Goal: Task Accomplishment & Management: Use online tool/utility

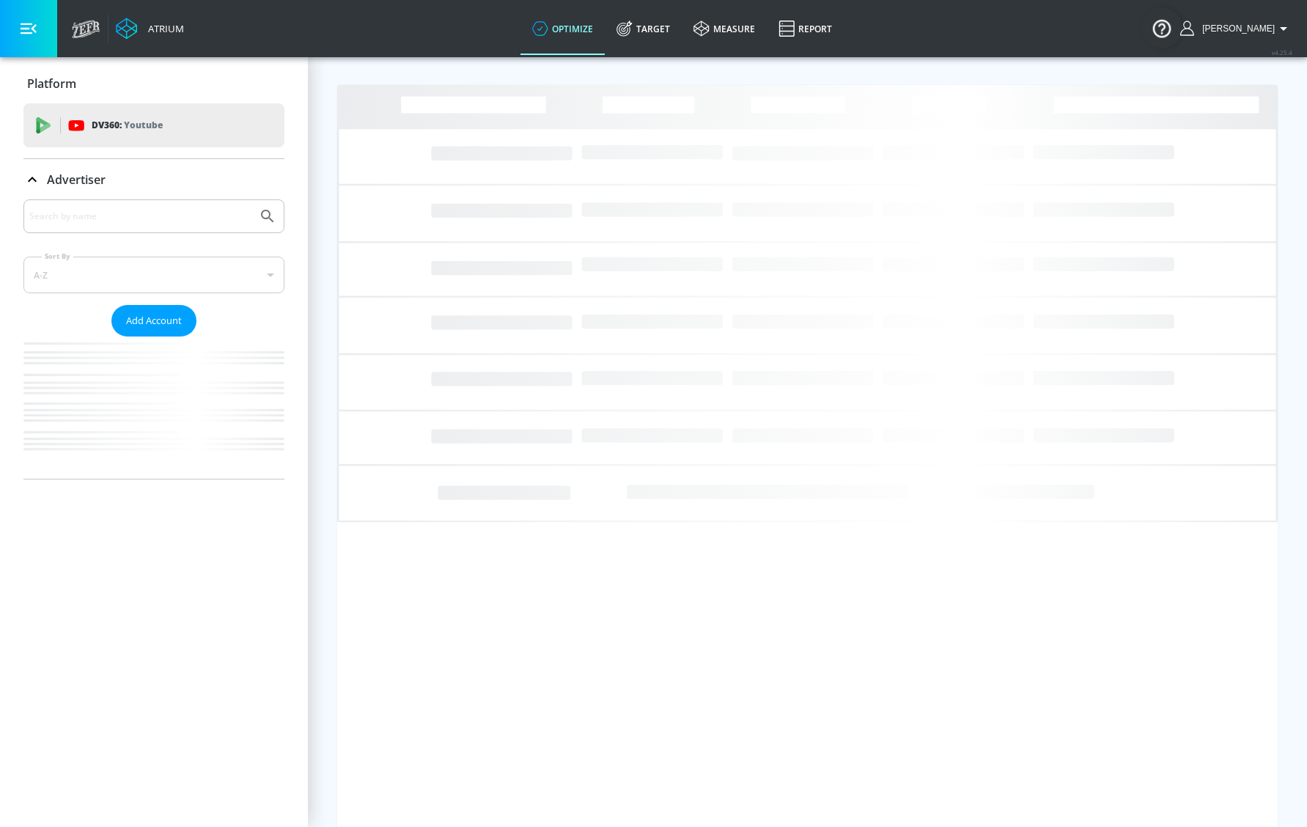
click at [231, 229] on div at bounding box center [153, 216] width 261 height 34
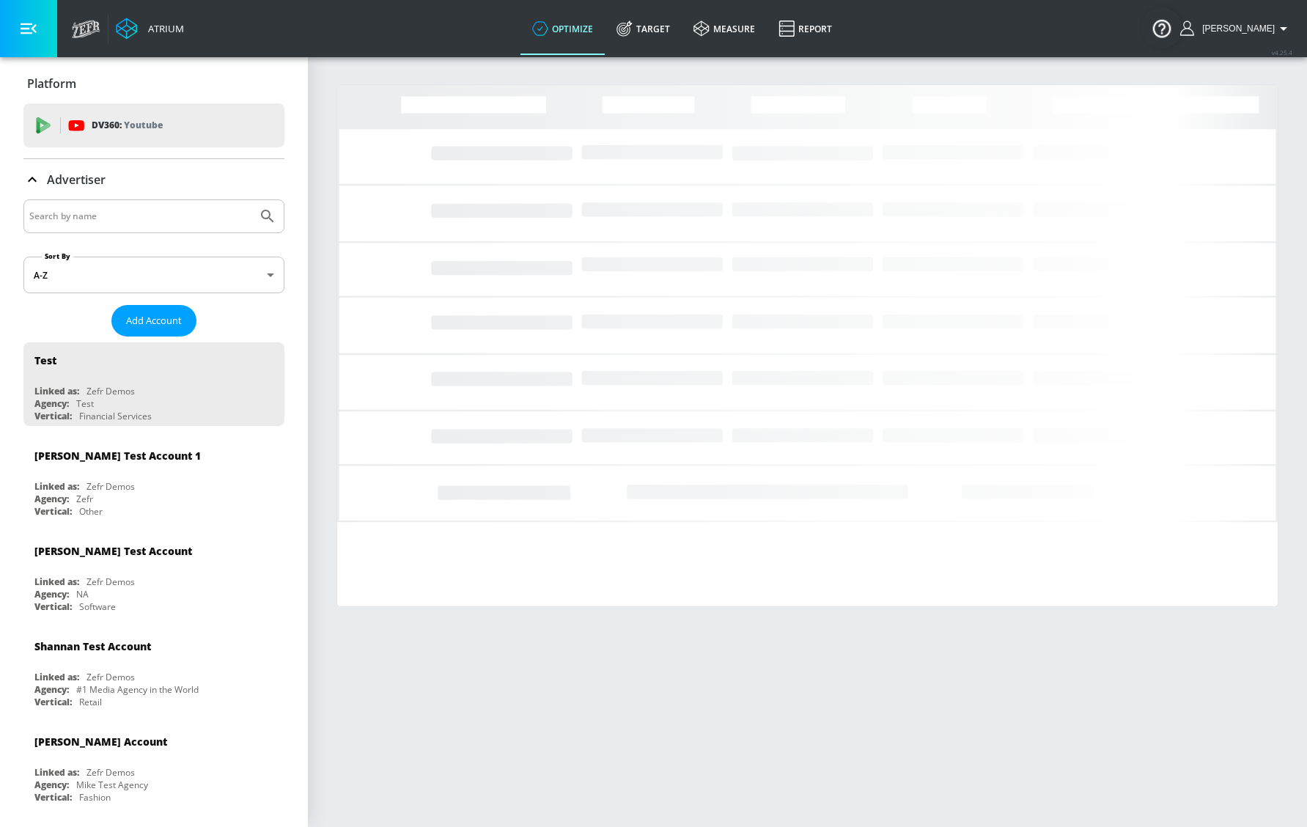
click at [165, 218] on input "Search by name" at bounding box center [140, 216] width 222 height 19
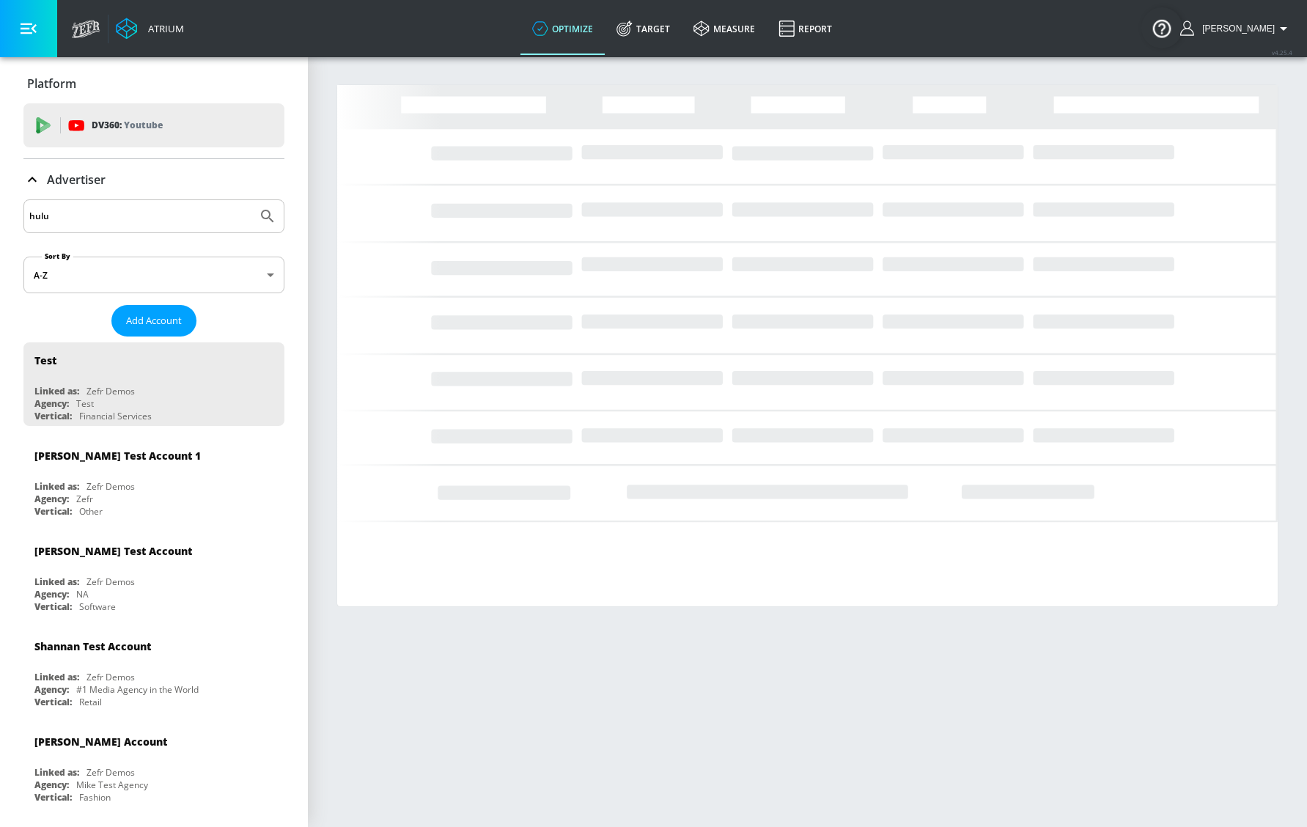
type input "hulu"
click at [251, 200] on button "Submit Search" at bounding box center [267, 216] width 32 height 32
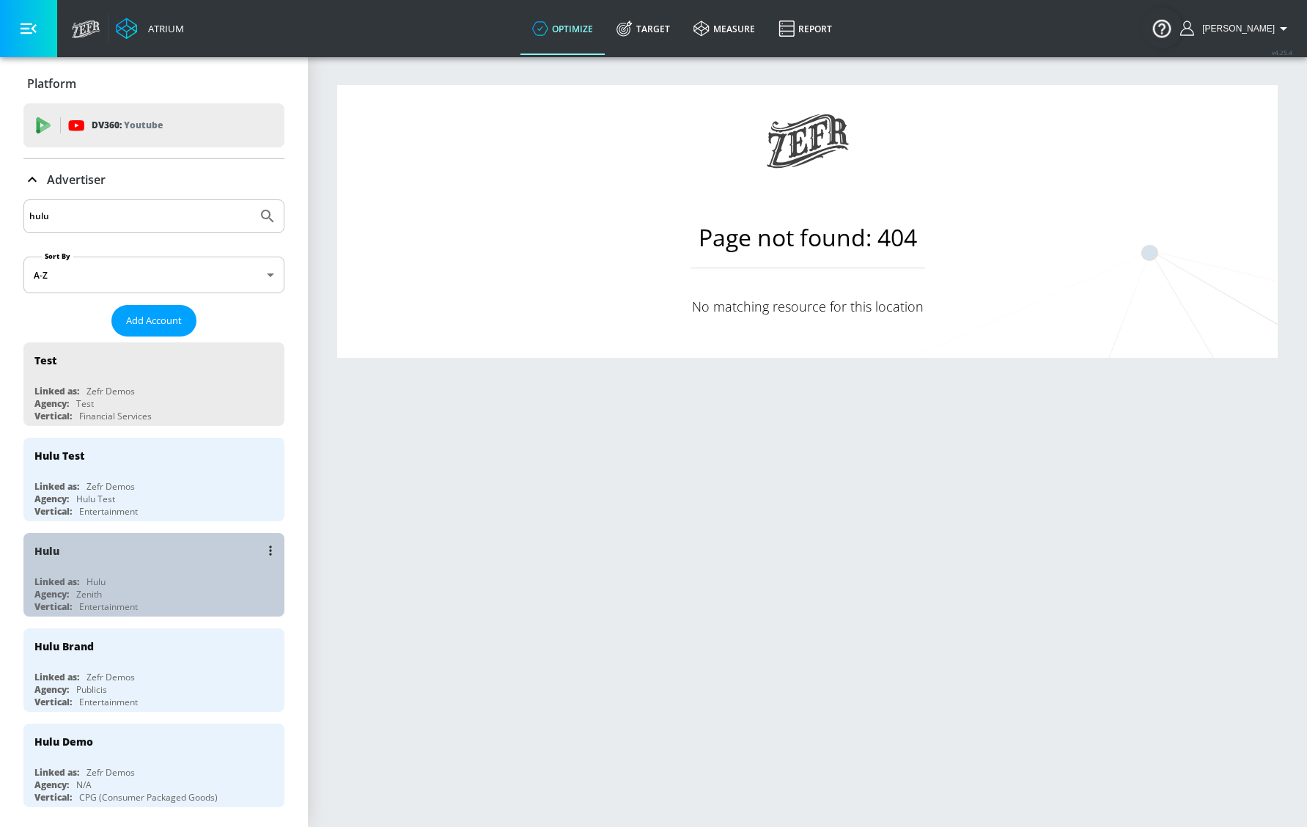
click at [166, 573] on div "Hulu Linked as: Hulu Agency: Zenith Vertical: Entertainment" at bounding box center [153, 575] width 261 height 84
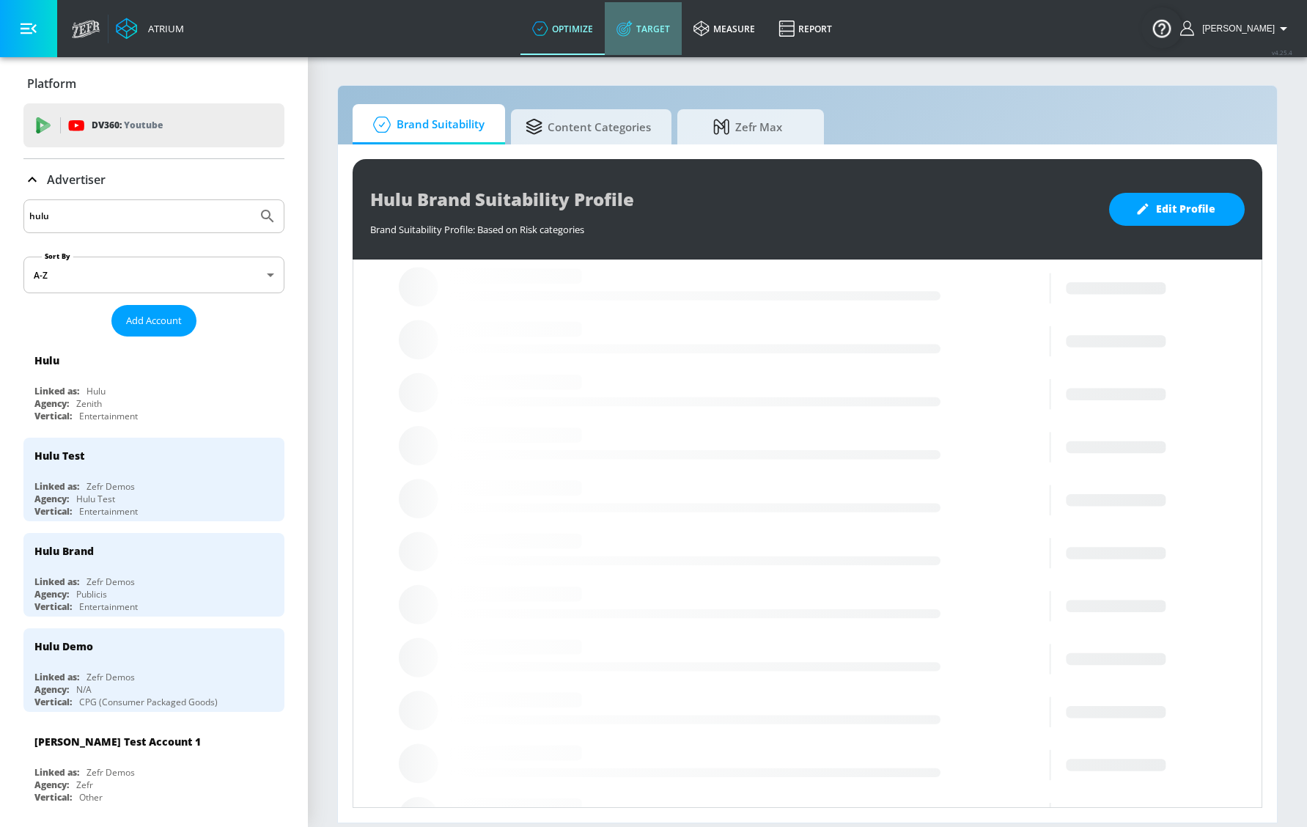
click at [669, 43] on link "Target" at bounding box center [643, 28] width 77 height 53
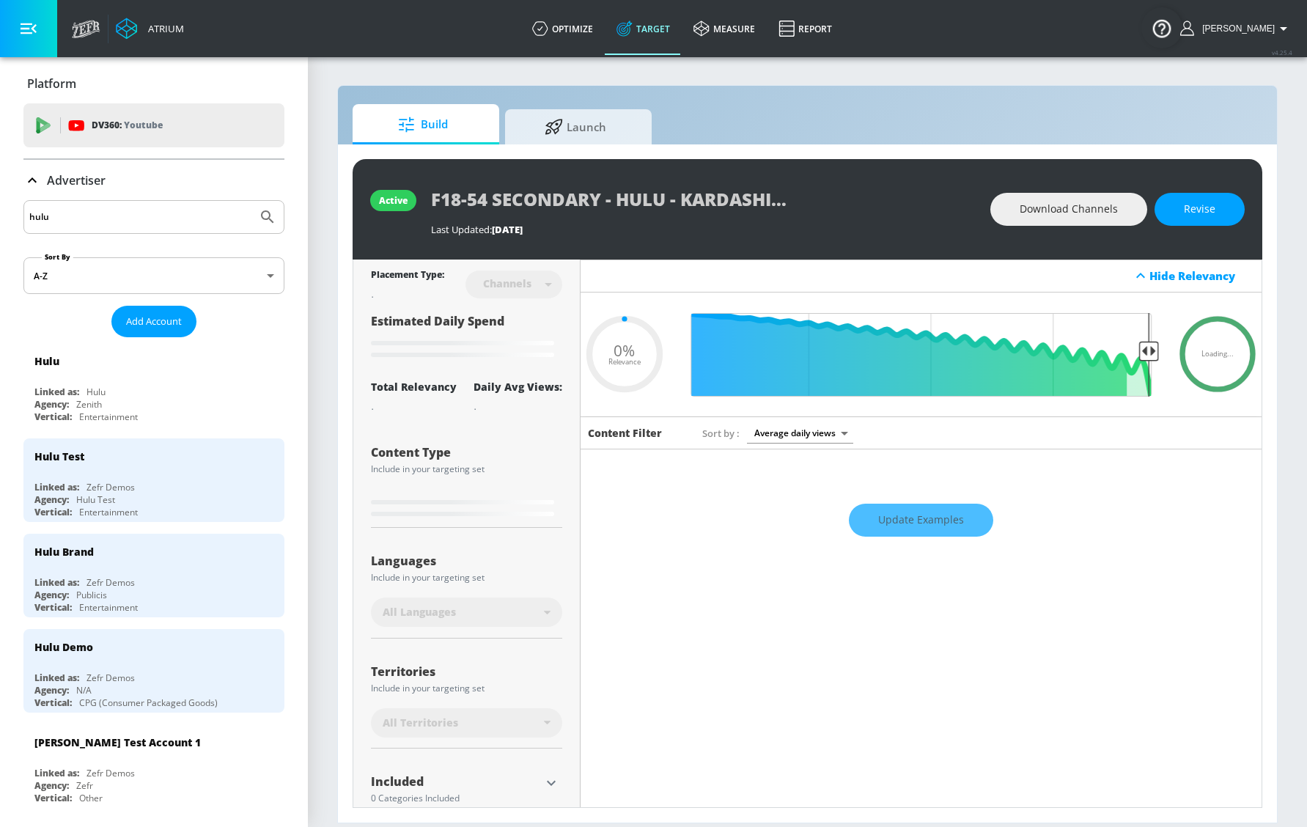
type input "0.05"
click at [567, 143] on link "Launch" at bounding box center [578, 124] width 147 height 40
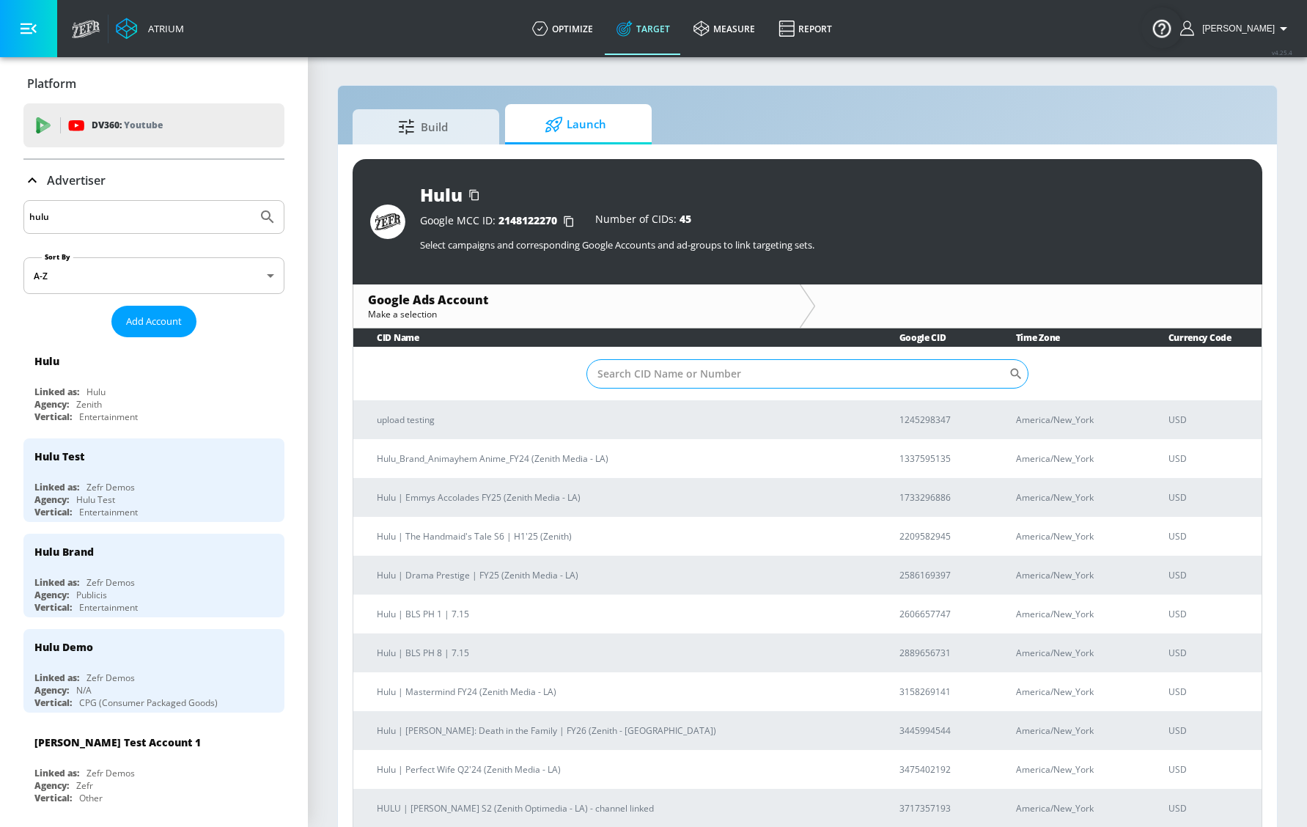
click at [650, 360] on input "Sort By" at bounding box center [798, 373] width 423 height 29
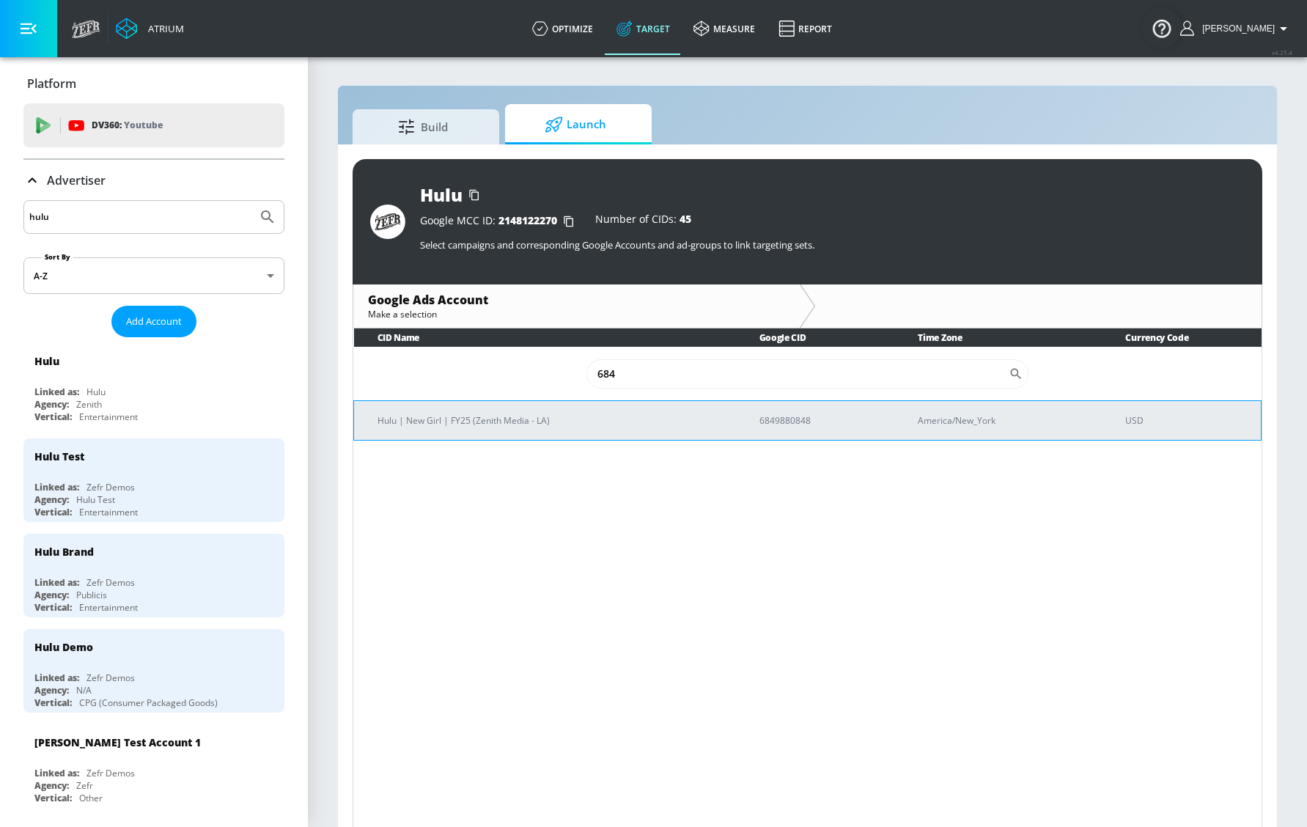
type input "684"
click at [560, 435] on td "Hulu | New Girl | FY25 (Zenith Media - LA)" at bounding box center [545, 420] width 382 height 40
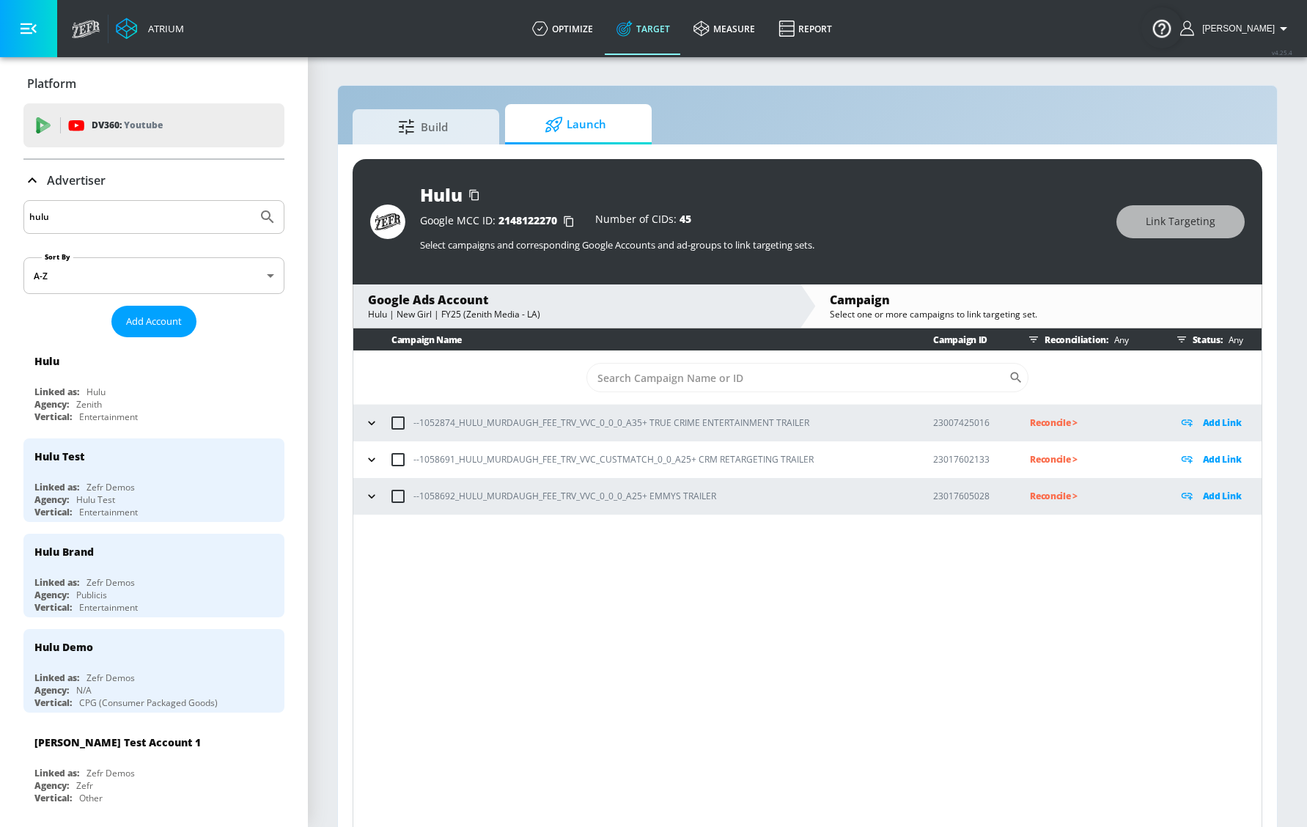
click at [773, 576] on div "Campaign Name Campaign ID Reconciliation: Any Status: Any ​ --1052874_HULU_MURD…" at bounding box center [808, 580] width 910 height 504
click at [441, 469] on div "--1058691_HULU_MURDAUGH_FEE_TRV_VVC_CUSTMATCH_0_0_A25+ CRM RETARGETING TRAILER" at bounding box center [635, 459] width 549 height 31
click at [353, 493] on td "--1058692_HULU_MURDAUGH_FEE_TRV_VVC_0_0_0_A25+ EMMYS TRAILER" at bounding box center [631, 496] width 556 height 37
click at [366, 493] on icon "button" at bounding box center [371, 496] width 15 height 15
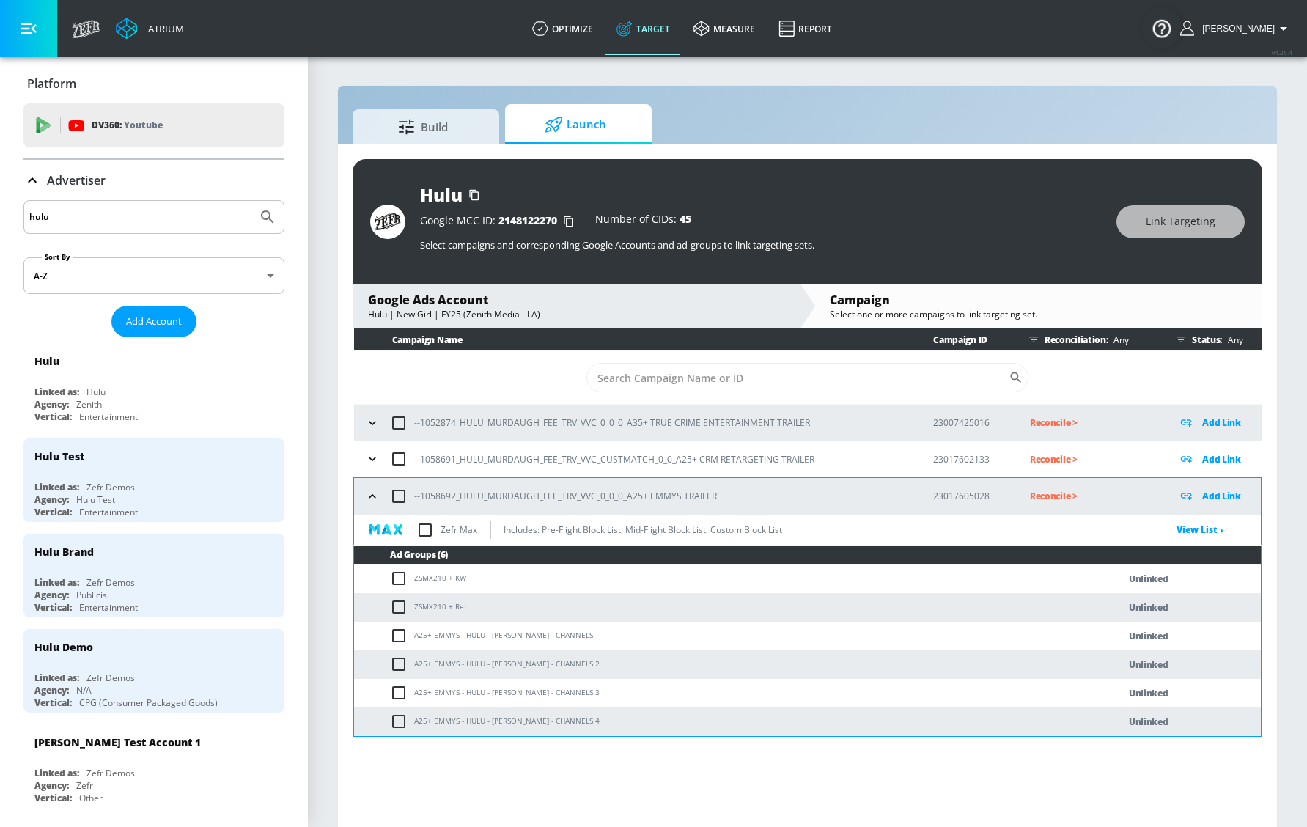
scroll to position [21, 0]
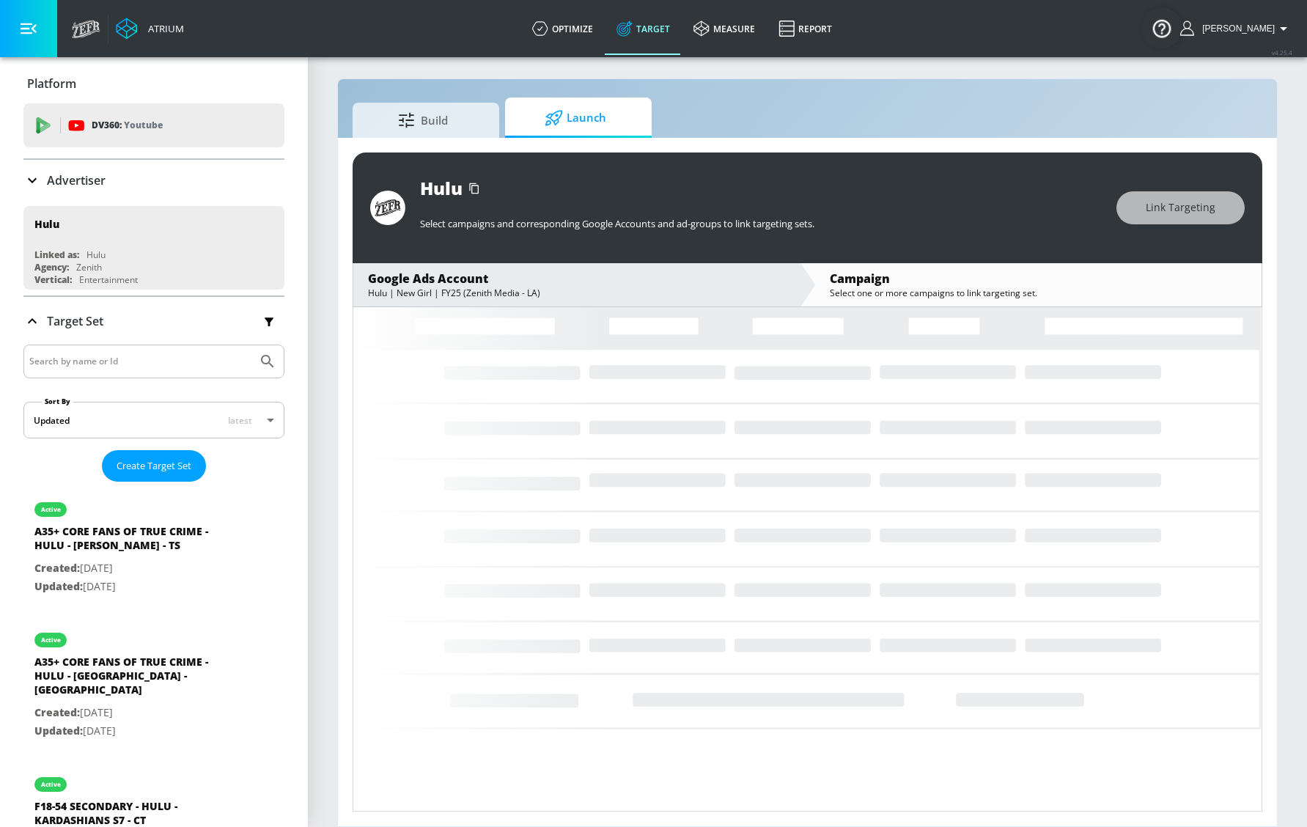
scroll to position [7, 0]
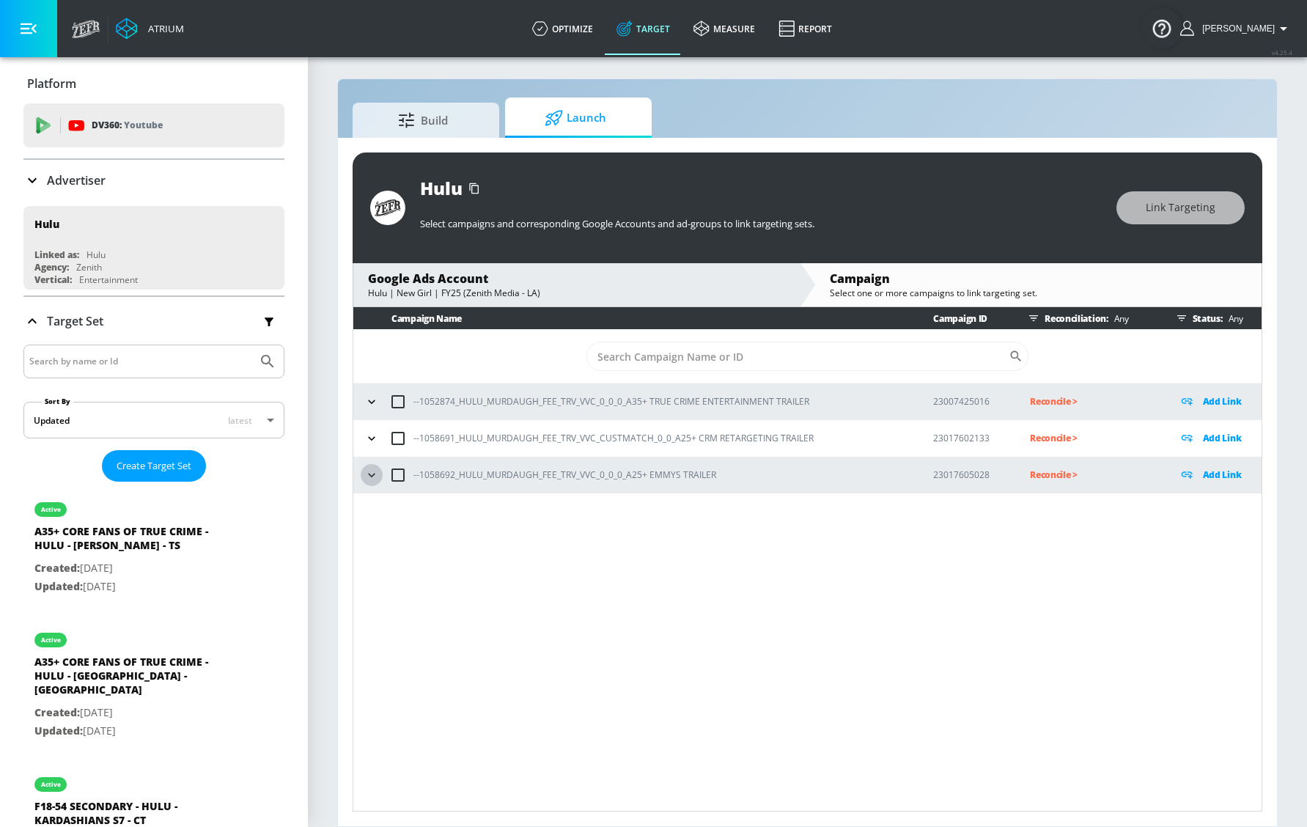
click at [381, 473] on button "button" at bounding box center [372, 475] width 22 height 22
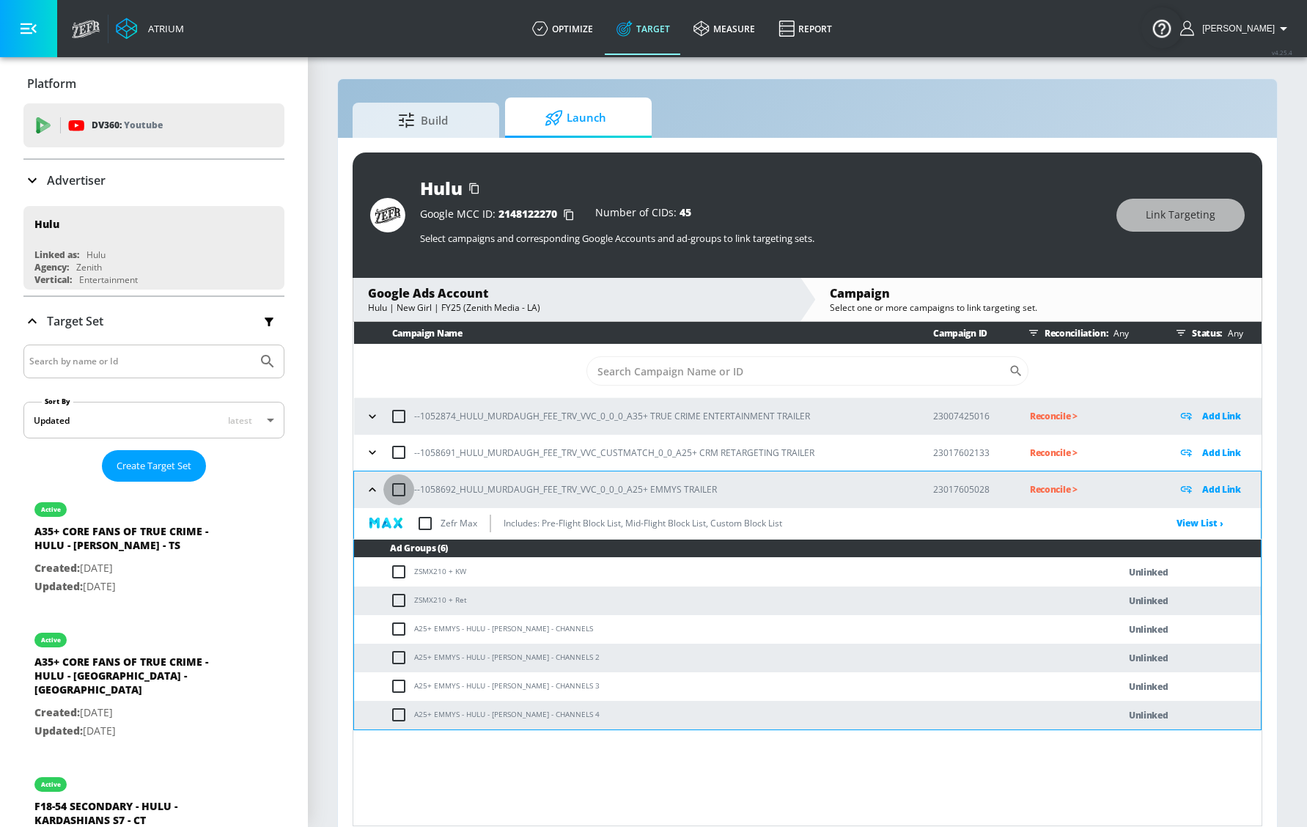
click at [399, 490] on input "checkbox" at bounding box center [398, 489] width 31 height 31
checkbox input "true"
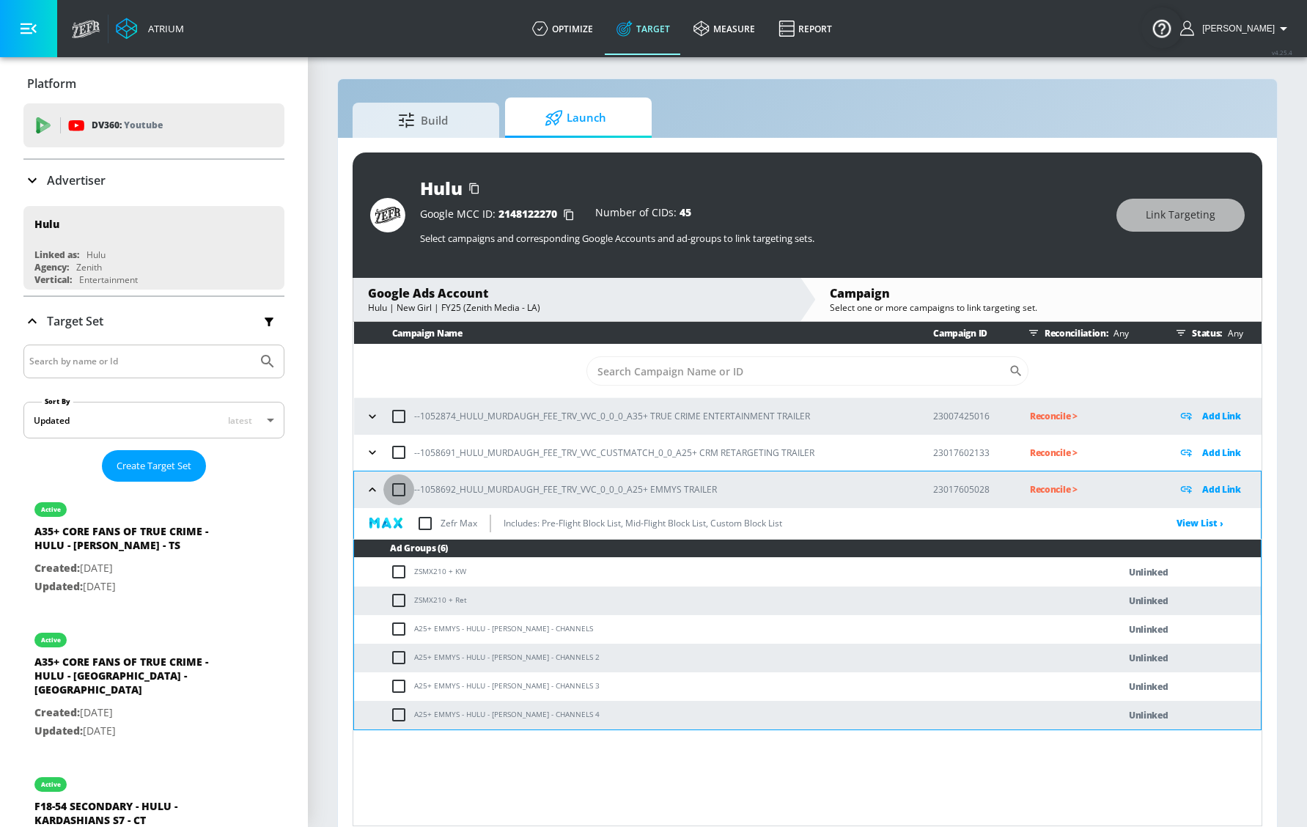
checkbox input "true"
click at [555, 624] on td "A25+ EMMYS - HULU - [PERSON_NAME] - CHANNELS" at bounding box center [721, 629] width 735 height 29
click at [1216, 489] on p "Add Link" at bounding box center [1221, 489] width 39 height 17
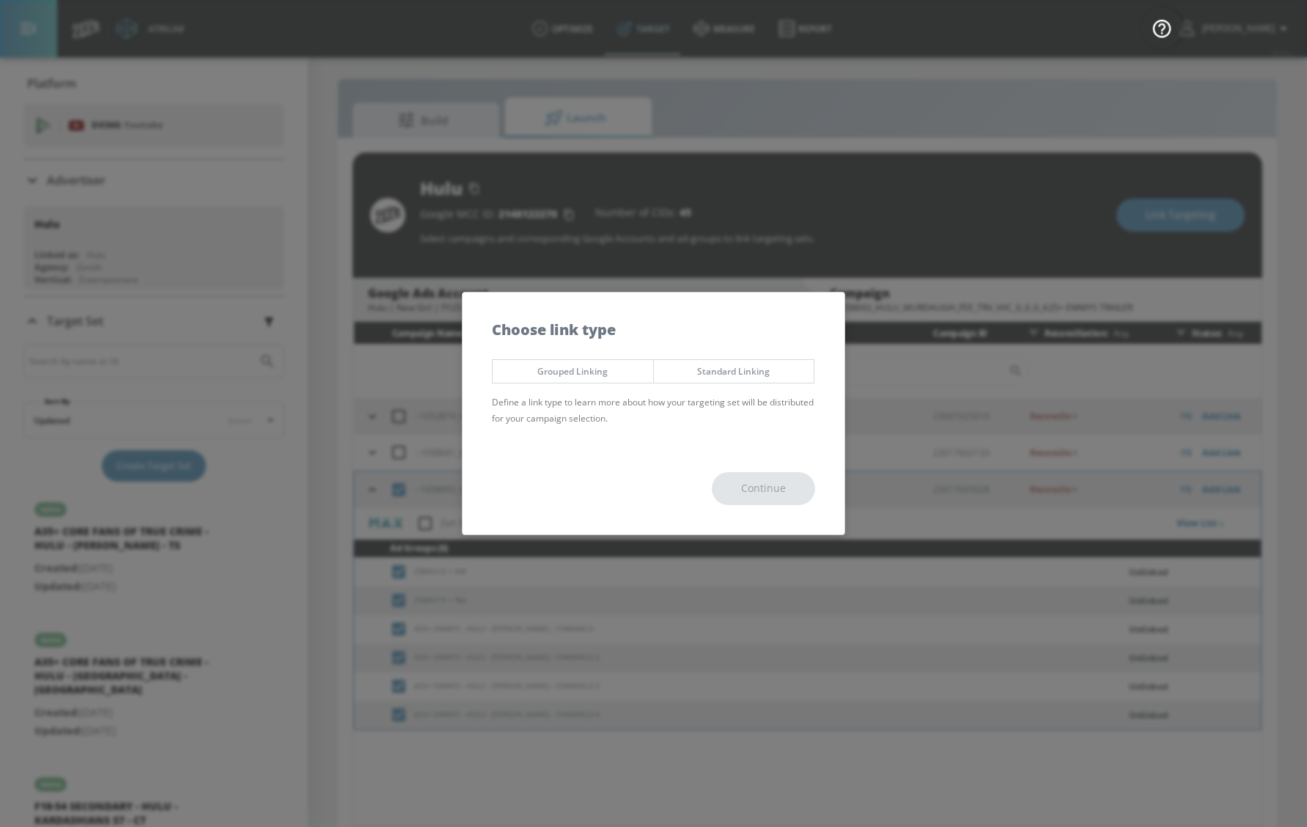
click at [626, 381] on button "Grouped Linking" at bounding box center [573, 371] width 162 height 24
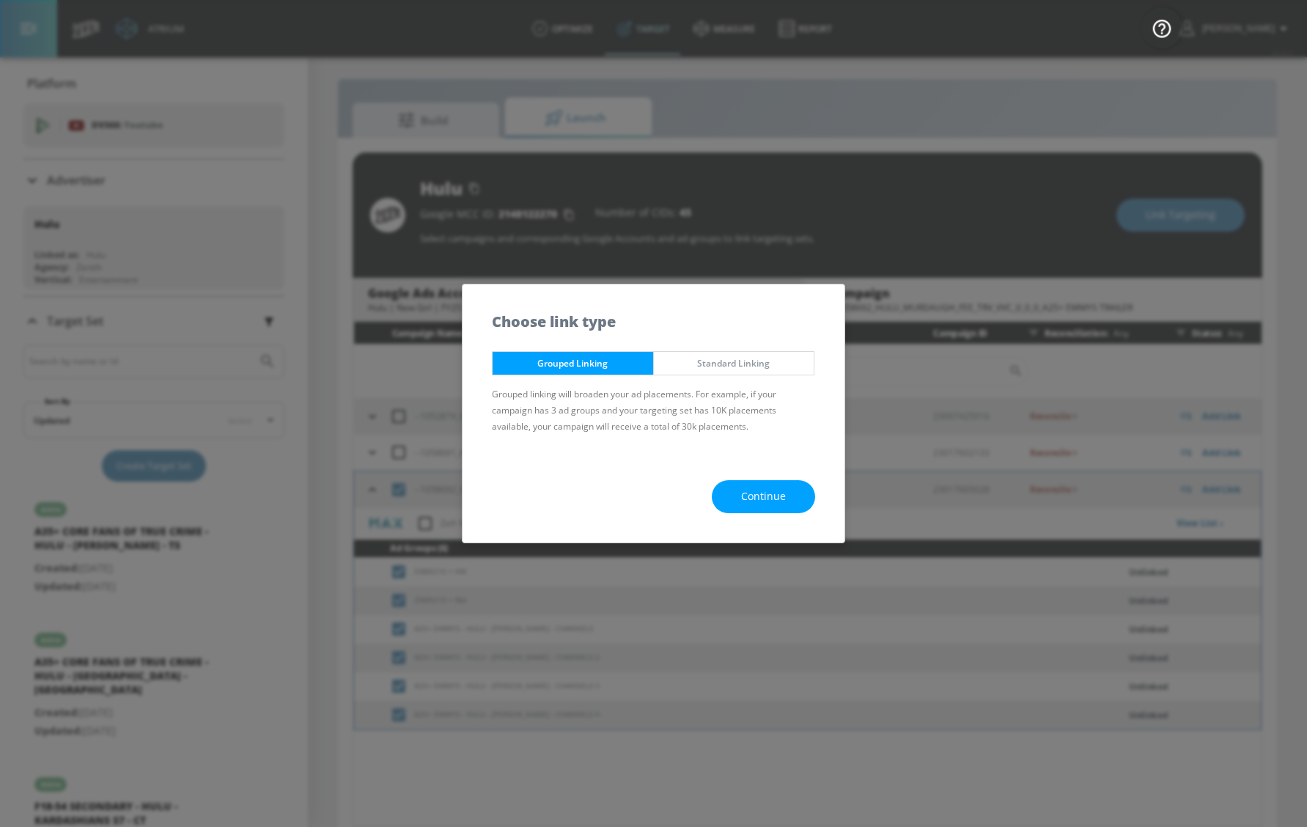
click at [760, 500] on span "Continue" at bounding box center [763, 497] width 45 height 18
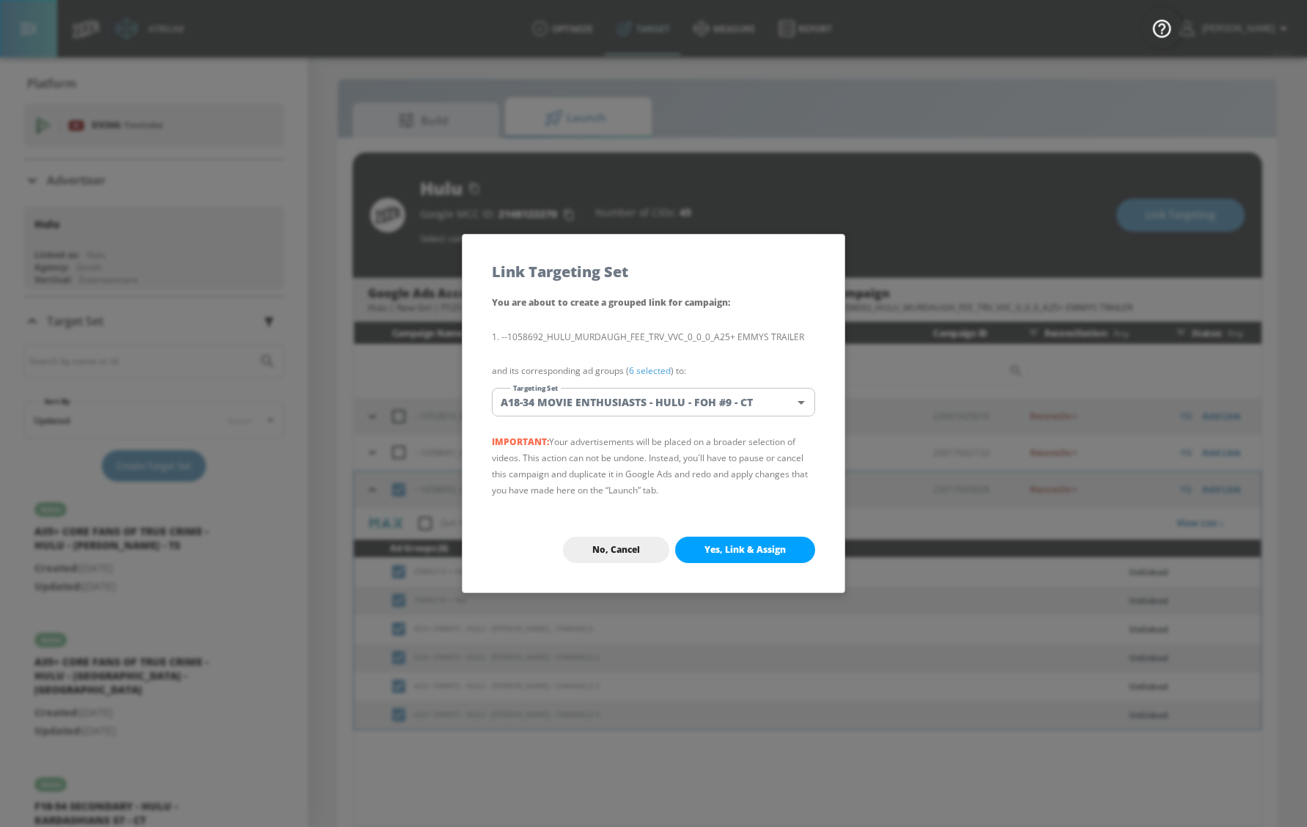
click at [666, 389] on body "Atrium optimize Target measure Report optimize Target measure Report v 4.25.4 […" at bounding box center [653, 417] width 1307 height 848
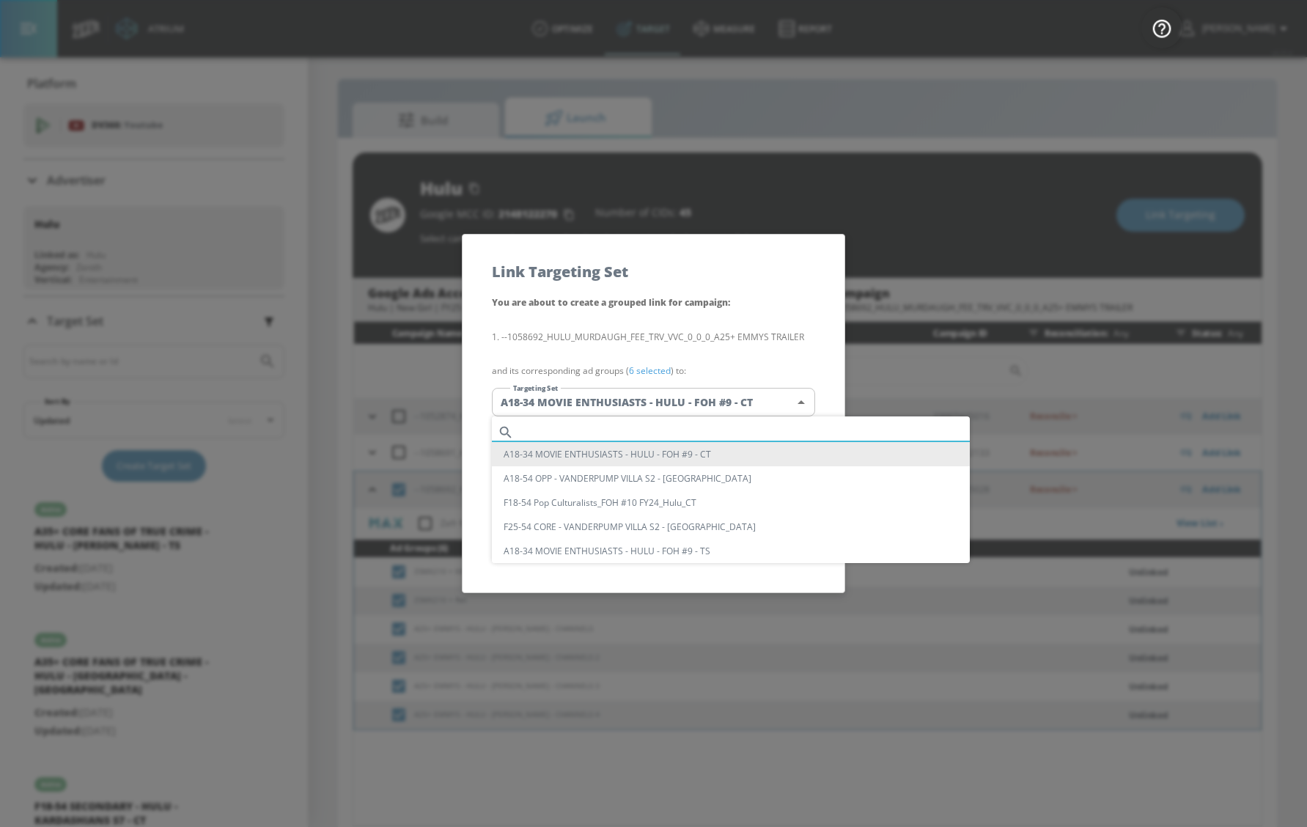
click at [646, 427] on input "text" at bounding box center [745, 432] width 450 height 20
paste input "Hulu | Murdaugh: Death in the Family | FY26"
click at [694, 427] on input "Hulu | Murdaugh: Death in the Family | FY26" at bounding box center [745, 432] width 450 height 20
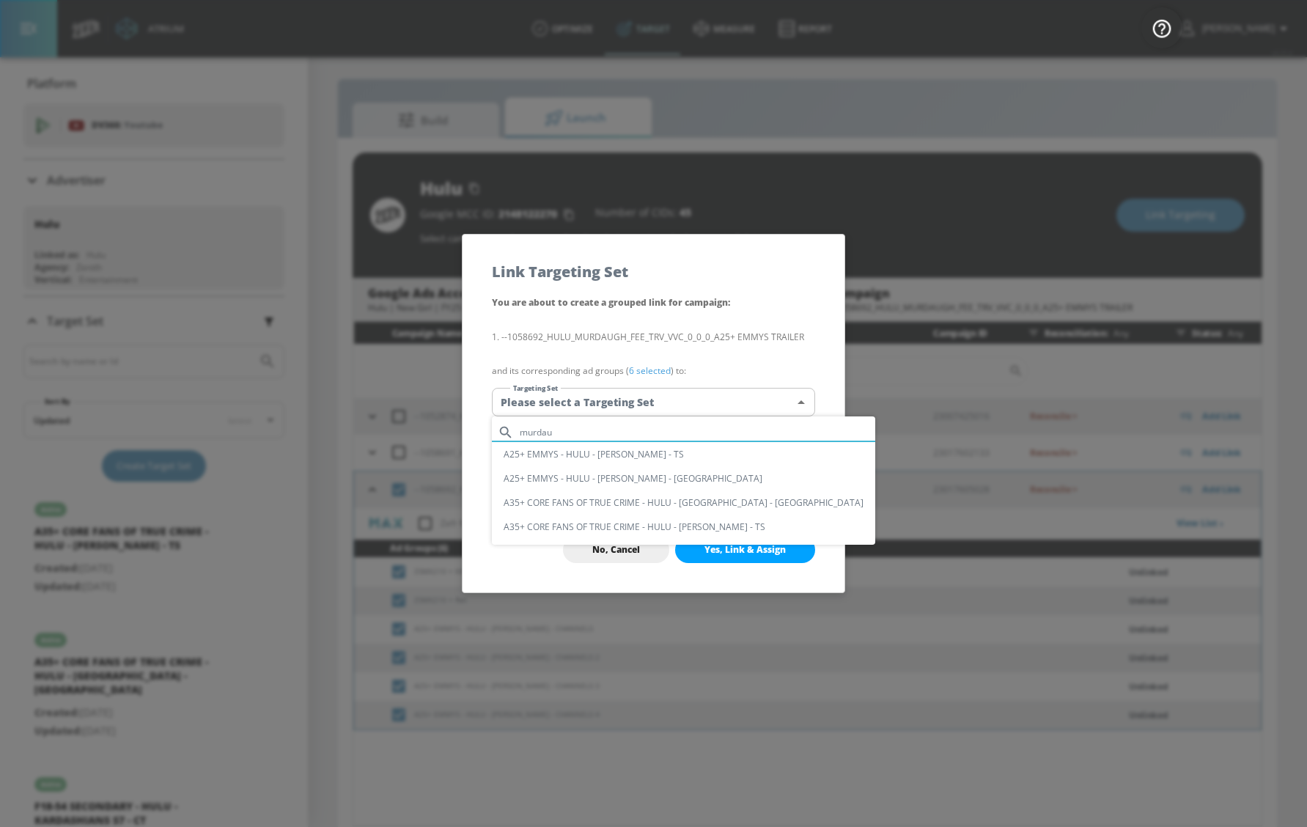
type input "murdau"
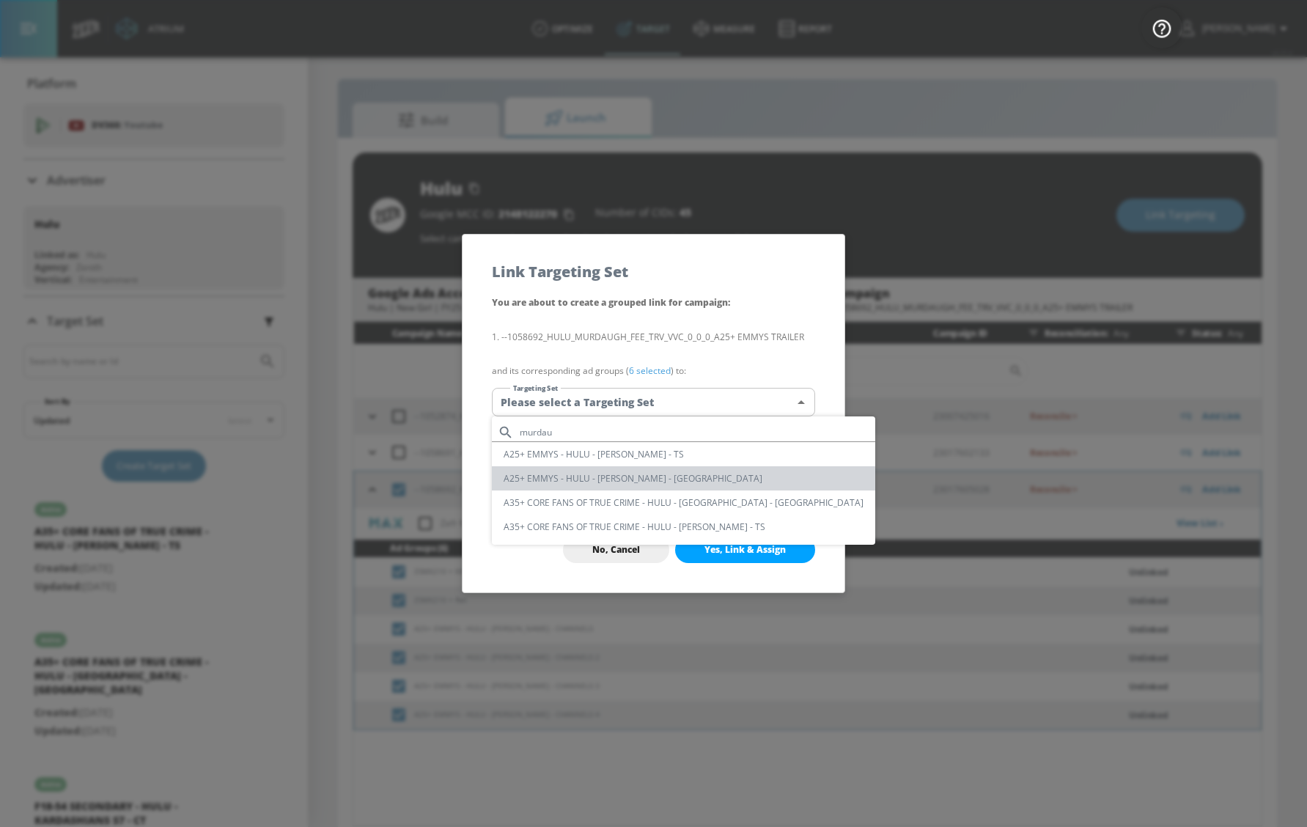
click at [691, 473] on li "A25+ EMMYS - HULU - [PERSON_NAME] - [GEOGRAPHIC_DATA]" at bounding box center [683, 478] width 383 height 24
type input "a25ed1df-2095-4563-aa09-9c084113797e"
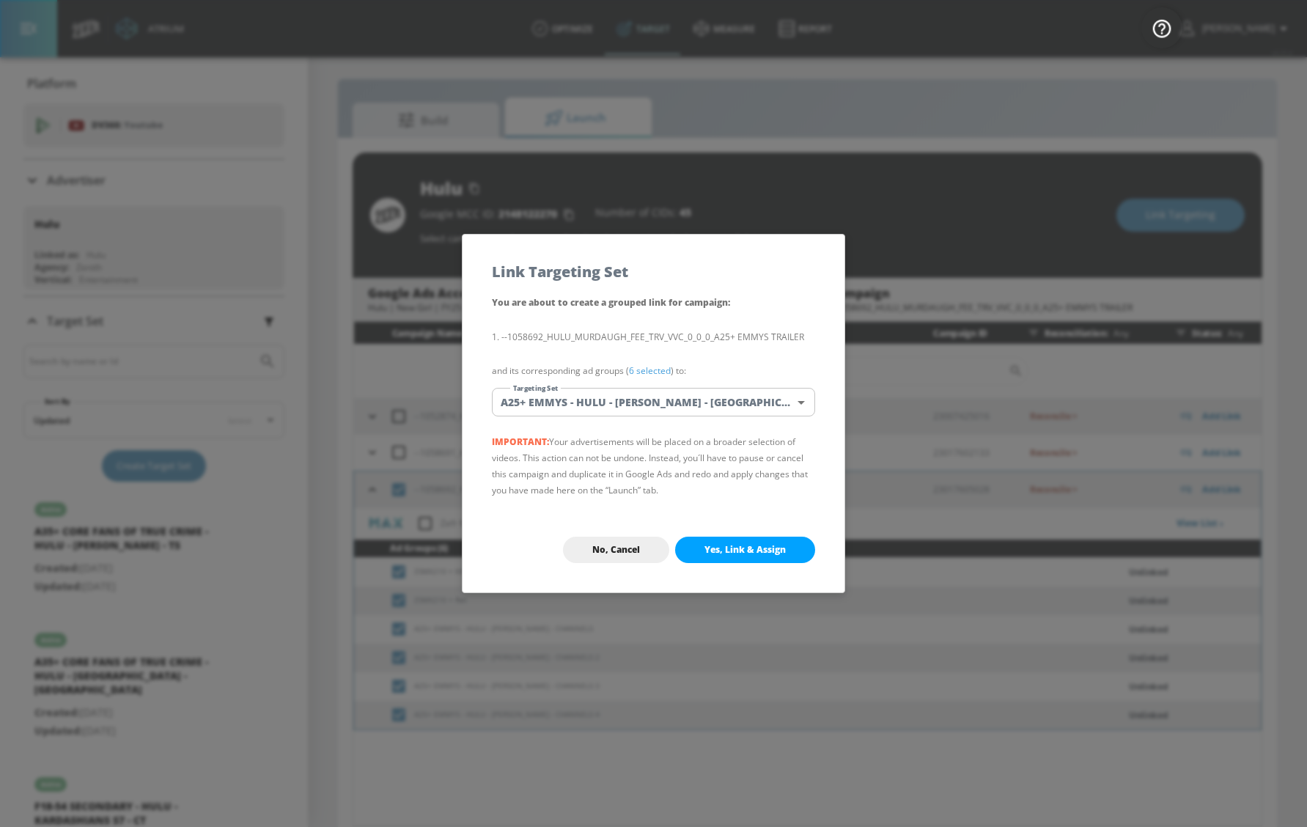
click at [713, 547] on span "Yes, Link & Assign" at bounding box center [745, 550] width 81 height 12
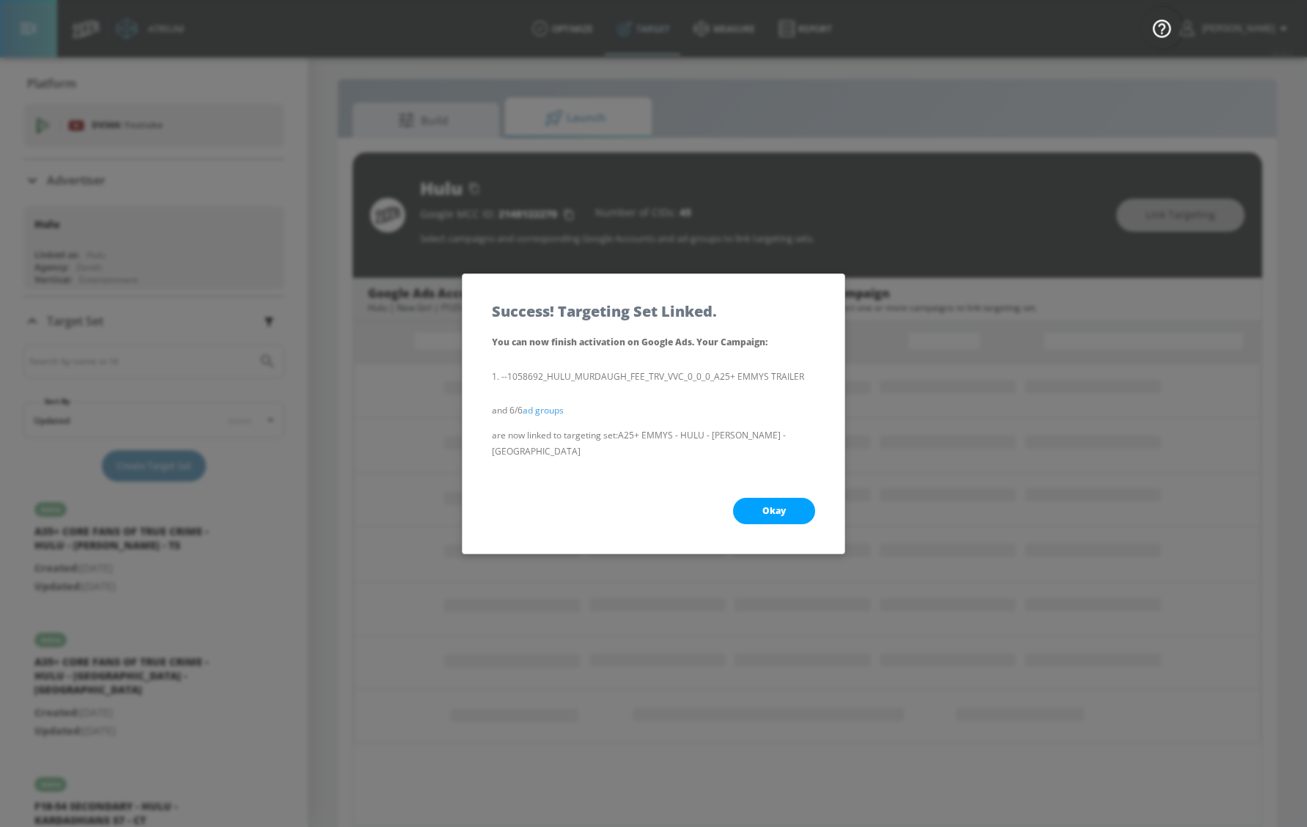
click at [762, 519] on div "Okay" at bounding box center [654, 510] width 382 height 85
click at [768, 512] on button "Okay" at bounding box center [774, 511] width 82 height 26
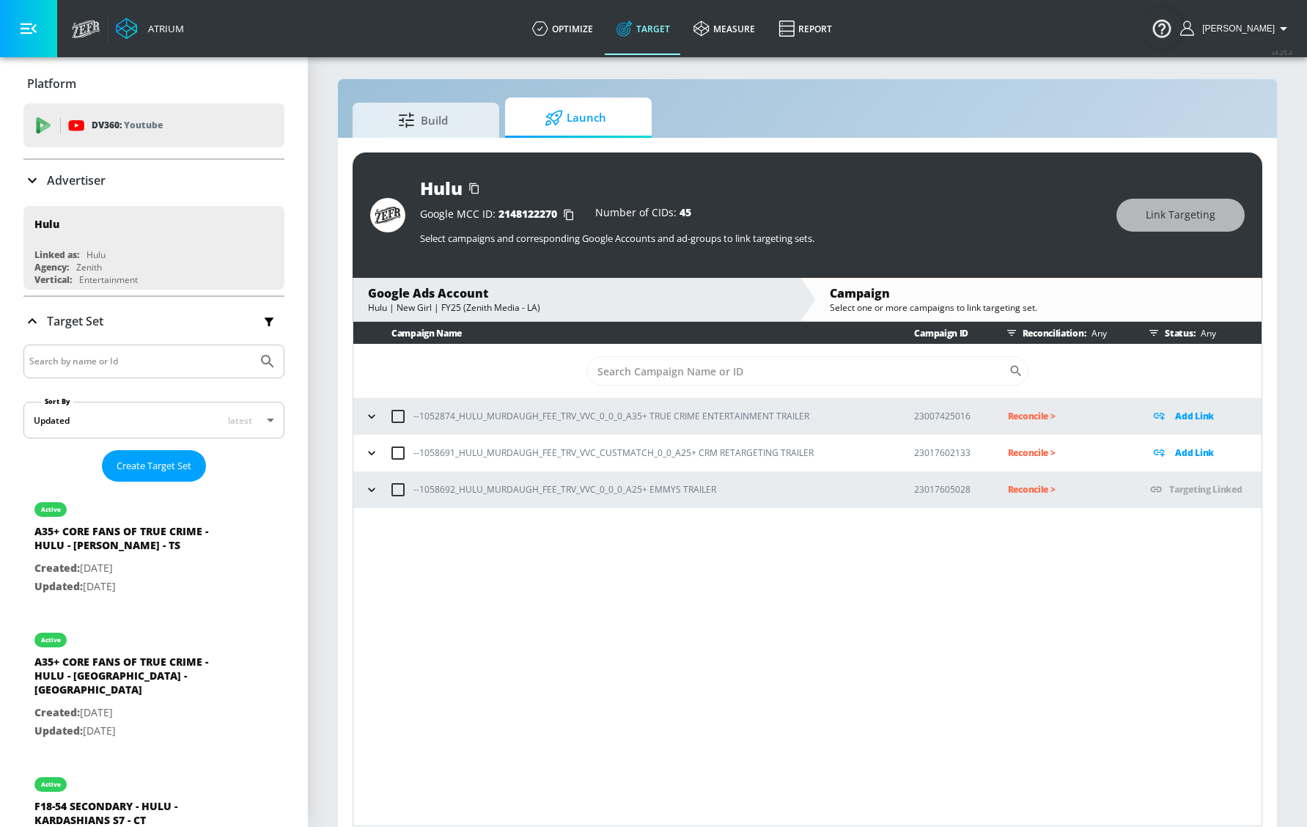
click at [375, 451] on icon "button" at bounding box center [371, 453] width 15 height 15
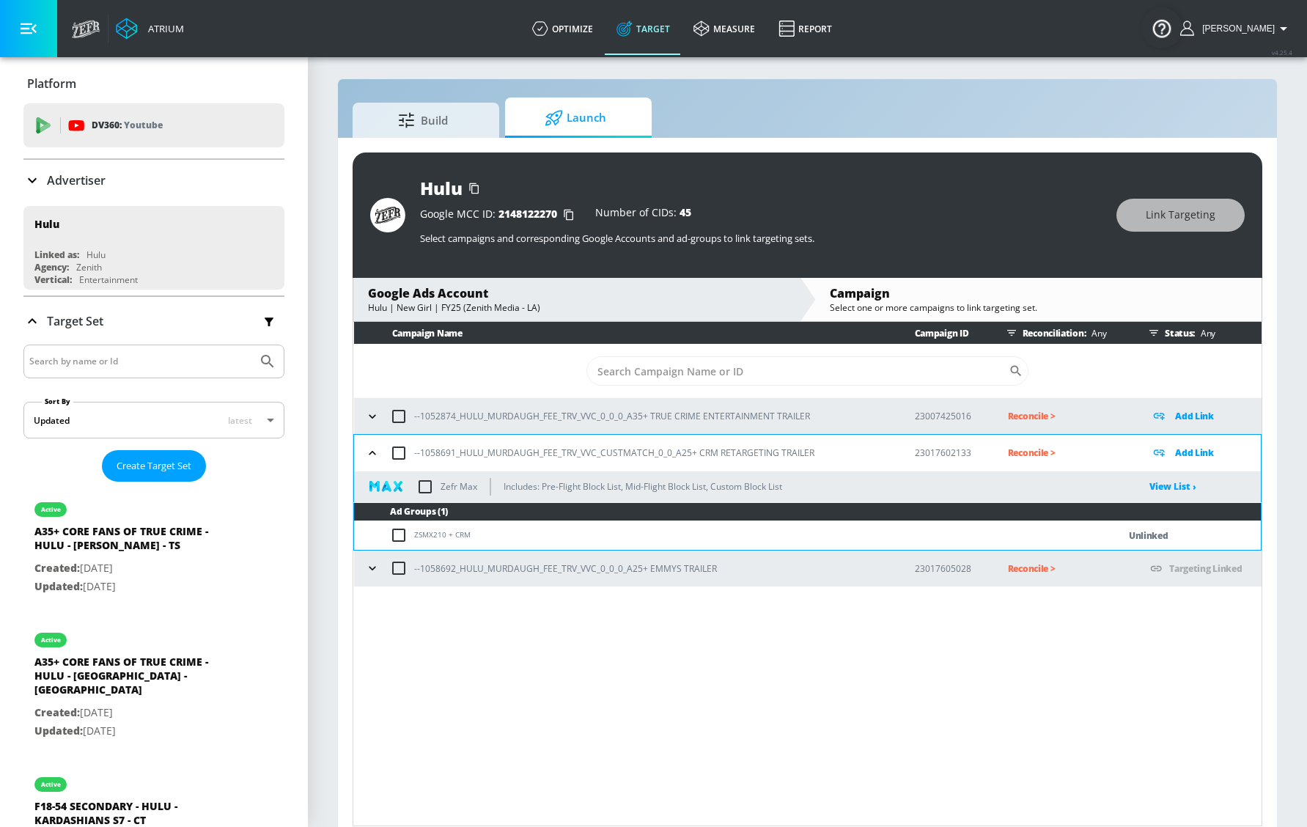
click at [420, 490] on input "checkbox" at bounding box center [425, 486] width 31 height 31
checkbox input "true"
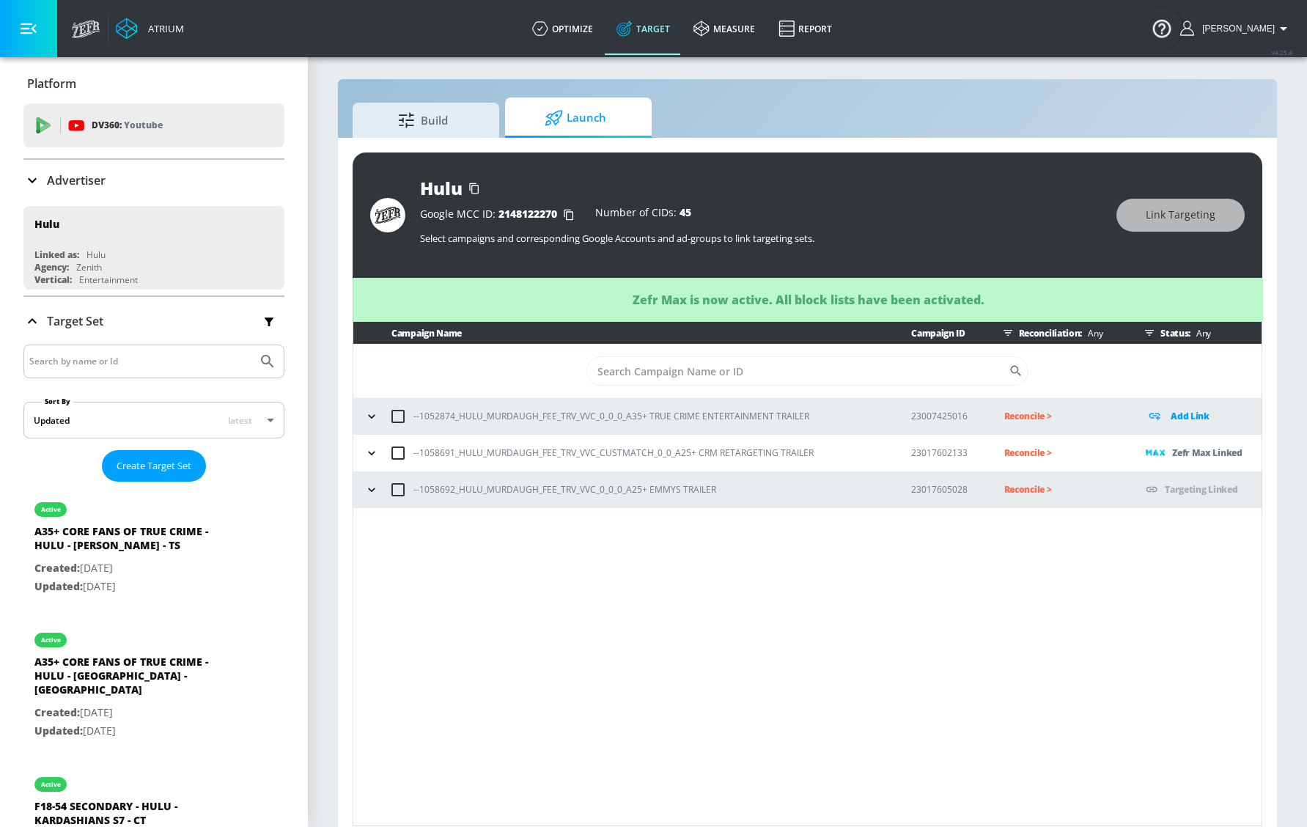
click at [380, 420] on button "button" at bounding box center [372, 416] width 22 height 22
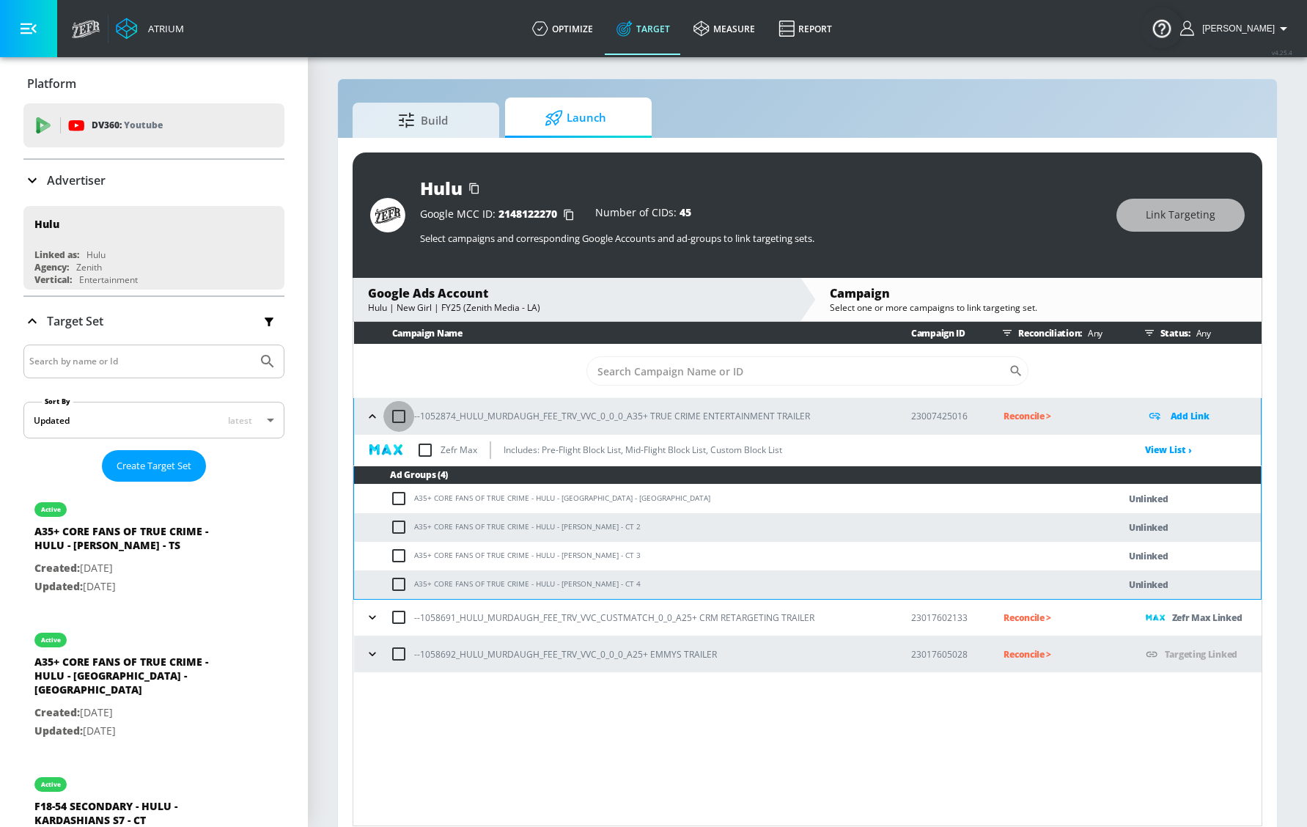
click at [395, 413] on input "checkbox" at bounding box center [398, 416] width 31 height 31
checkbox input "true"
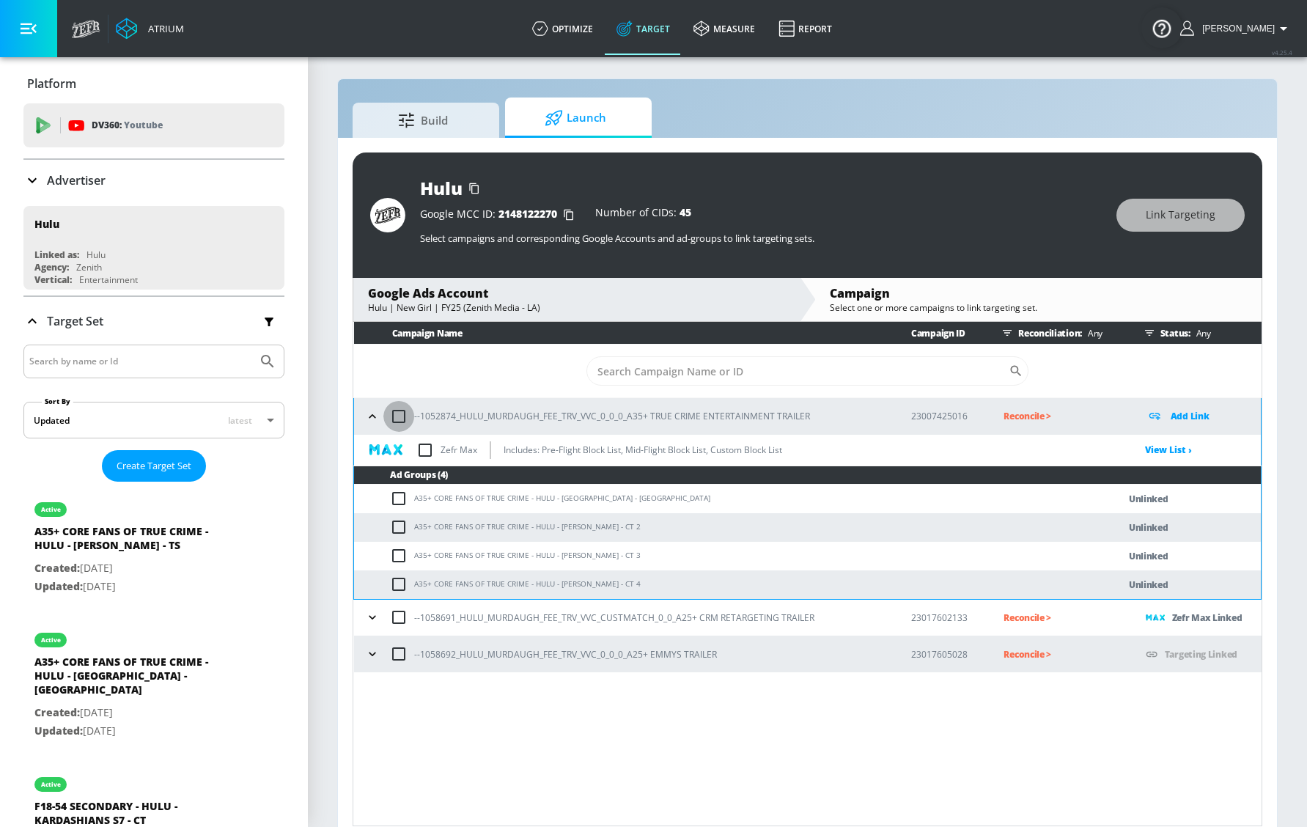
checkbox input "true"
click at [1178, 207] on span "Link Targeting" at bounding box center [1181, 215] width 70 height 18
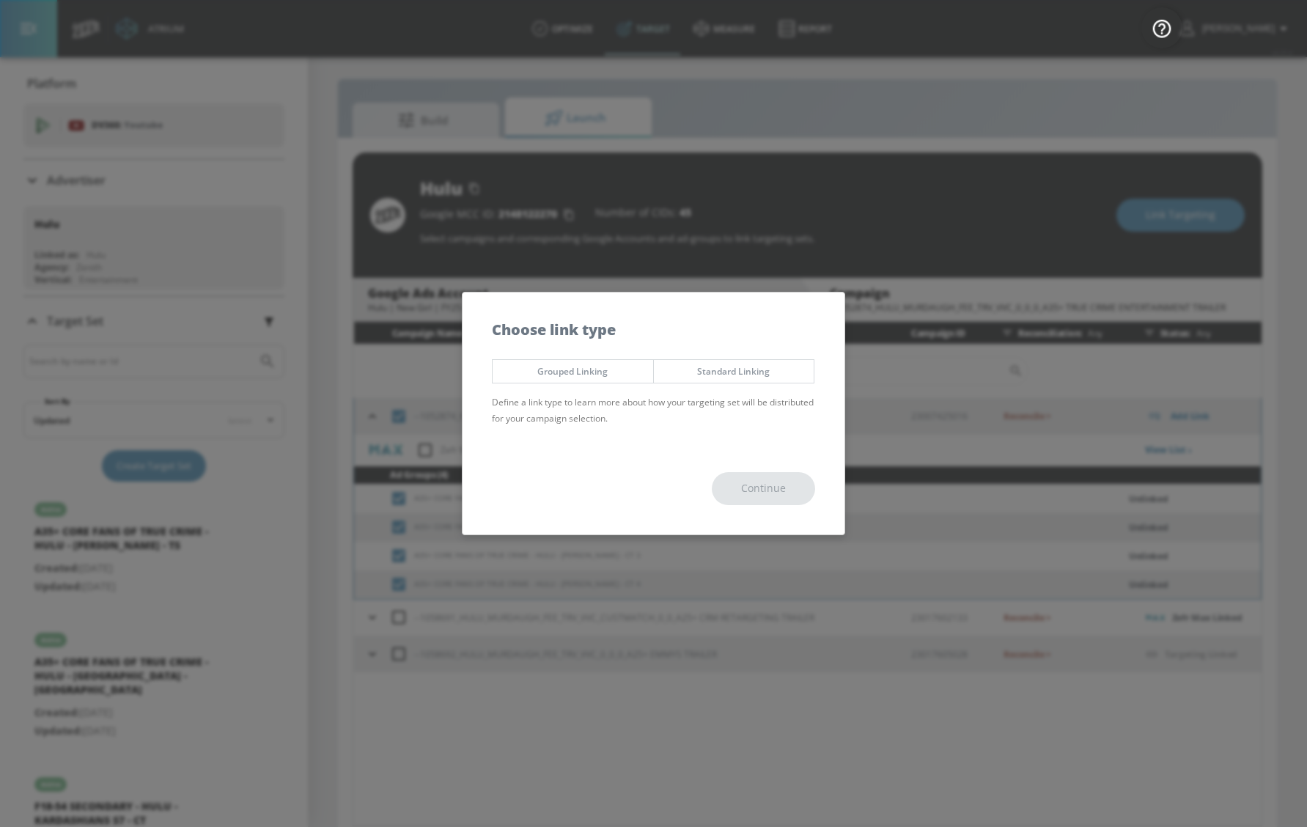
click at [639, 371] on span "Grouped Linking" at bounding box center [573, 371] width 139 height 15
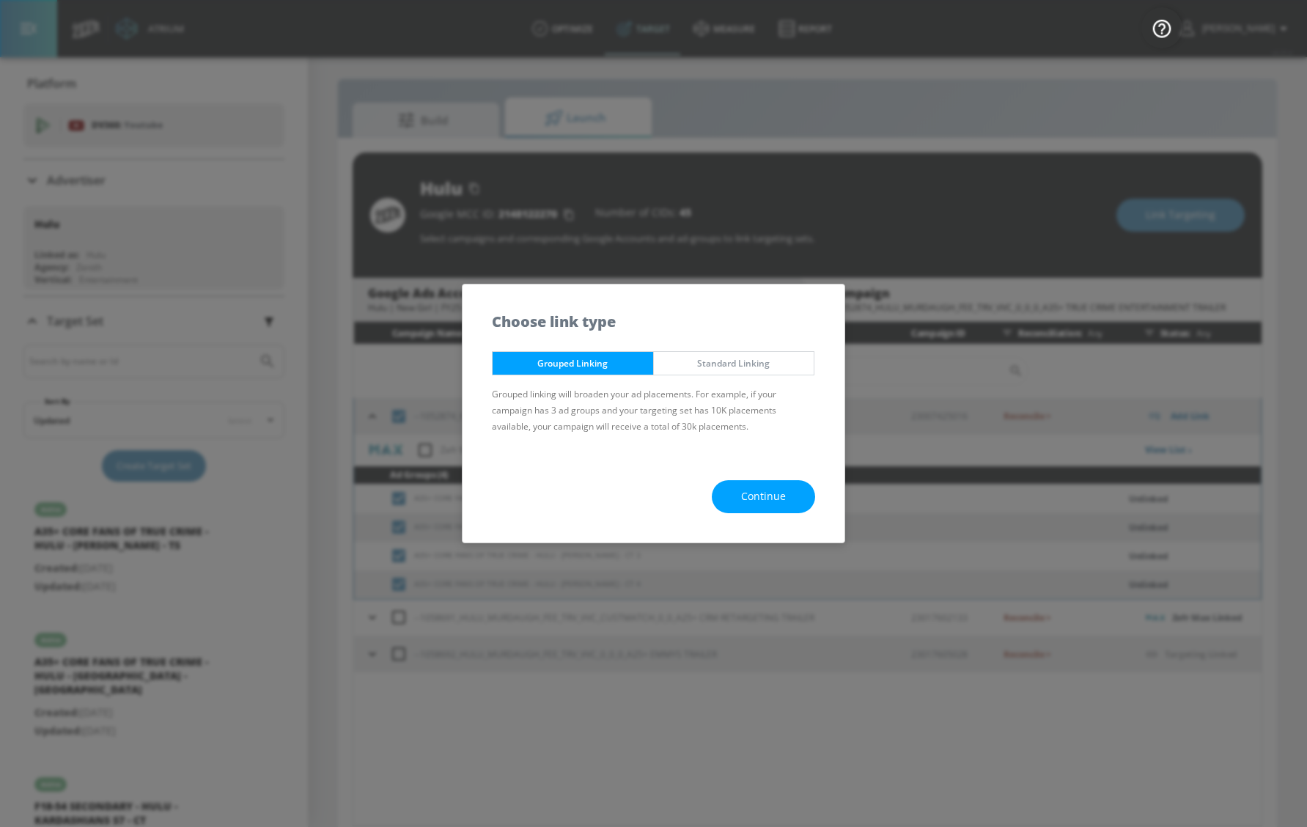
click at [738, 479] on div "Continue" at bounding box center [654, 497] width 382 height 92
click at [740, 485] on button "Continue" at bounding box center [763, 496] width 103 height 33
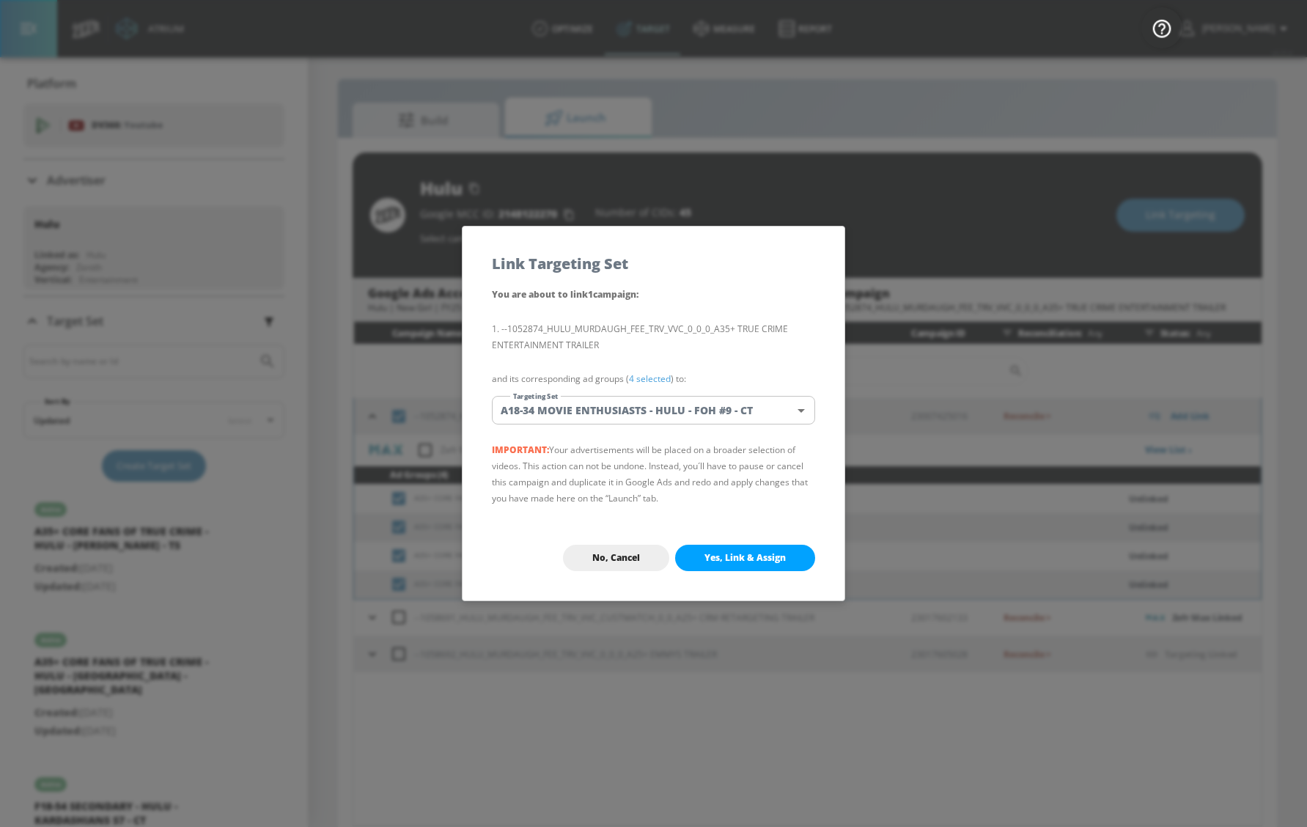
click at [637, 411] on body "Atrium optimize Target measure Report optimize Target measure Report v 4.25.4 […" at bounding box center [653, 417] width 1307 height 848
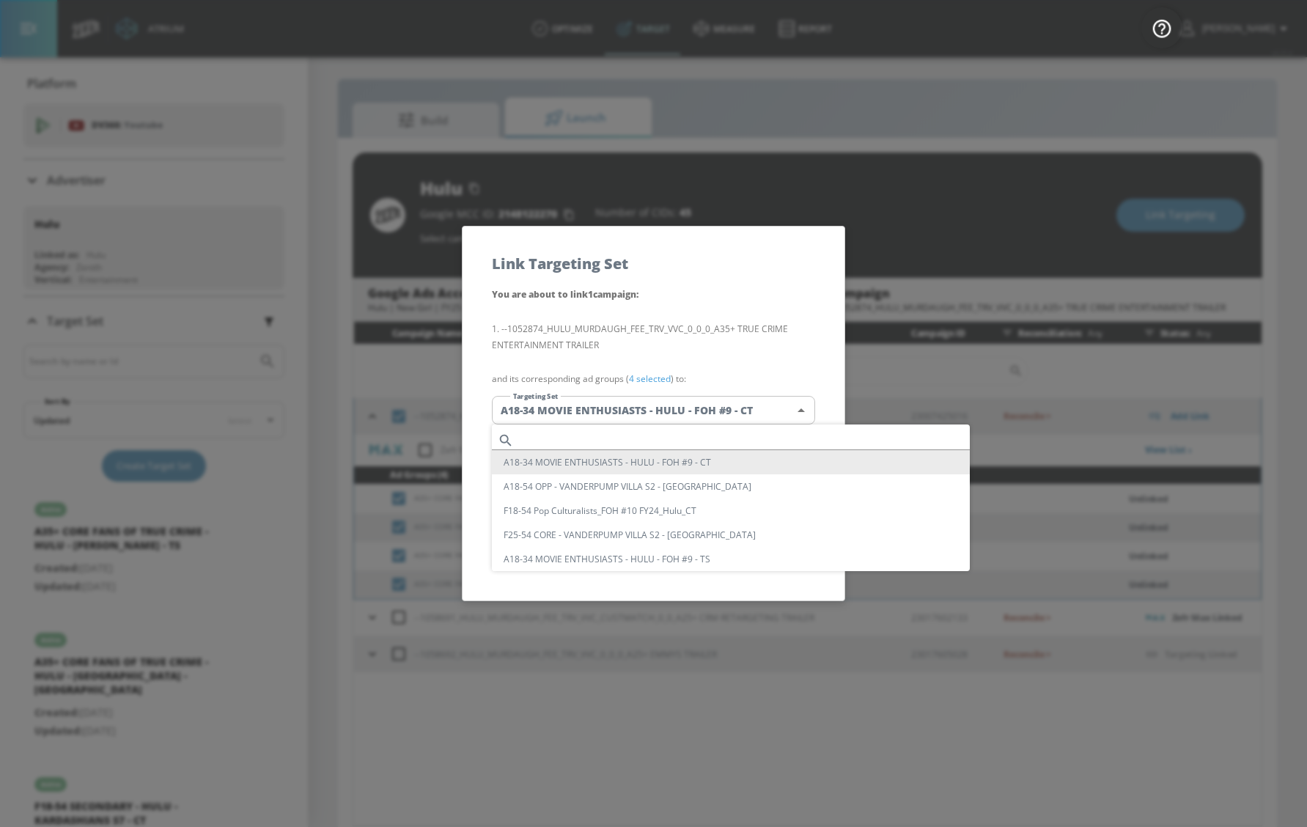
click at [611, 442] on input "text" at bounding box center [745, 440] width 450 height 20
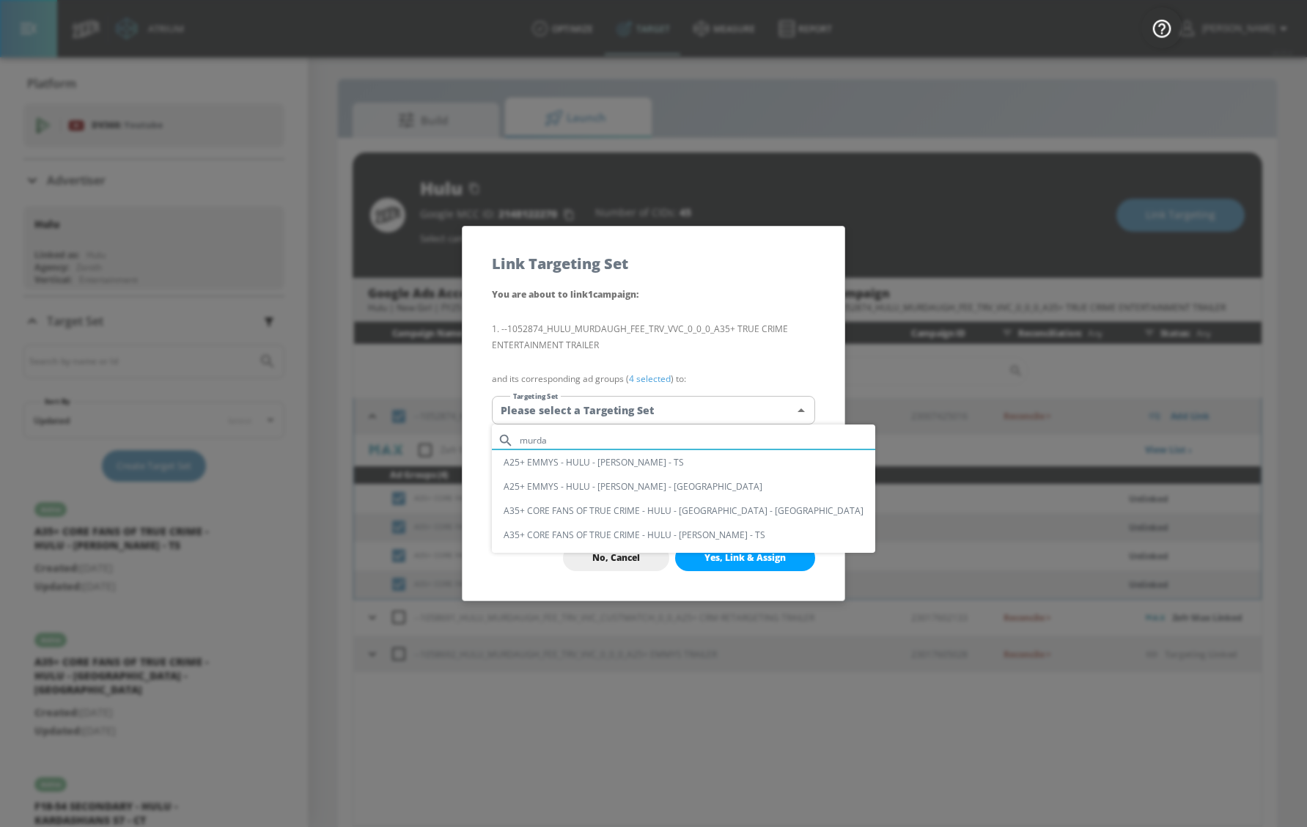
type input "murda"
click at [621, 512] on li "A35+ CORE FANS OF TRUE CRIME - HULU - [GEOGRAPHIC_DATA] - [GEOGRAPHIC_DATA]" at bounding box center [683, 511] width 383 height 24
type input "c5ffadd0-bb85-4440-8da0-633e24cabd2a"
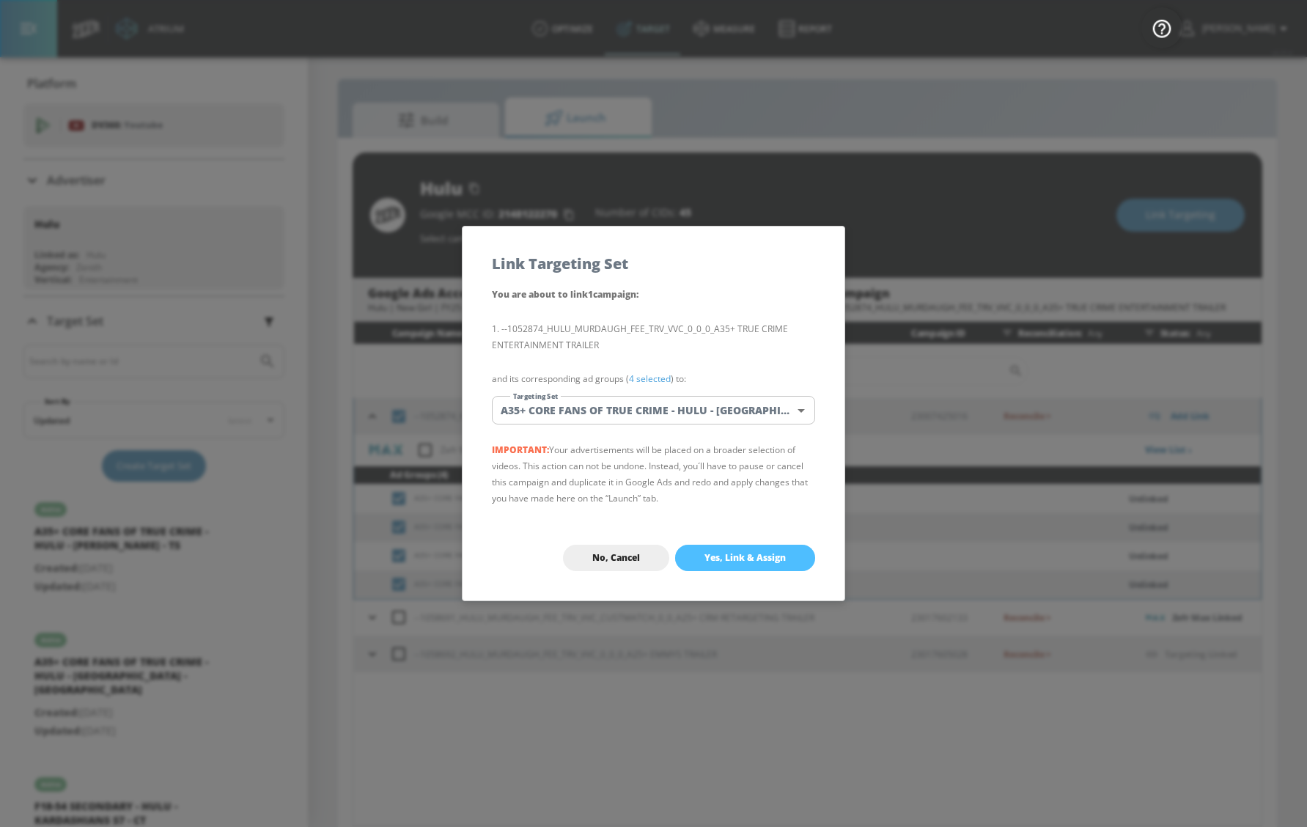
click at [702, 561] on button "Yes, Link & Assign" at bounding box center [745, 558] width 140 height 26
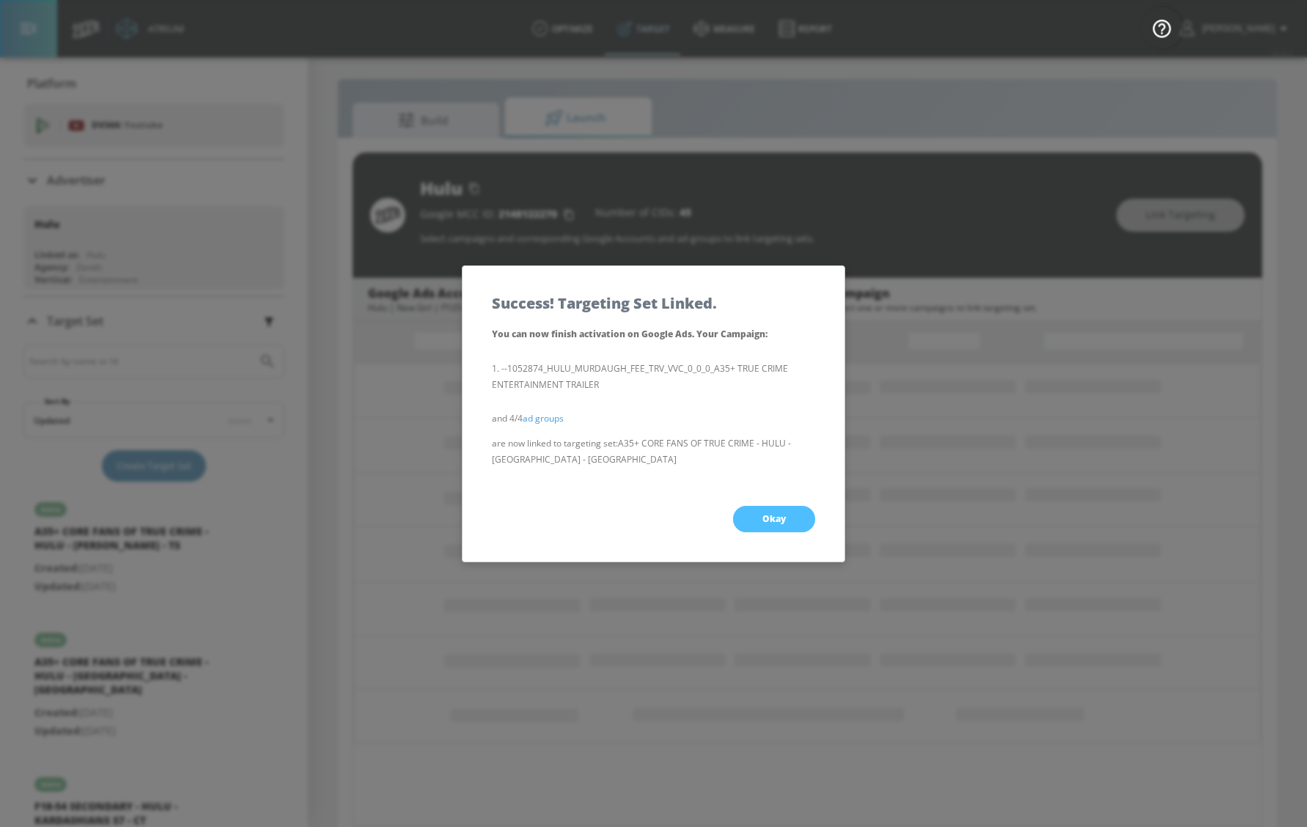
click at [756, 530] on button "Okay" at bounding box center [774, 519] width 82 height 26
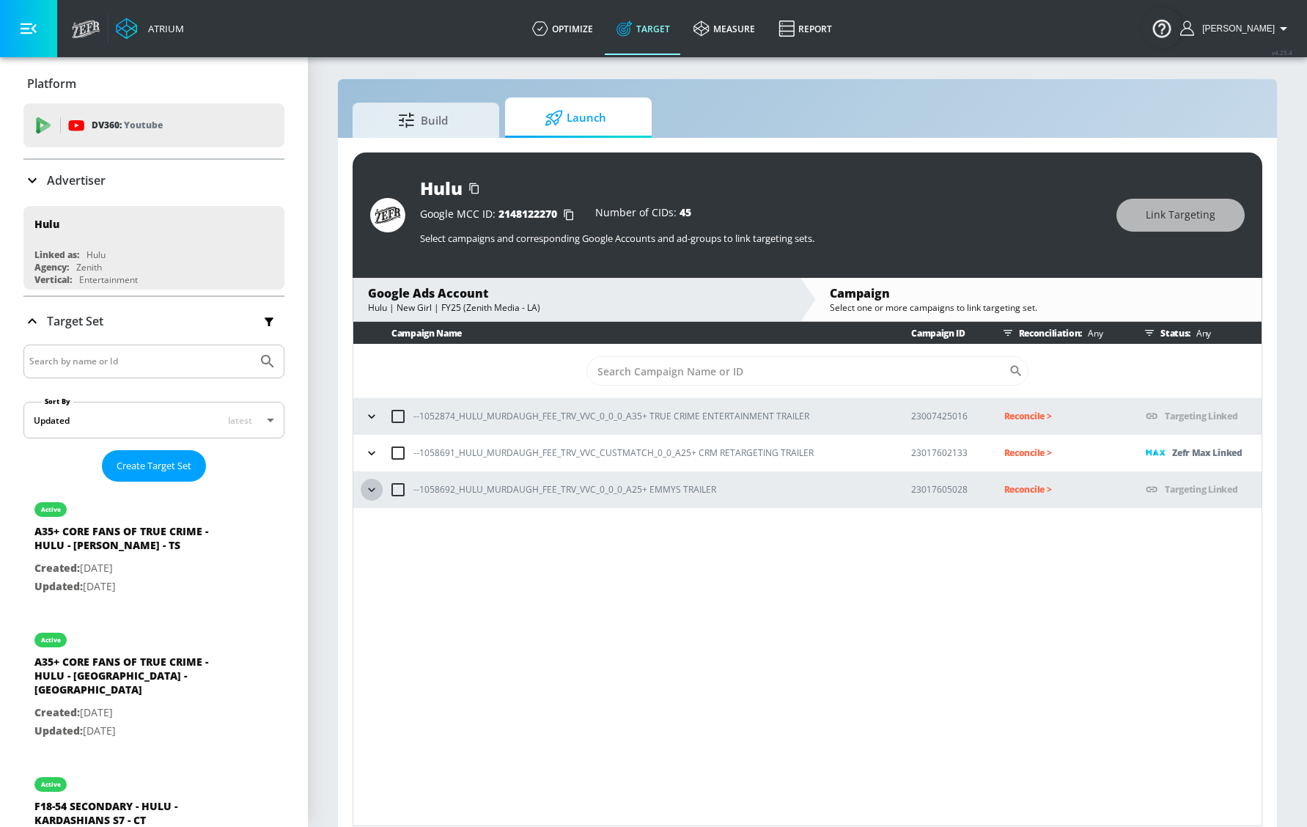
click at [372, 494] on icon "button" at bounding box center [371, 489] width 15 height 15
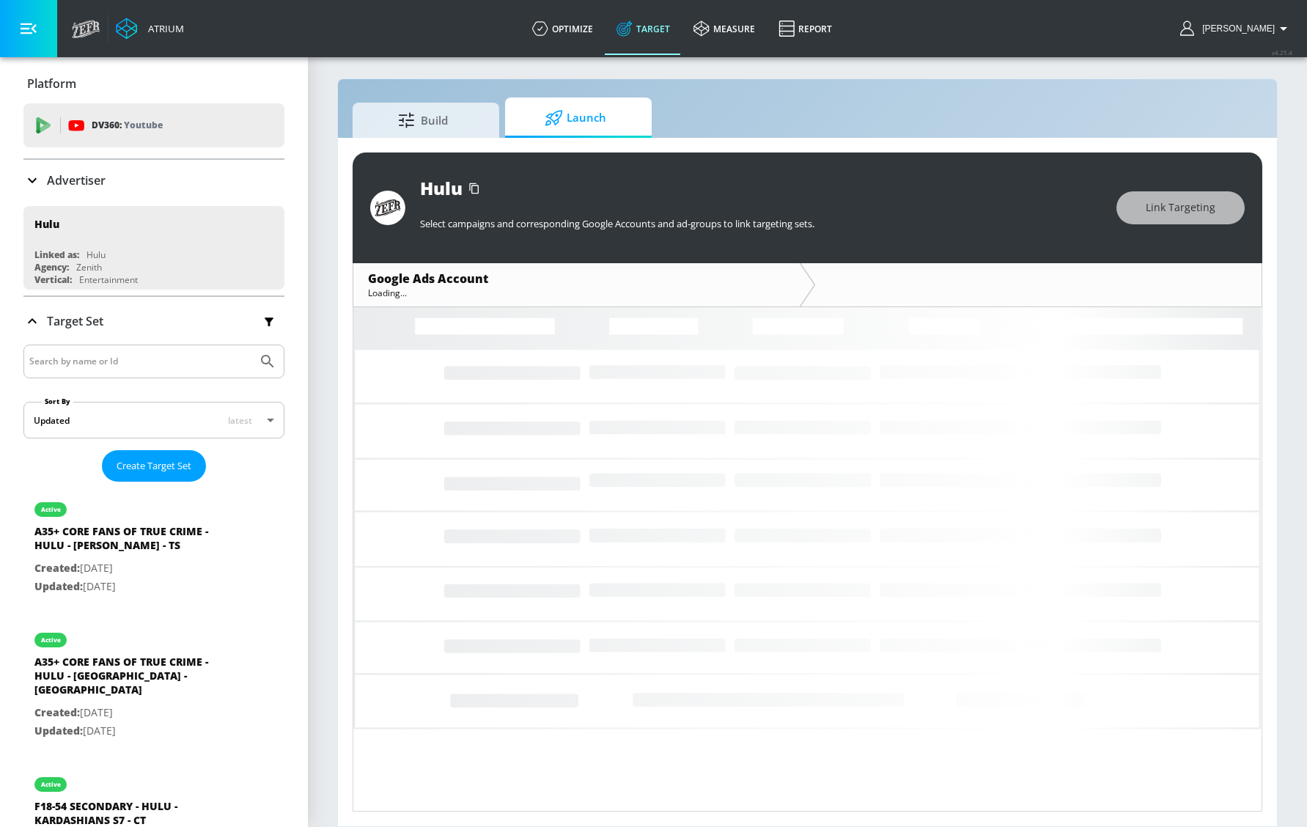
scroll to position [7, 0]
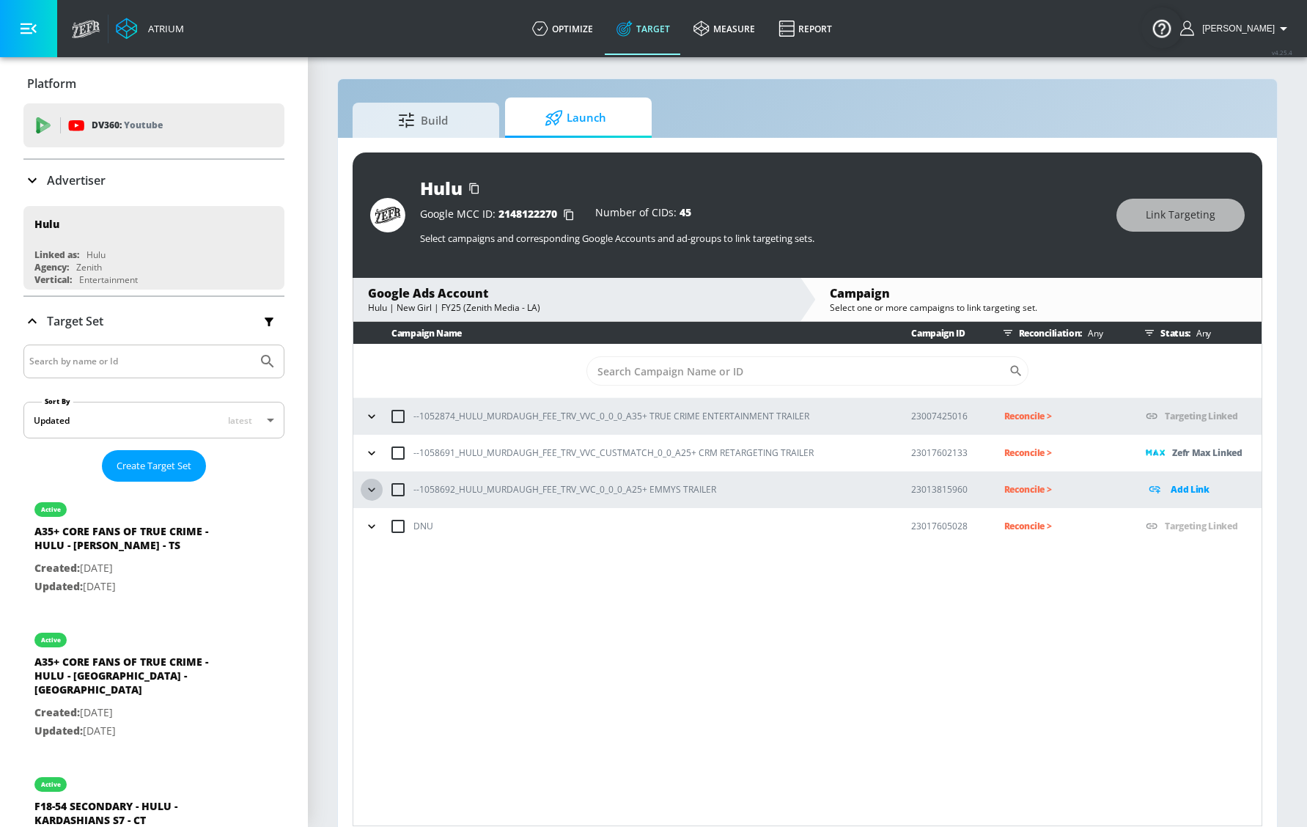
click at [372, 496] on icon "button" at bounding box center [371, 489] width 15 height 15
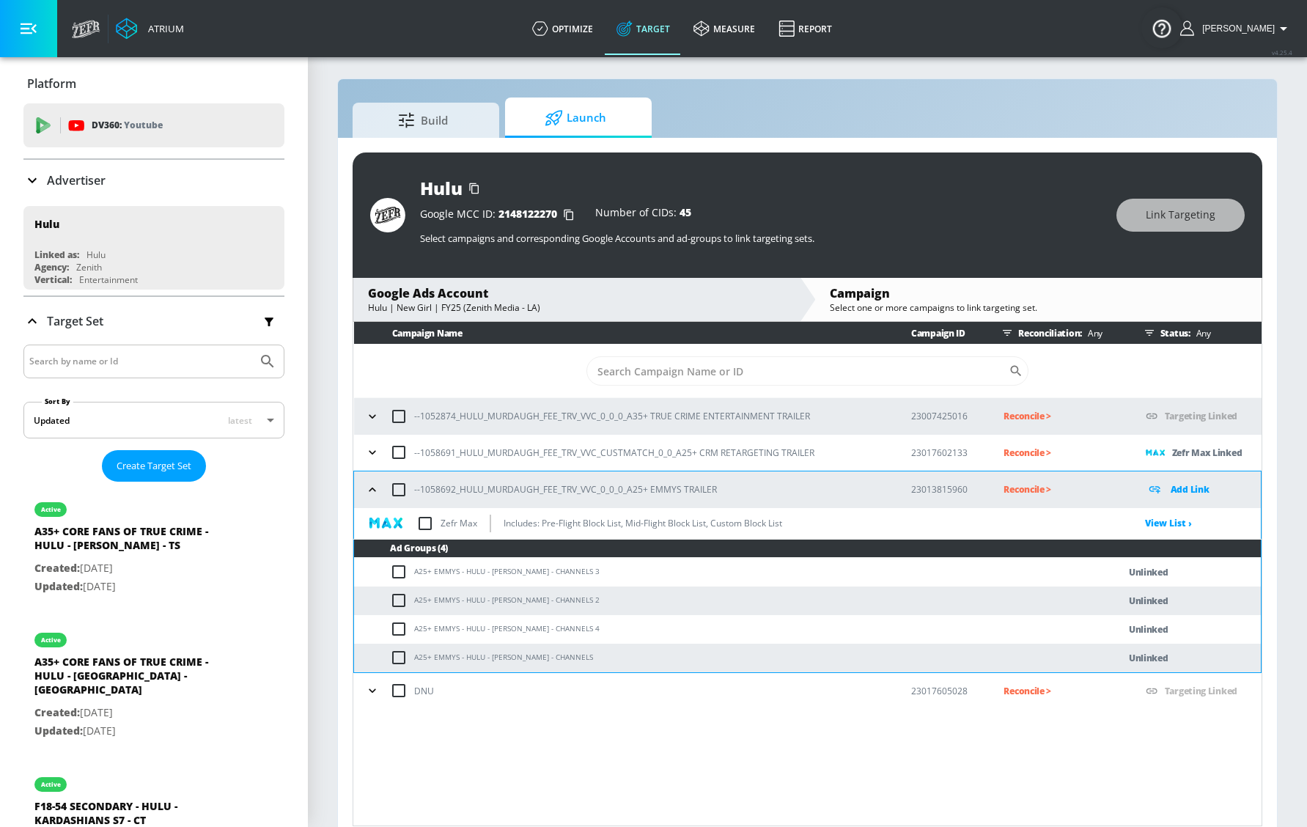
click at [383, 426] on input "checkbox" at bounding box center [398, 416] width 31 height 31
click at [378, 416] on icon "button" at bounding box center [372, 416] width 15 height 15
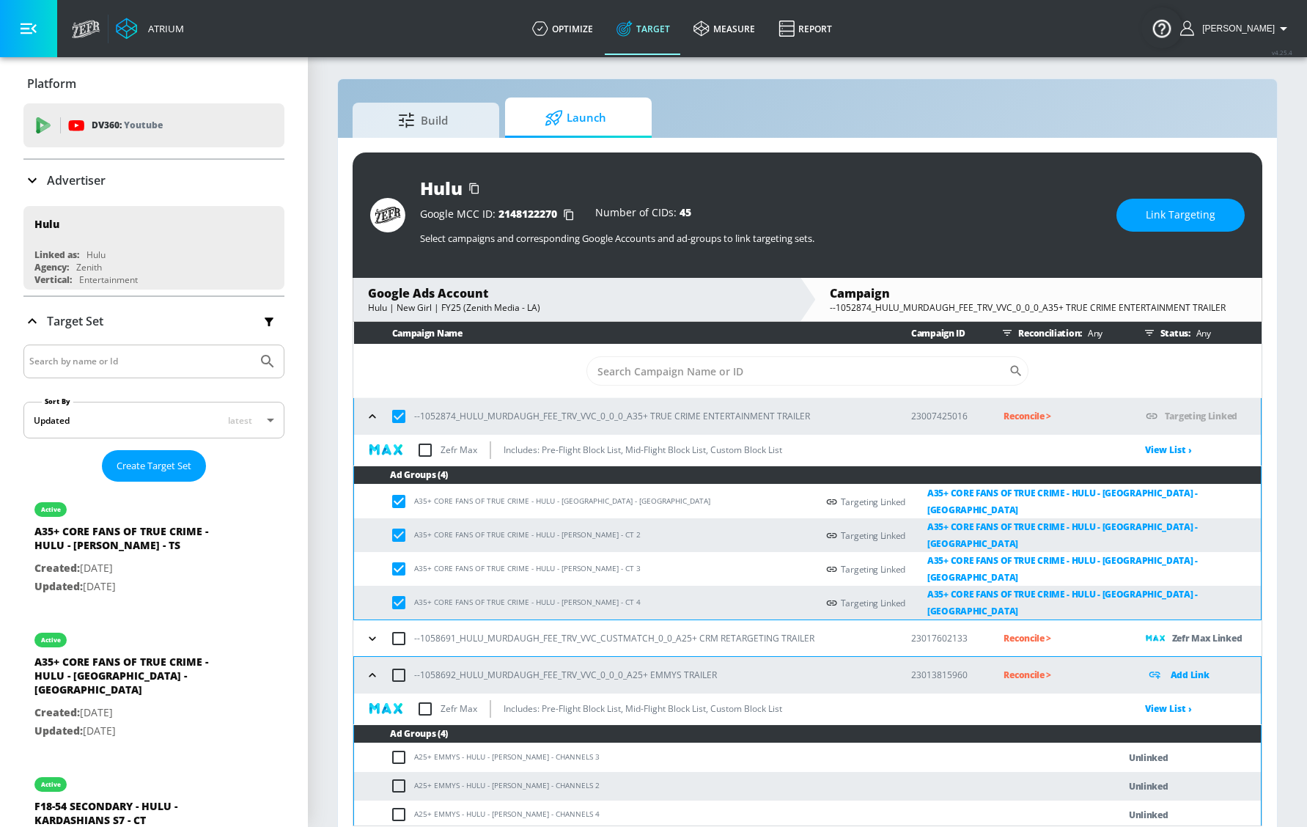
click at [407, 416] on input "checkbox" at bounding box center [398, 416] width 31 height 31
checkbox input "false"
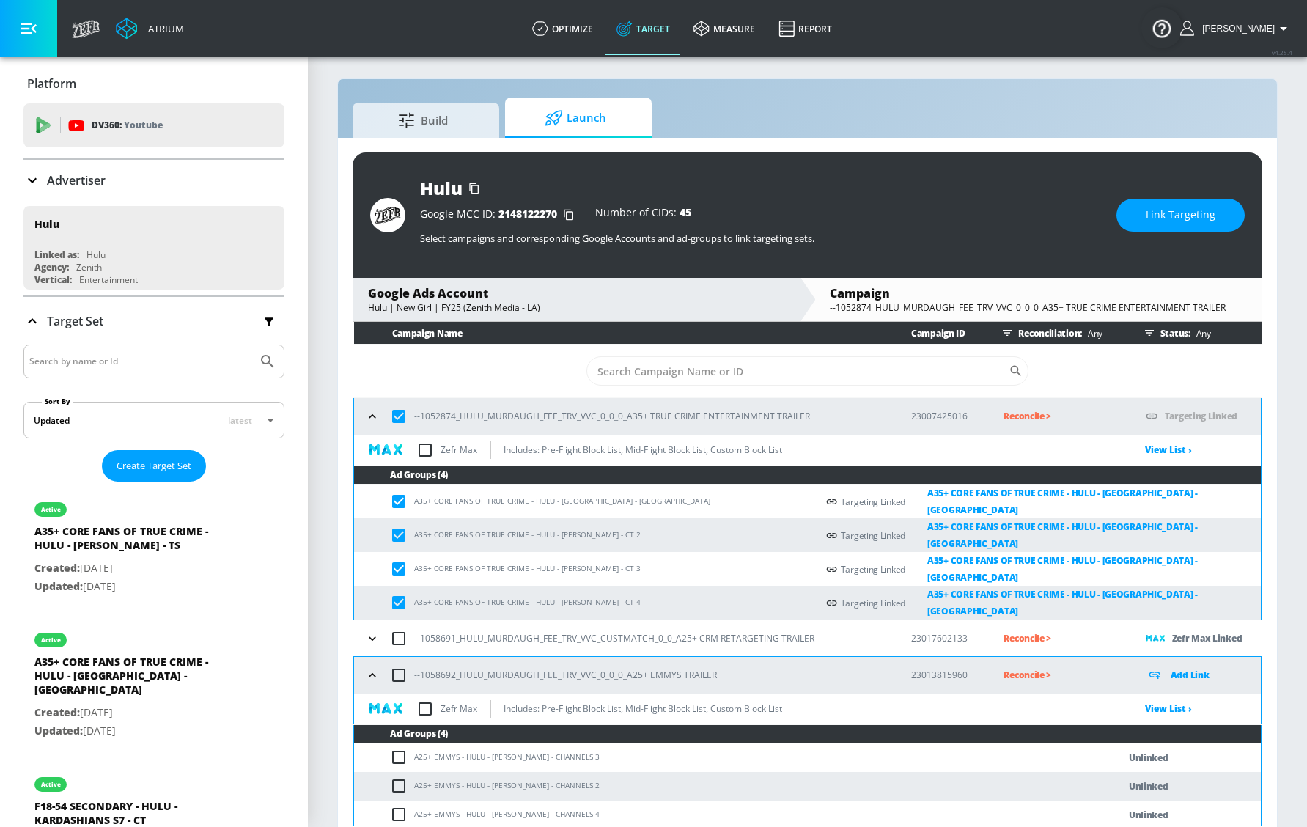
checkbox input "false"
click at [373, 416] on icon "button" at bounding box center [372, 416] width 15 height 15
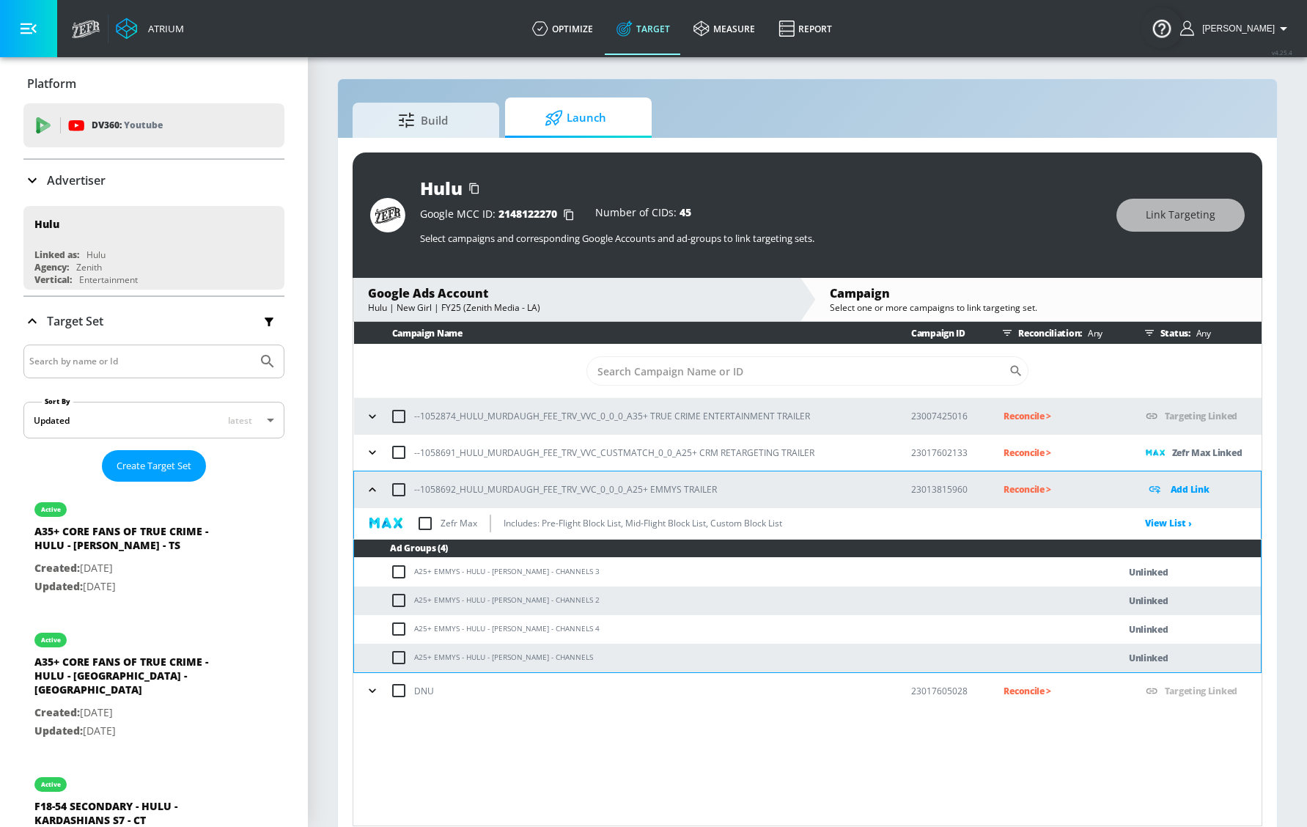
click at [398, 494] on input "checkbox" at bounding box center [398, 489] width 31 height 31
checkbox input "true"
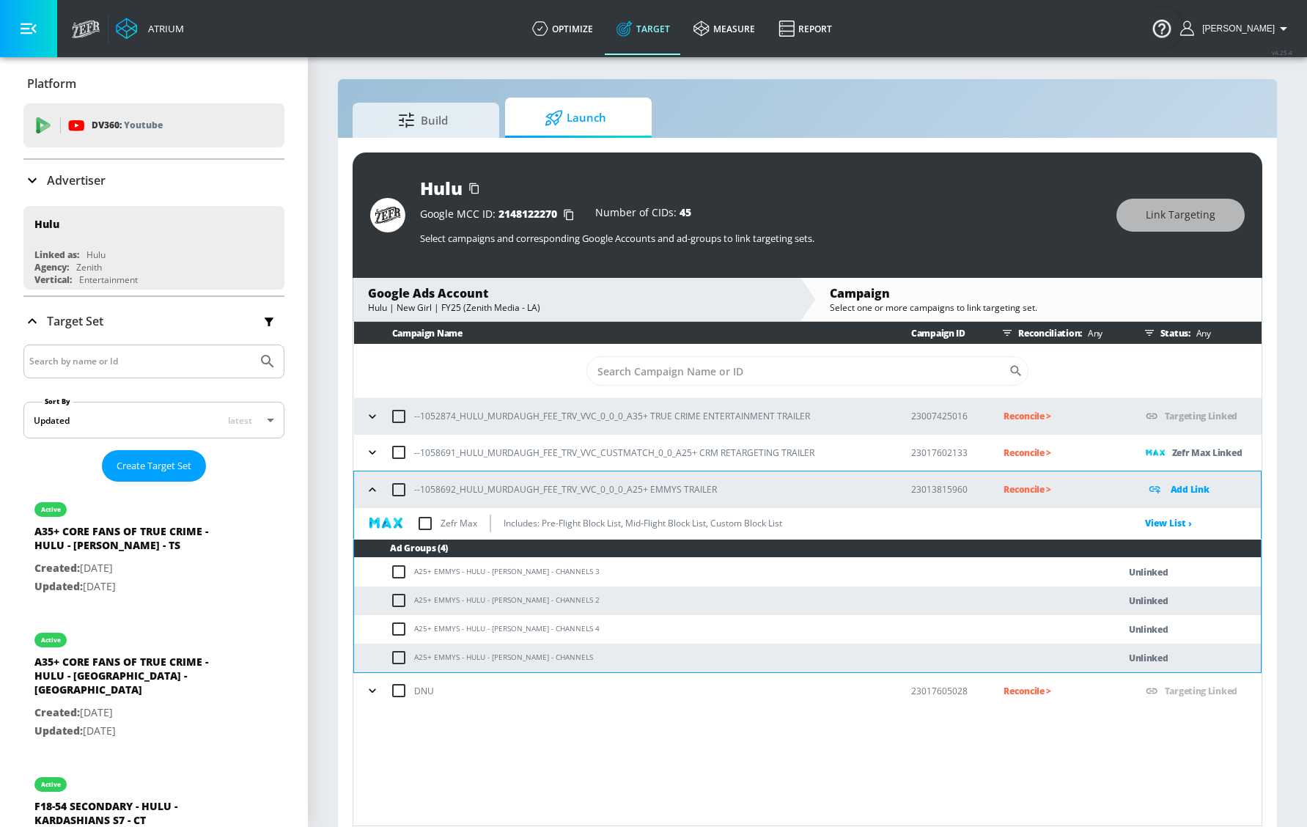
checkbox input "true"
click at [1171, 213] on span "Link Targeting" at bounding box center [1181, 215] width 70 height 18
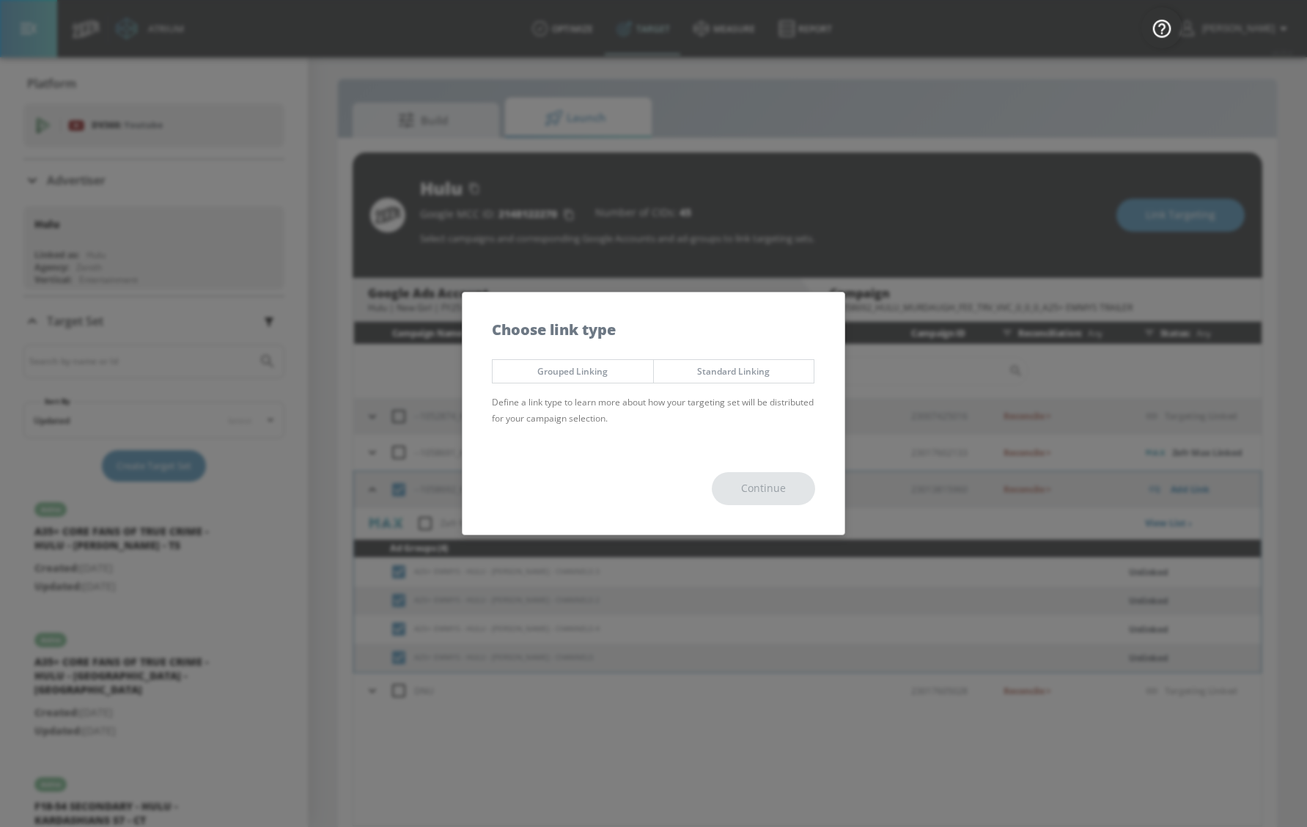
click at [531, 386] on div "Grouped Linking Standard Linking Define a link type to learn more about how you…" at bounding box center [654, 397] width 382 height 91
click at [556, 367] on span "Grouped Linking" at bounding box center [573, 371] width 139 height 15
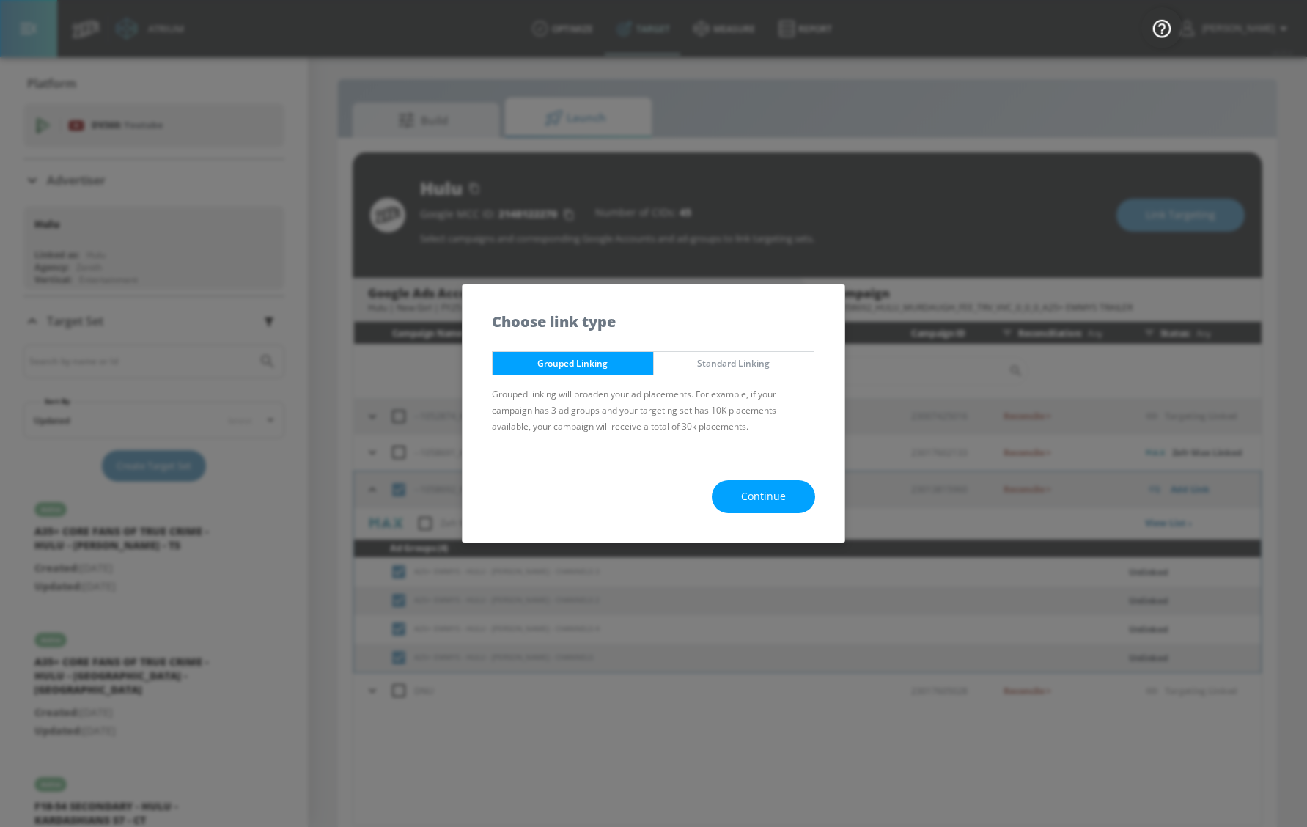
click at [738, 490] on button "Continue" at bounding box center [763, 496] width 103 height 33
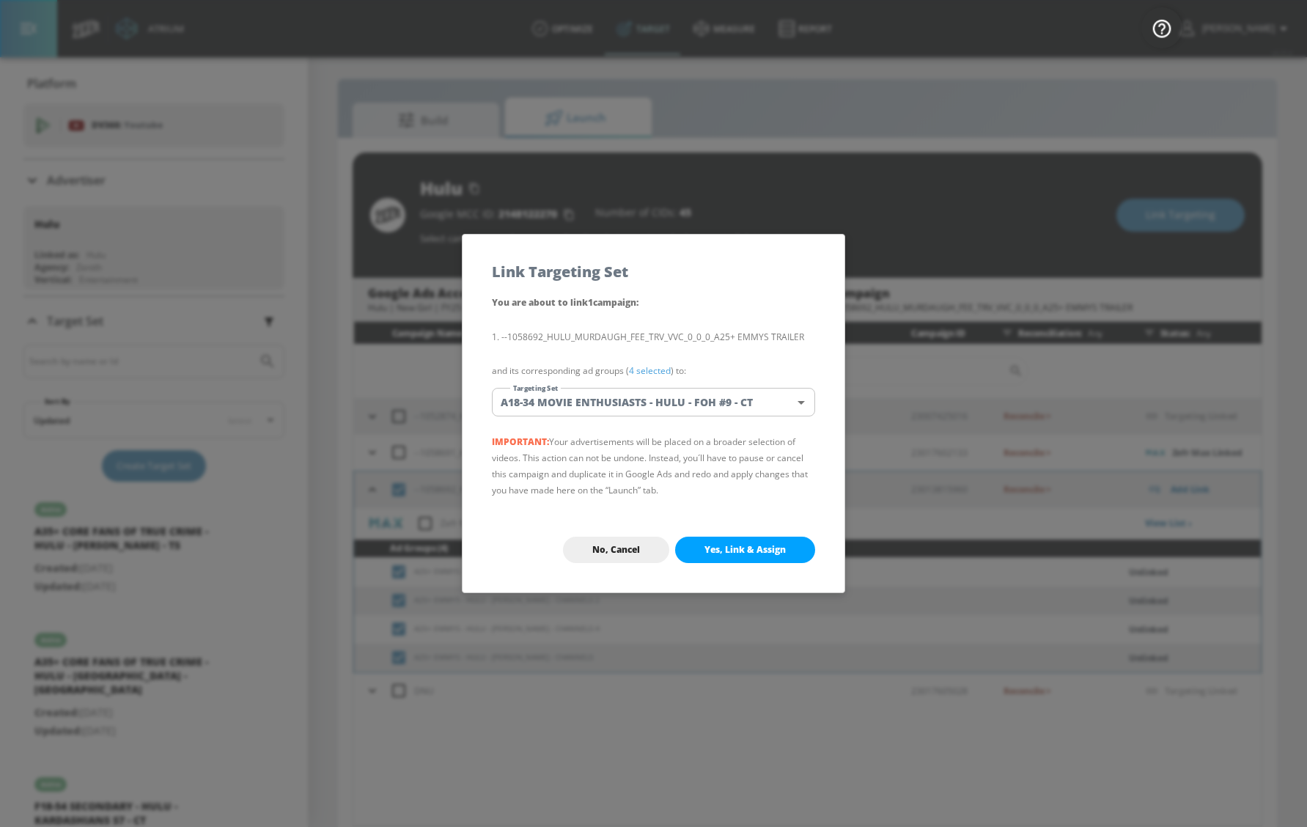
click at [619, 408] on body "Atrium optimize Target measure Report optimize Target measure Report v 4.25.4 […" at bounding box center [653, 417] width 1307 height 848
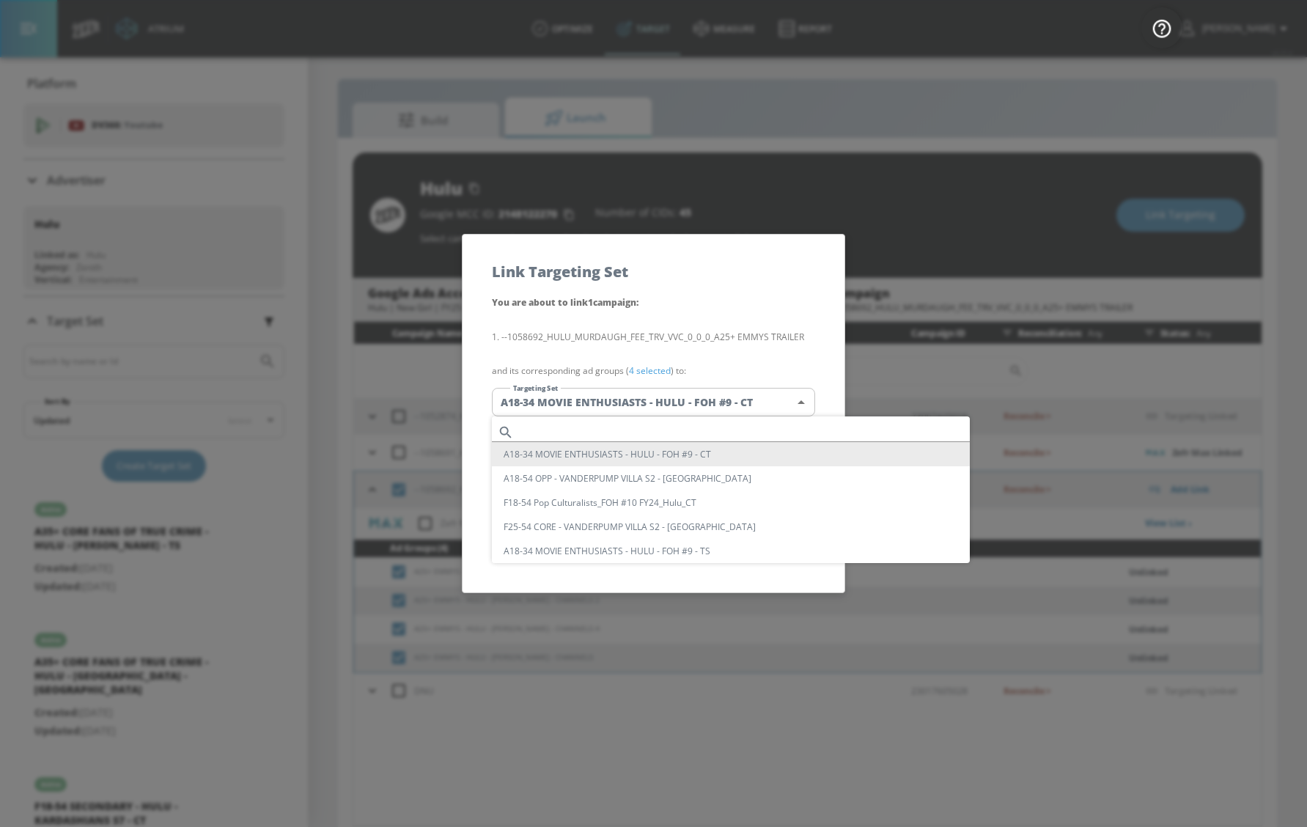
click at [598, 432] on input "text" at bounding box center [745, 432] width 450 height 20
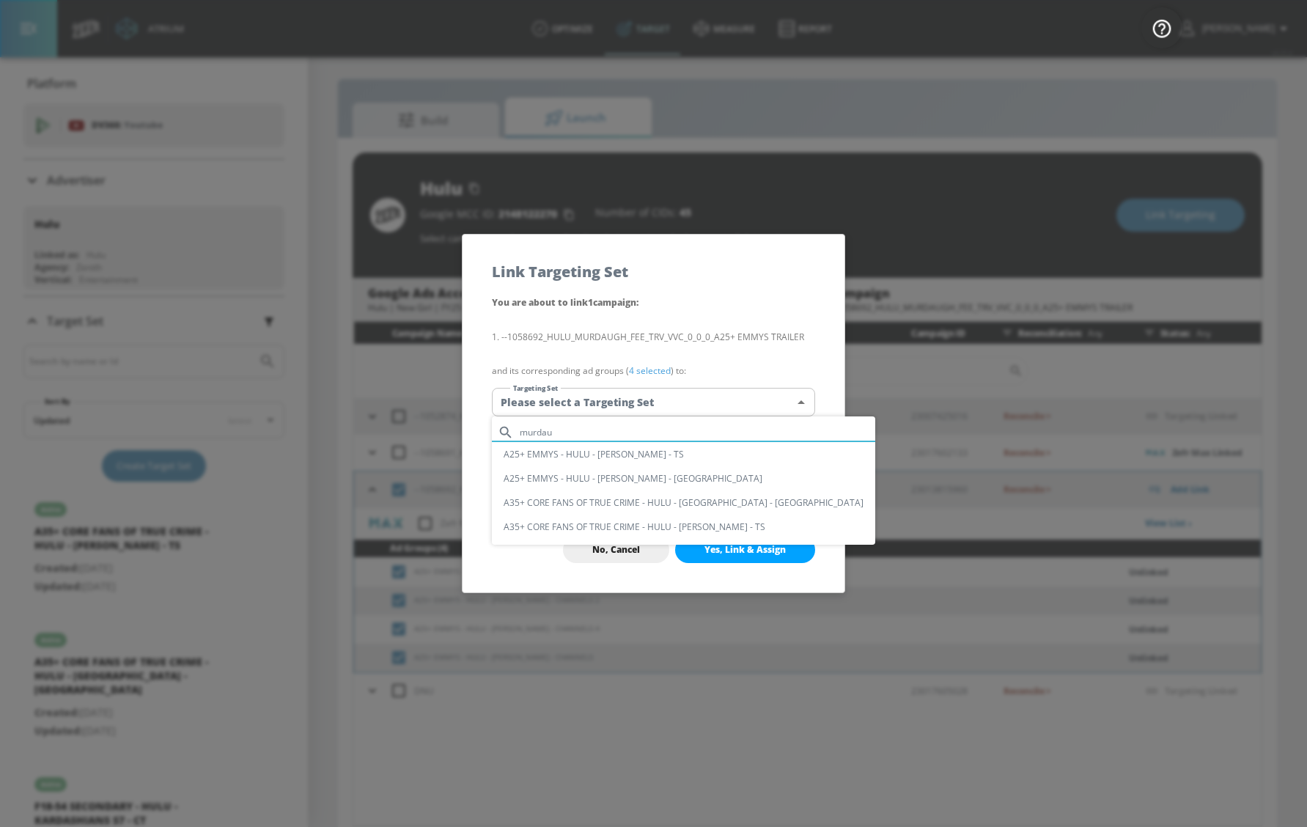
type input "murdau"
click at [600, 482] on li "A25+ EMMYS - HULU - [PERSON_NAME] - [GEOGRAPHIC_DATA]" at bounding box center [683, 478] width 383 height 24
type input "a25ed1df-2095-4563-aa09-9c084113797e"
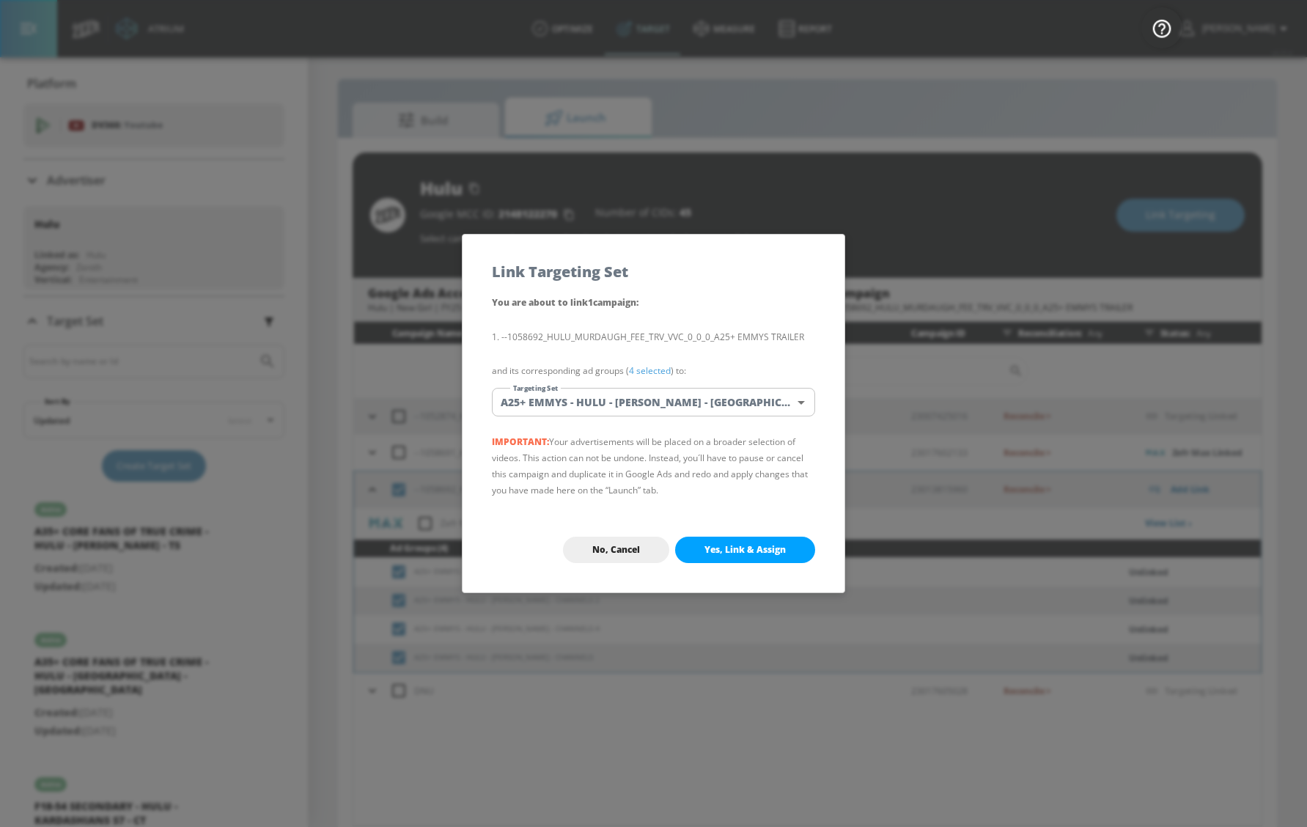
click at [711, 544] on span "Yes, Link & Assign" at bounding box center [745, 550] width 81 height 12
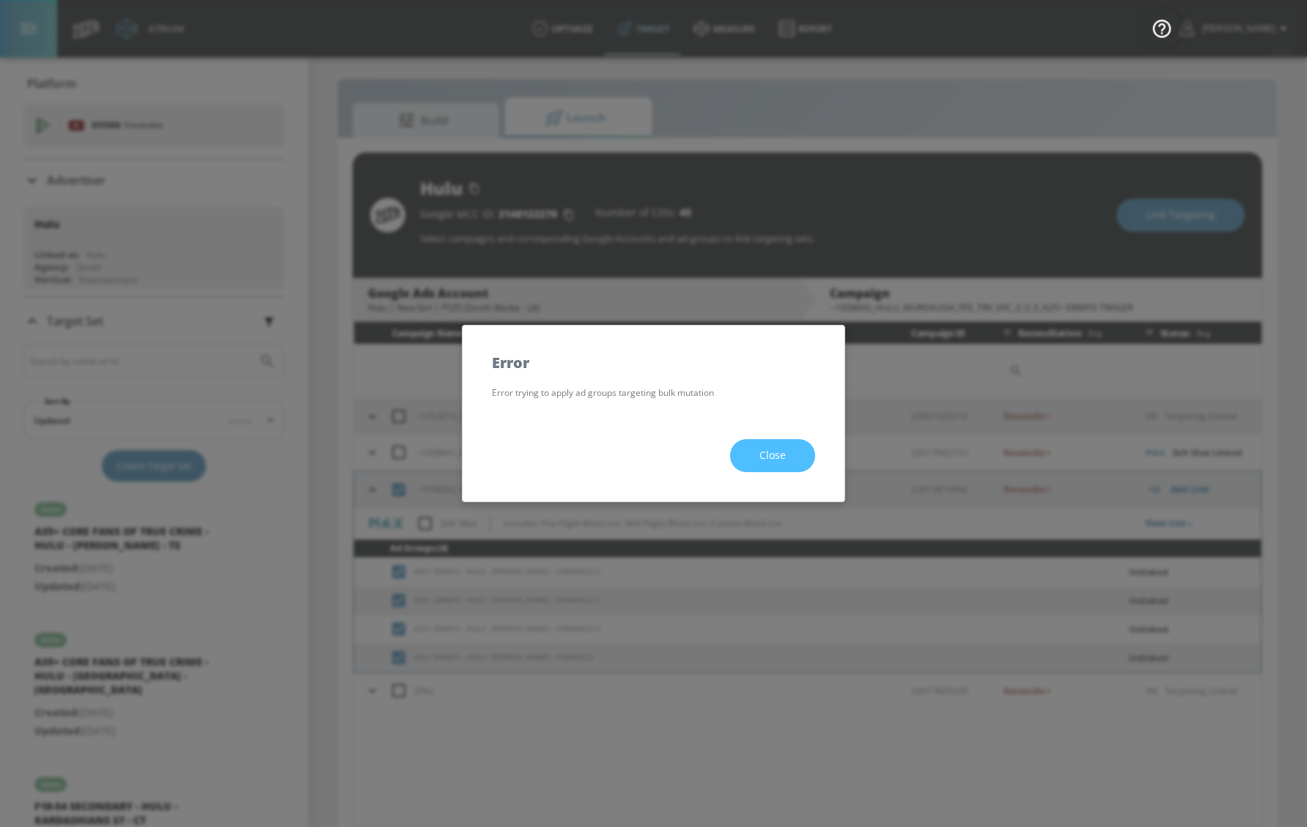
click at [773, 466] on button "Close" at bounding box center [772, 455] width 85 height 33
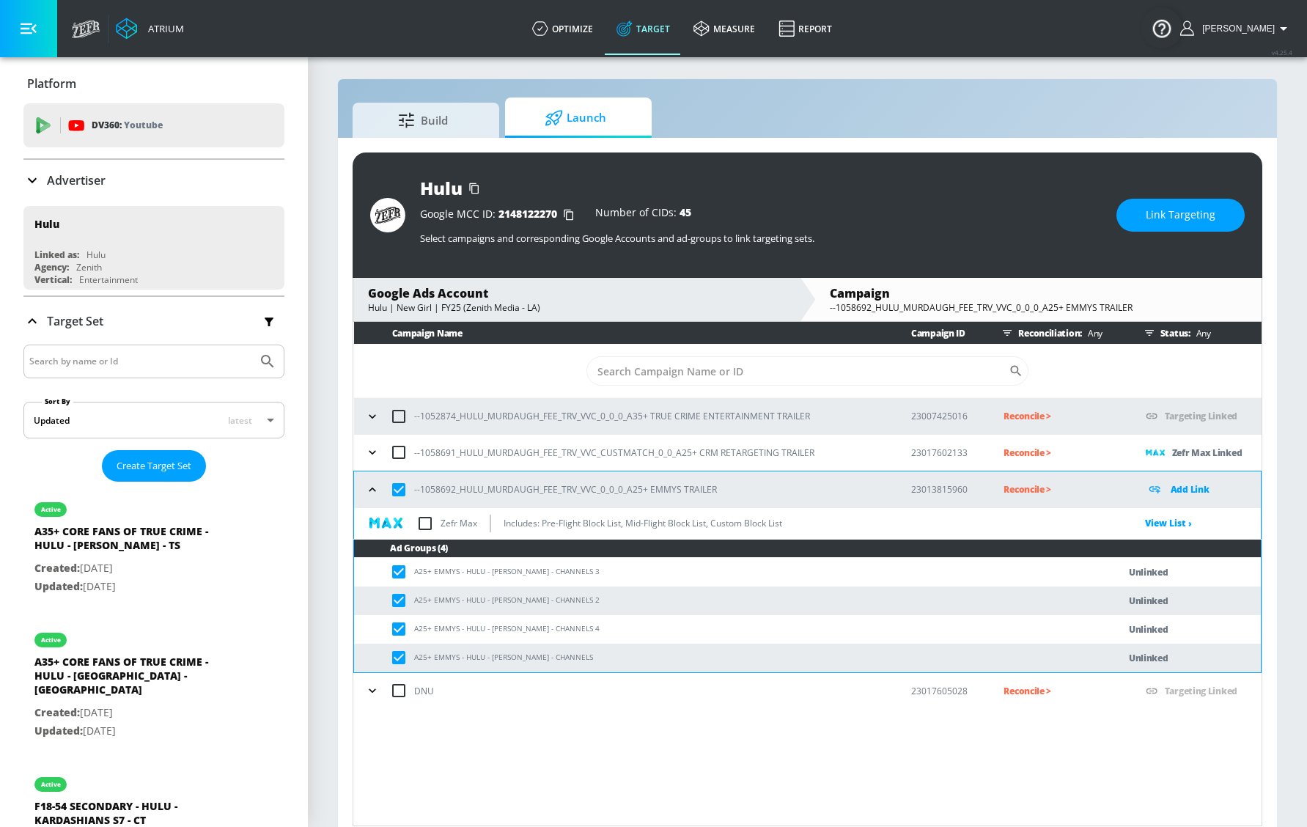
scroll to position [0, 0]
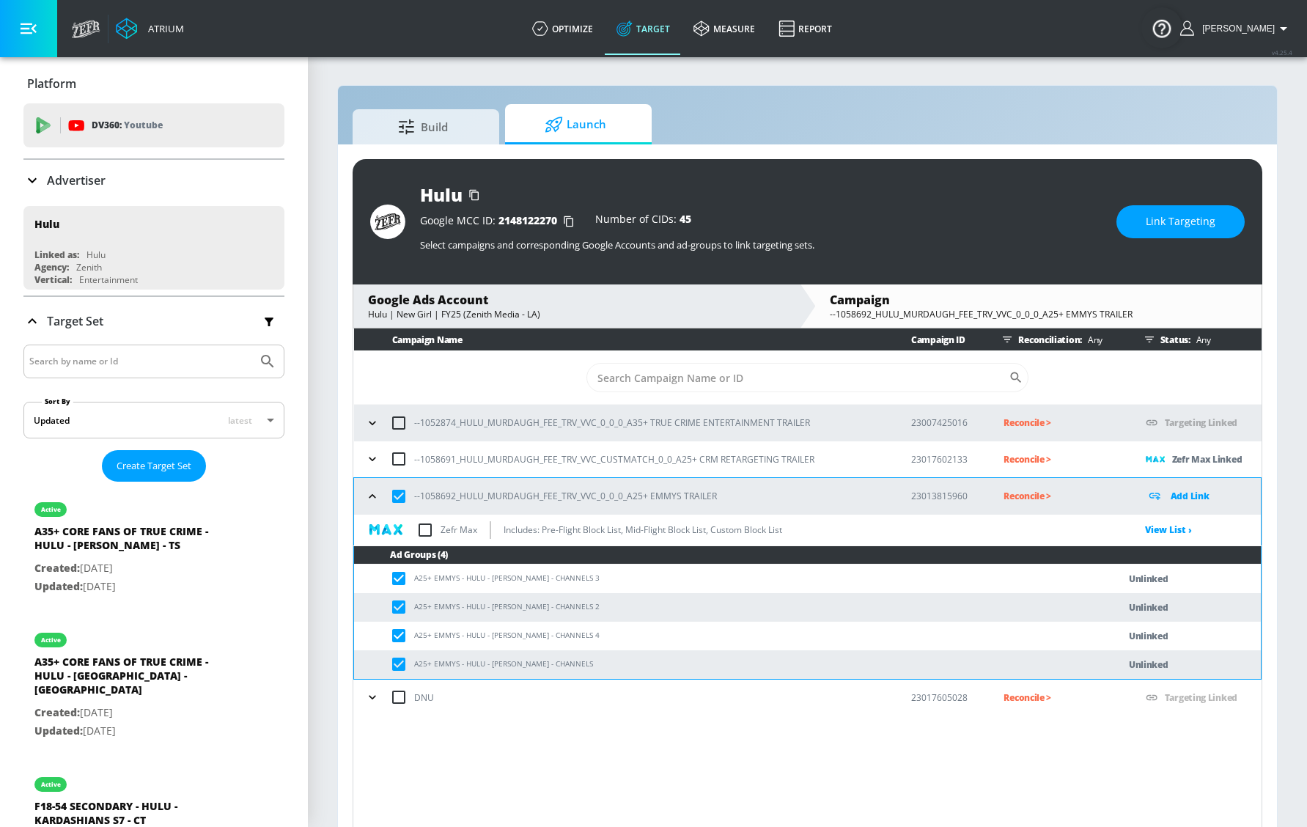
click at [1169, 224] on span "Link Targeting" at bounding box center [1181, 222] width 70 height 18
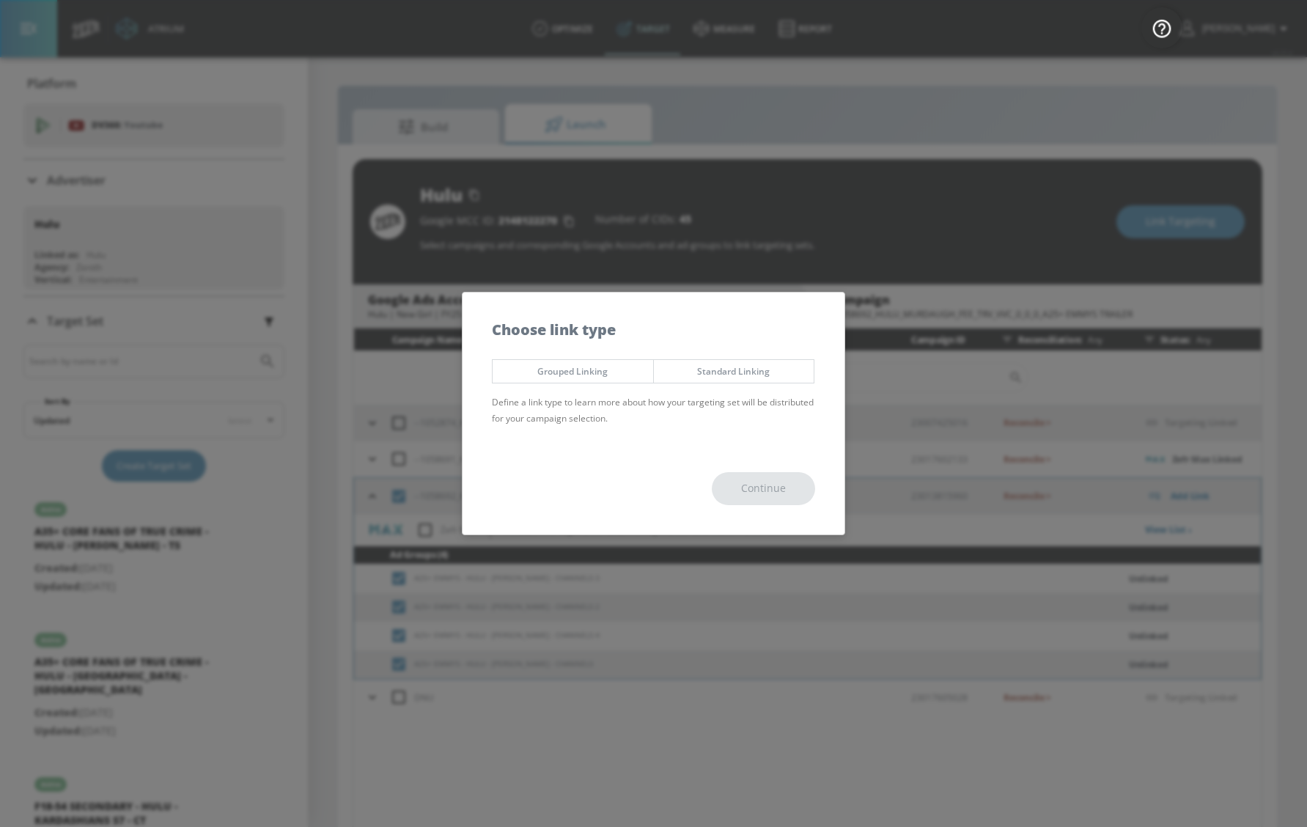
click at [617, 359] on div "Grouped Linking Standard Linking Define a link type to learn more about how you…" at bounding box center [654, 397] width 382 height 91
click at [614, 383] on button "Grouped Linking" at bounding box center [573, 371] width 162 height 24
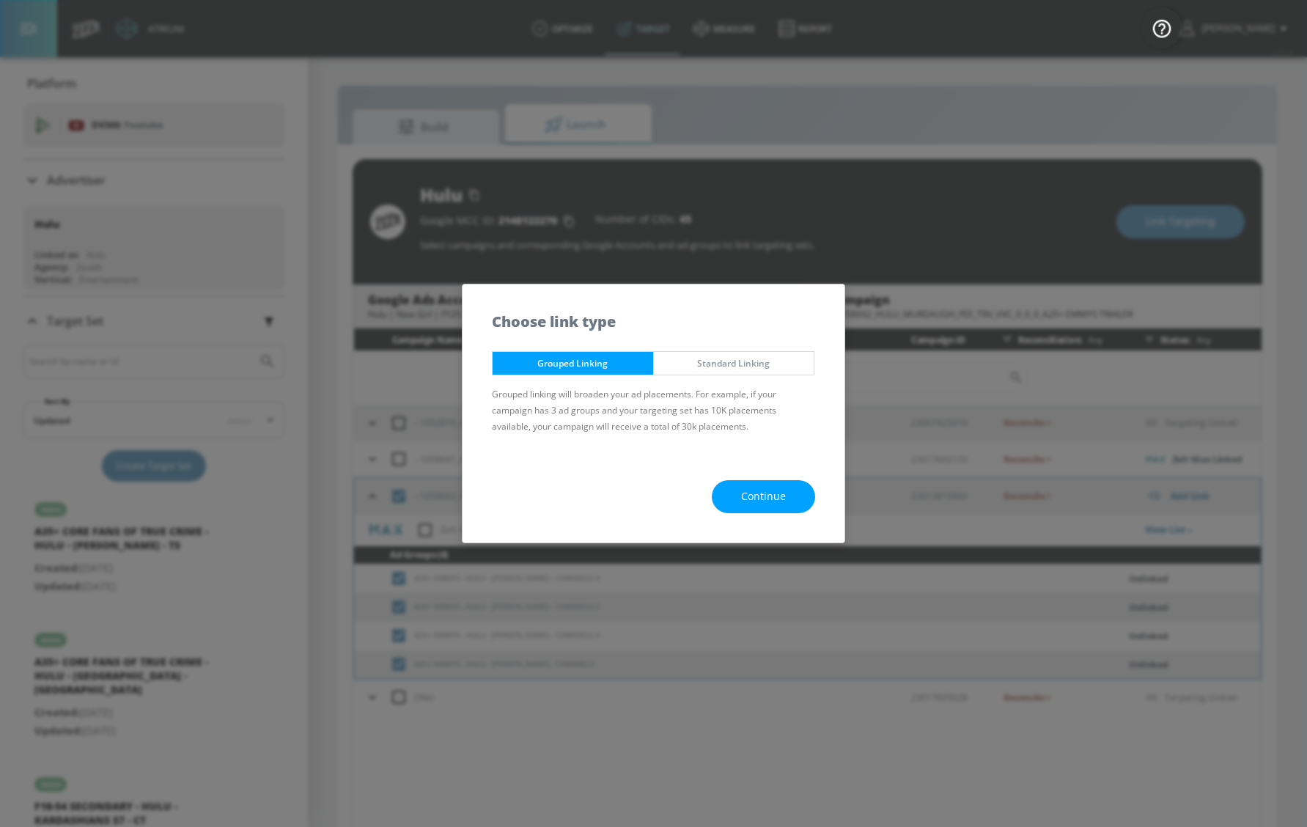
click at [749, 512] on button "Continue" at bounding box center [763, 496] width 103 height 33
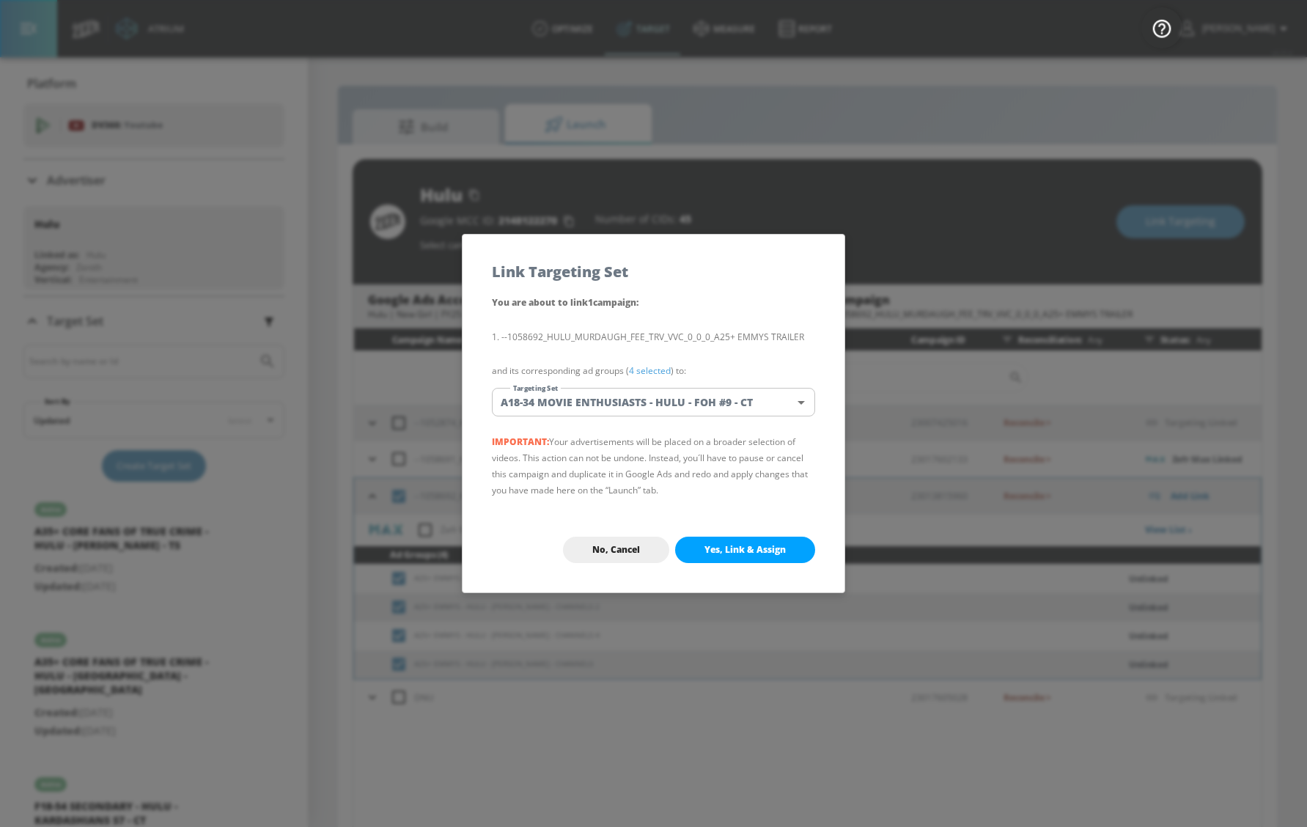
click at [676, 396] on body "Atrium optimize Target measure Report optimize Target measure Report v 4.25.4 […" at bounding box center [653, 424] width 1307 height 848
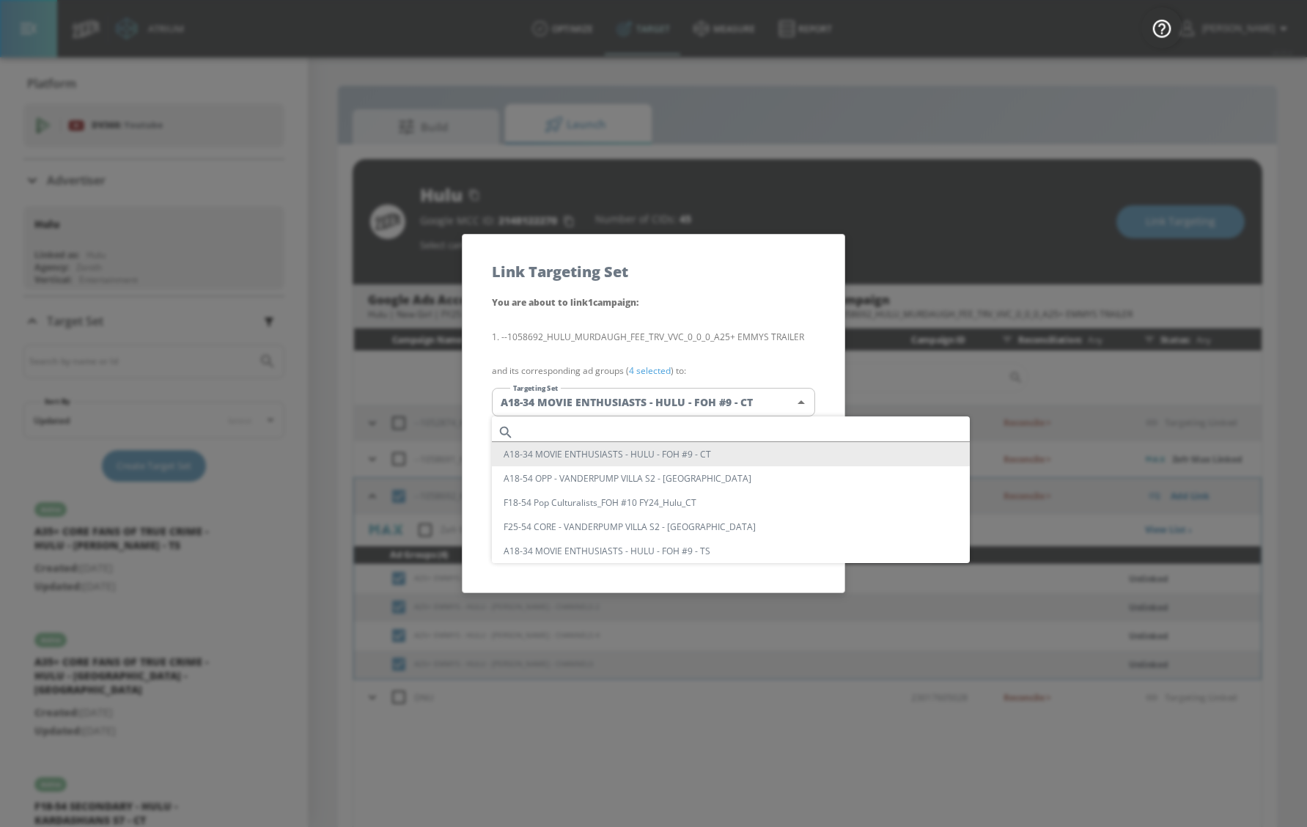
click at [630, 422] on input "text" at bounding box center [745, 432] width 450 height 20
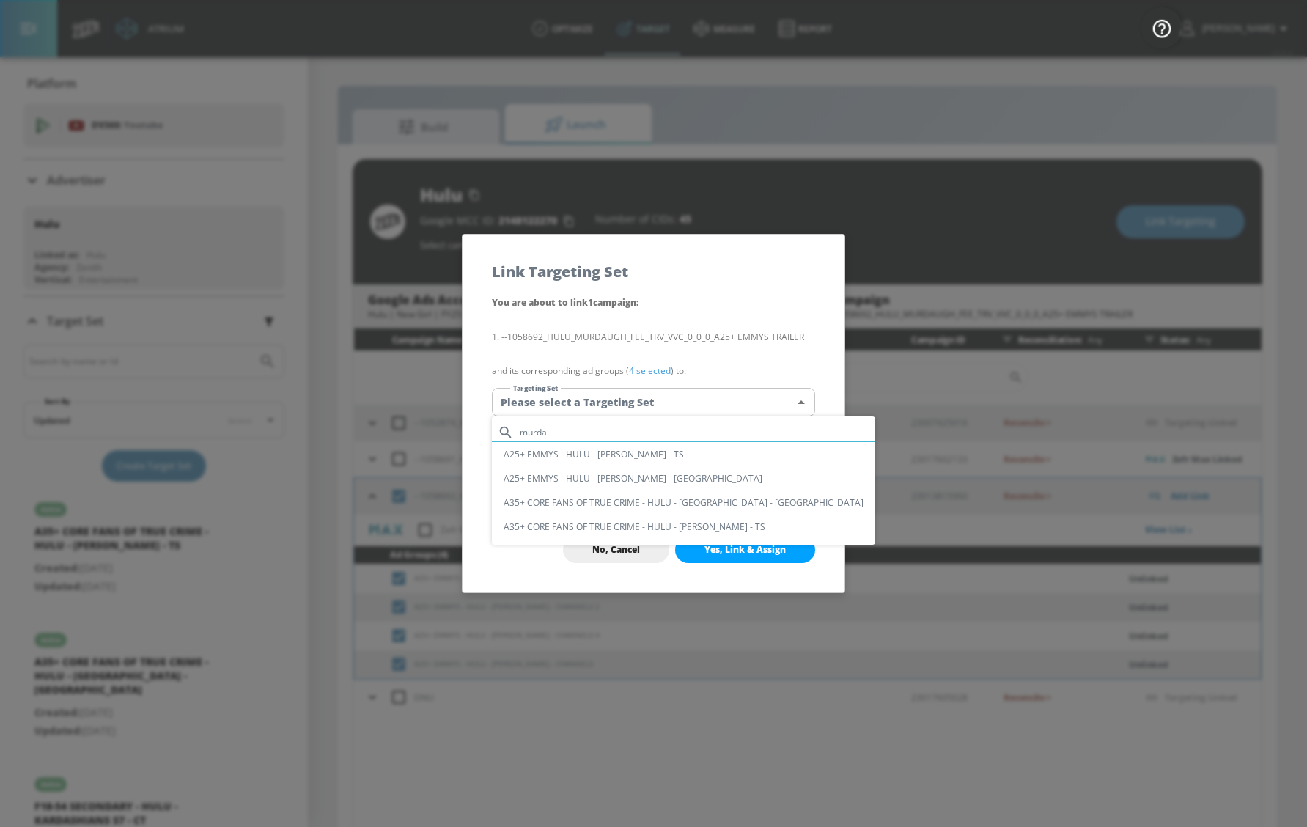
type input "murda"
click at [638, 479] on li "A25+ EMMYS - HULU - [PERSON_NAME] - [GEOGRAPHIC_DATA]" at bounding box center [683, 478] width 383 height 24
type input "a25ed1df-2095-4563-aa09-9c084113797e"
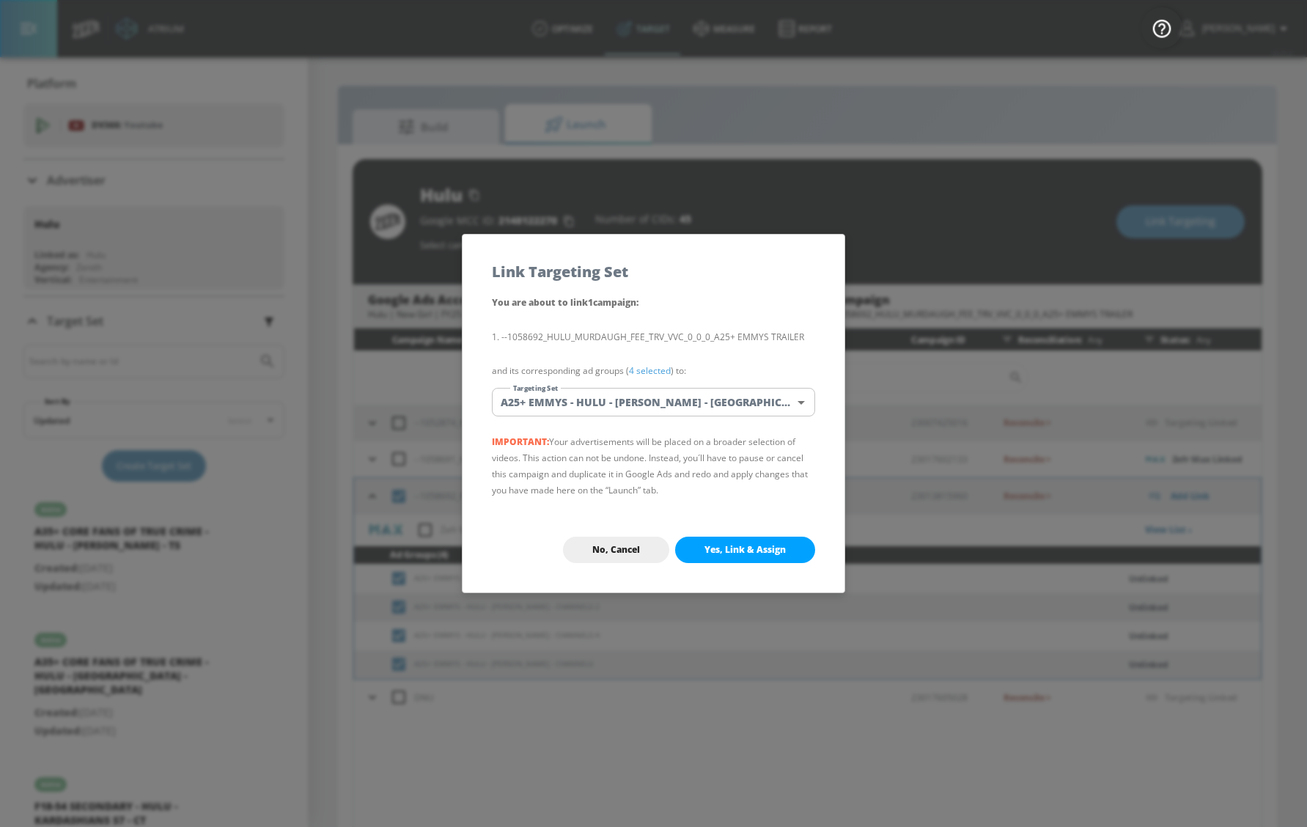
click at [706, 540] on button "Yes, Link & Assign" at bounding box center [745, 550] width 140 height 26
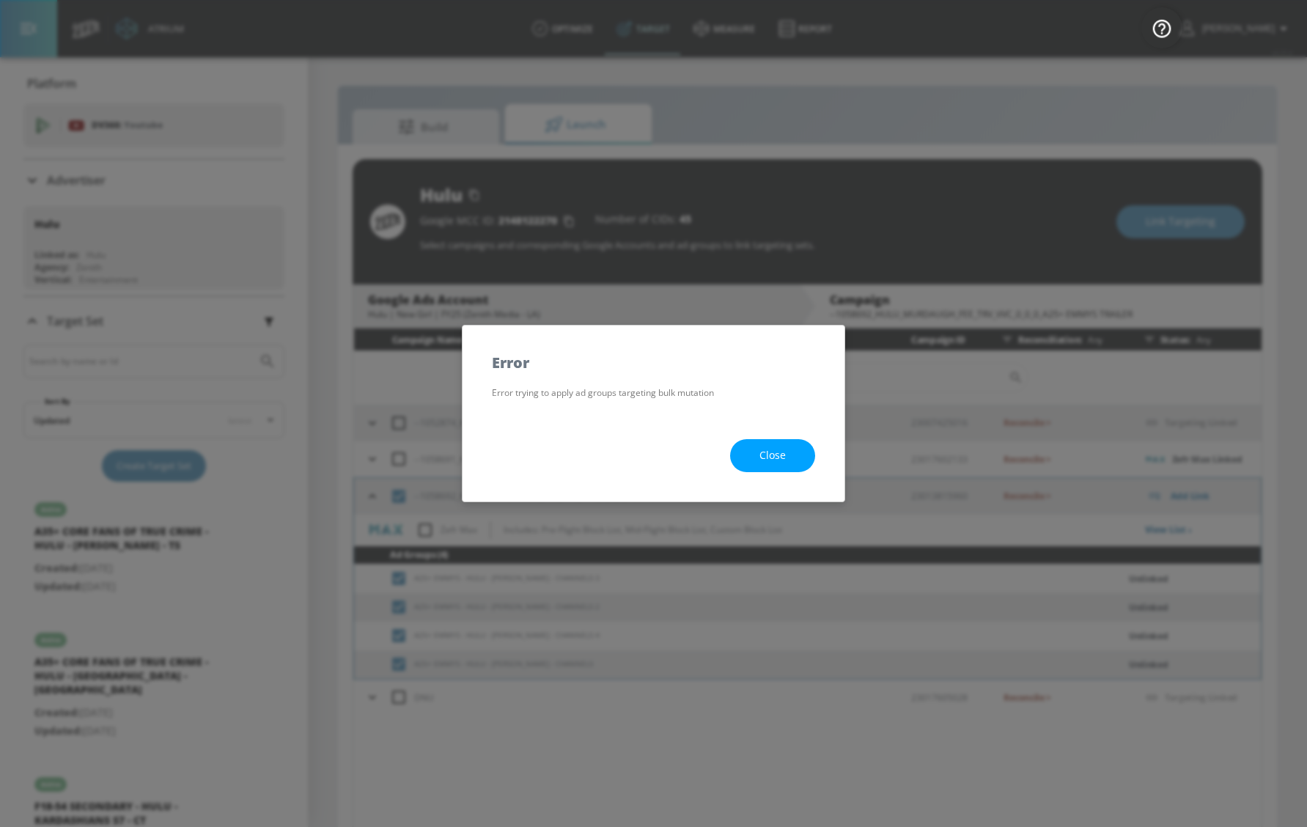
click at [787, 455] on button "Close" at bounding box center [772, 455] width 85 height 33
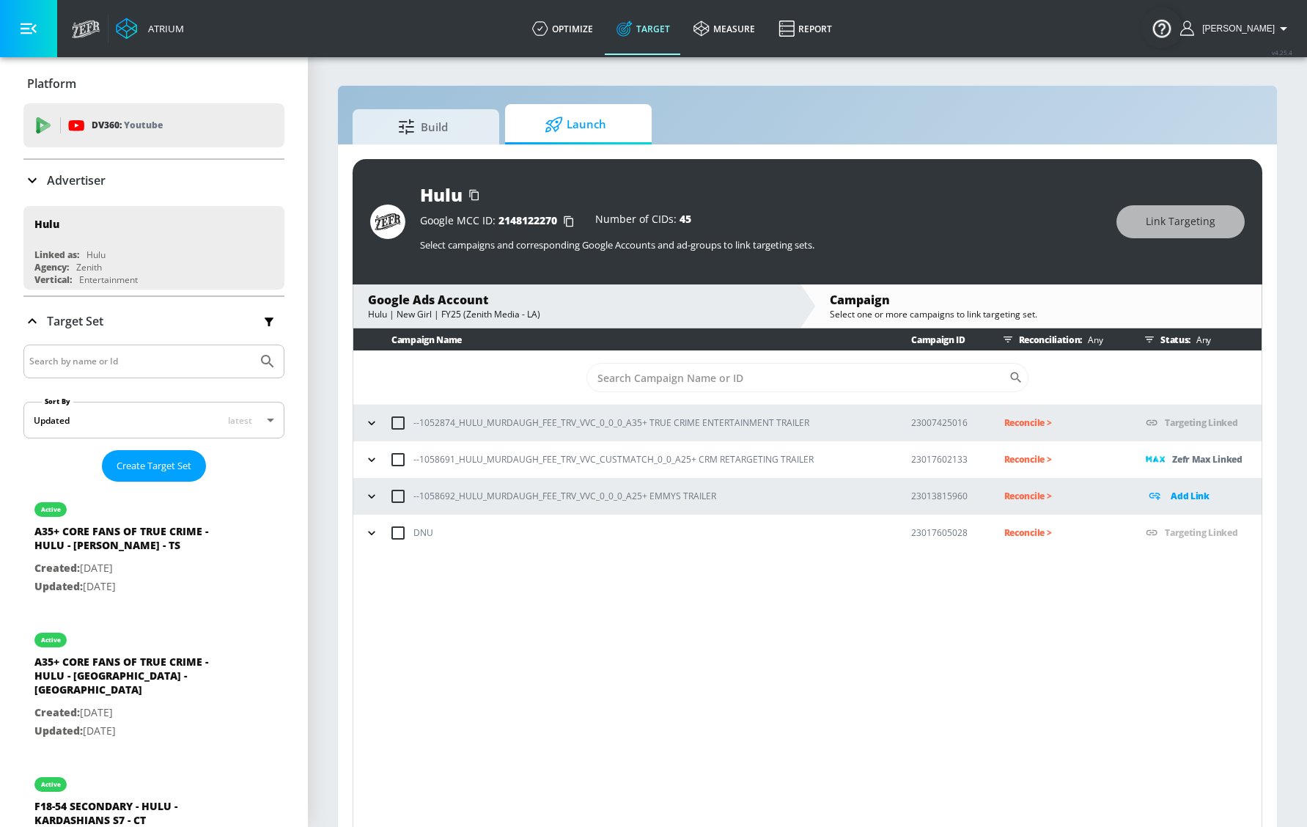
click at [374, 498] on icon "button" at bounding box center [371, 496] width 15 height 15
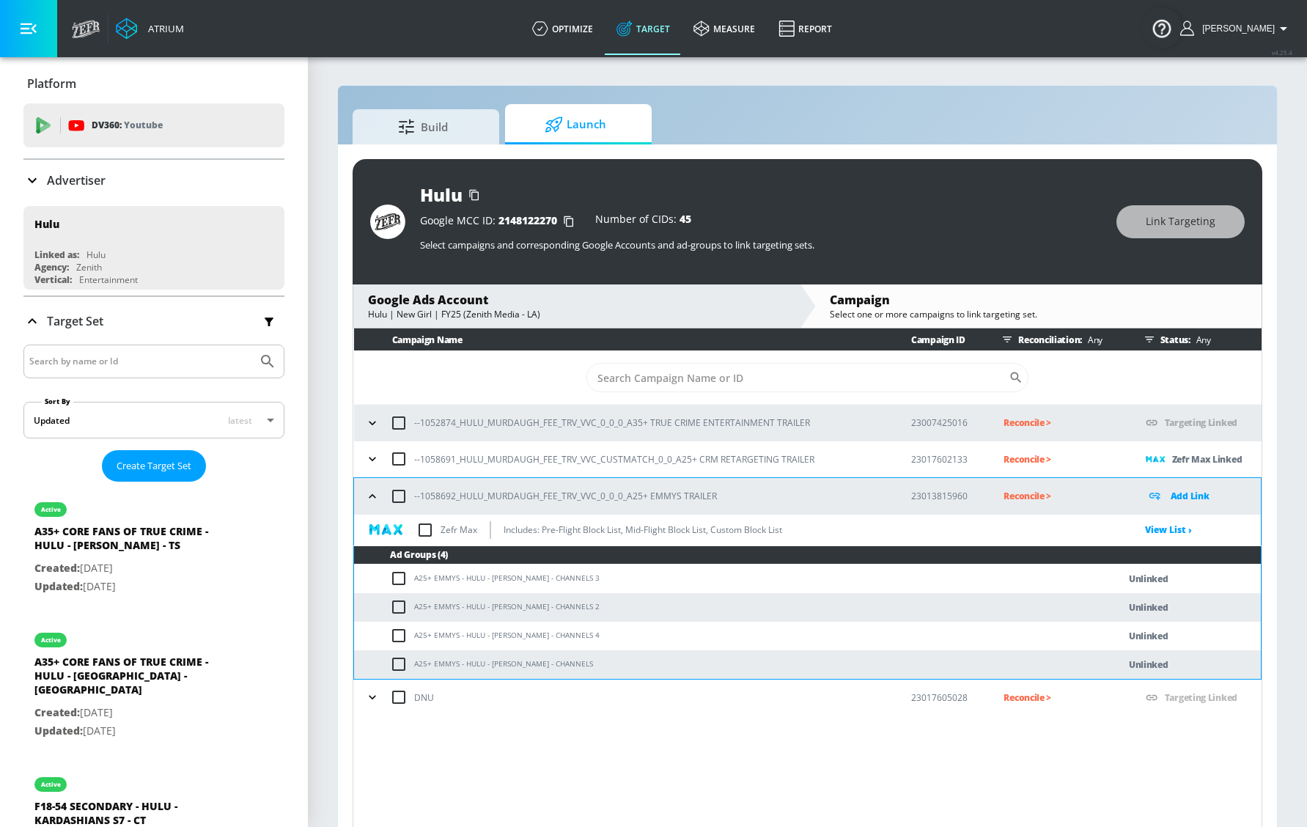
click at [402, 507] on input "checkbox" at bounding box center [398, 496] width 31 height 31
checkbox input "true"
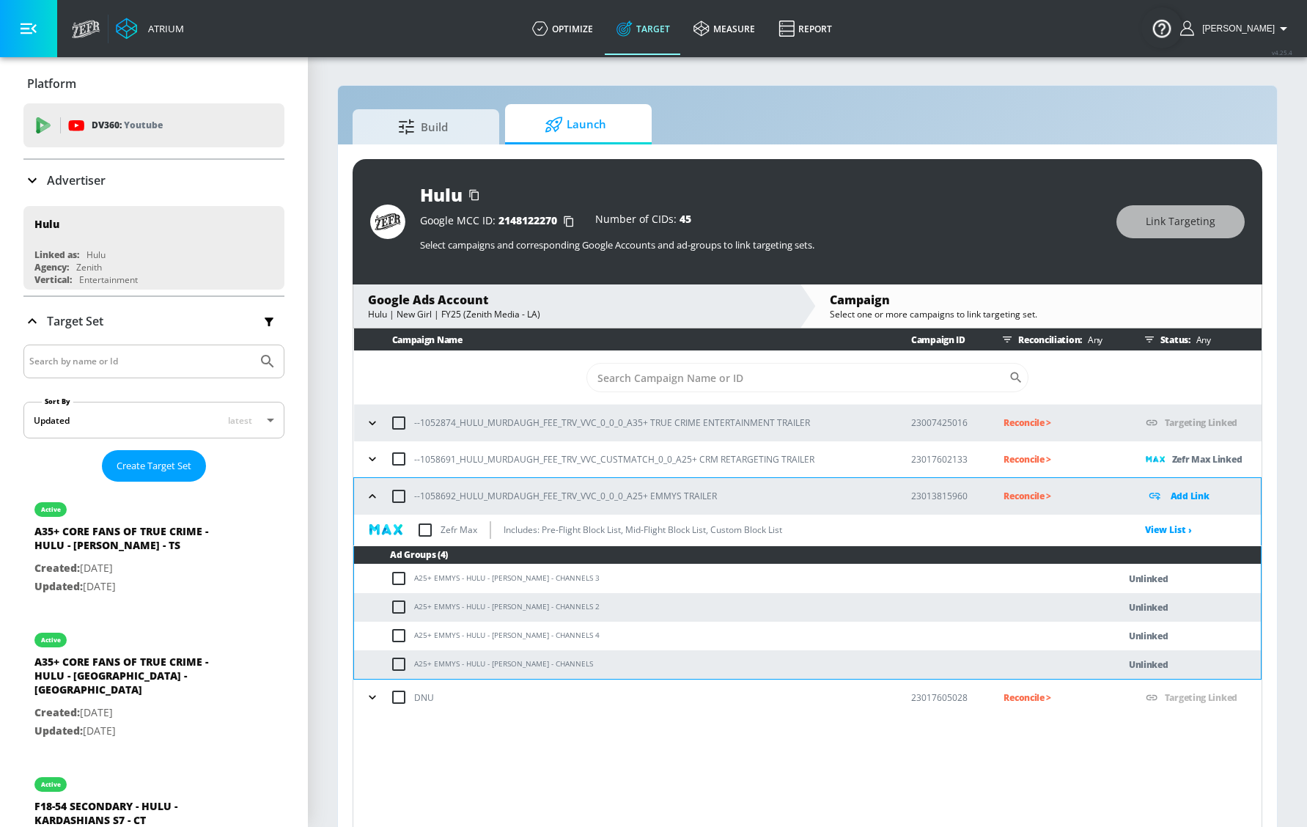
checkbox input "true"
click at [1197, 499] on p "Add Link" at bounding box center [1190, 496] width 39 height 17
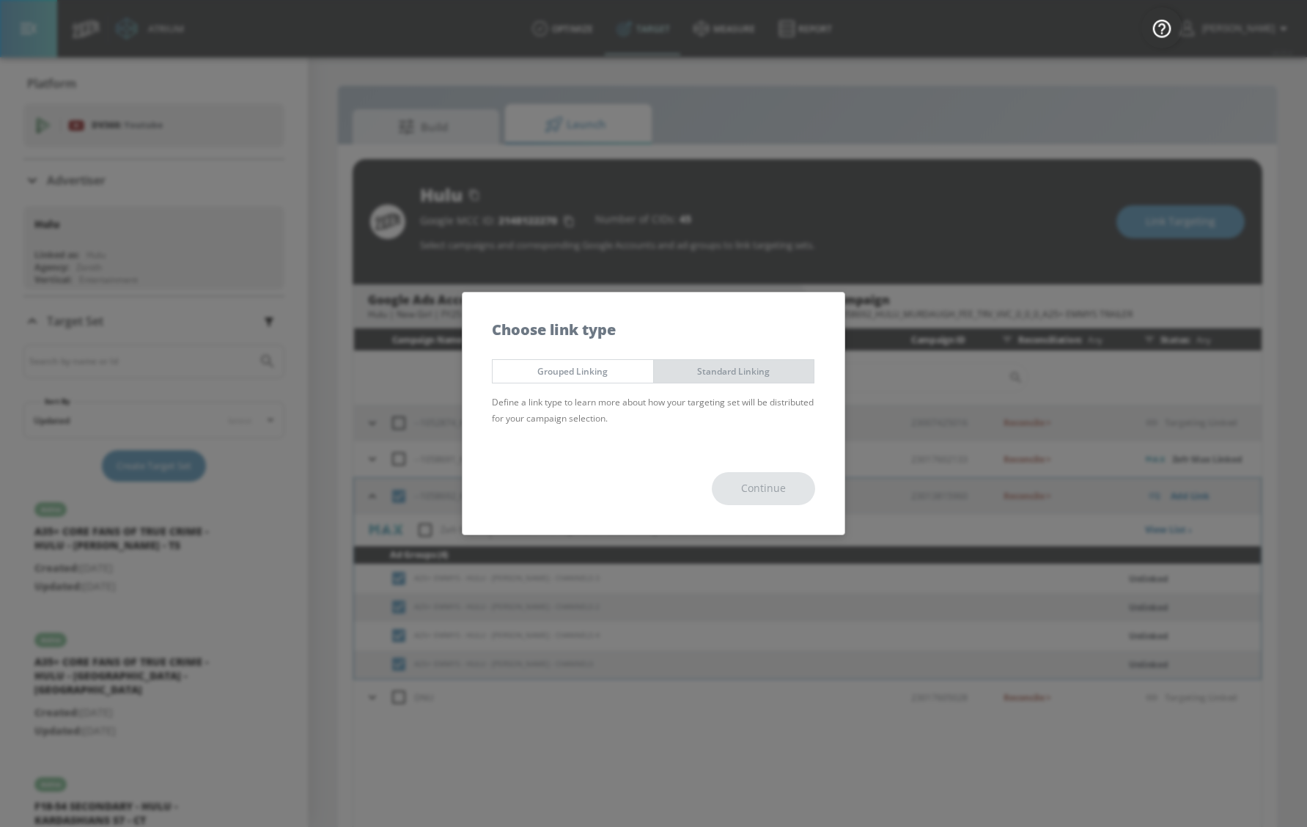
click at [723, 359] on button "Standard Linking" at bounding box center [734, 371] width 162 height 24
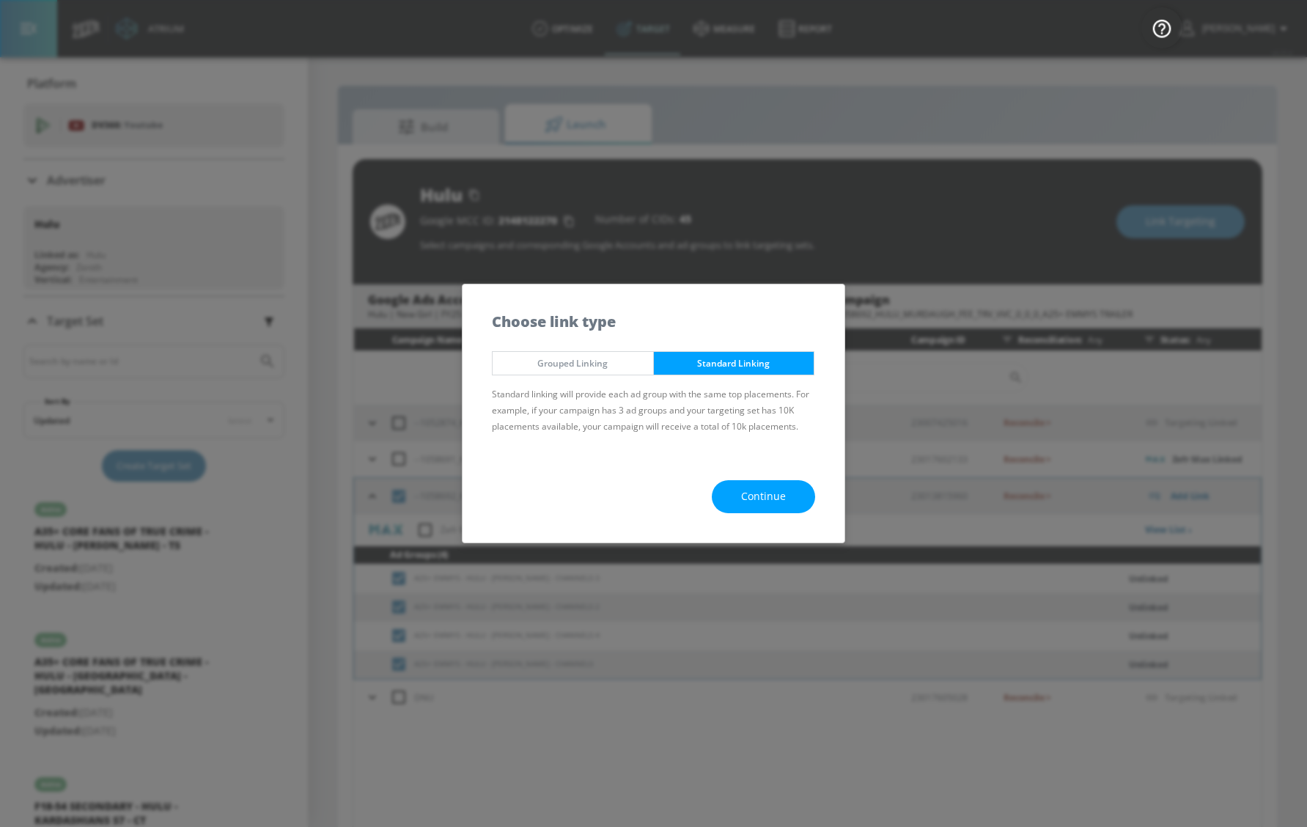
click at [595, 359] on span "Grouped Linking" at bounding box center [573, 363] width 139 height 15
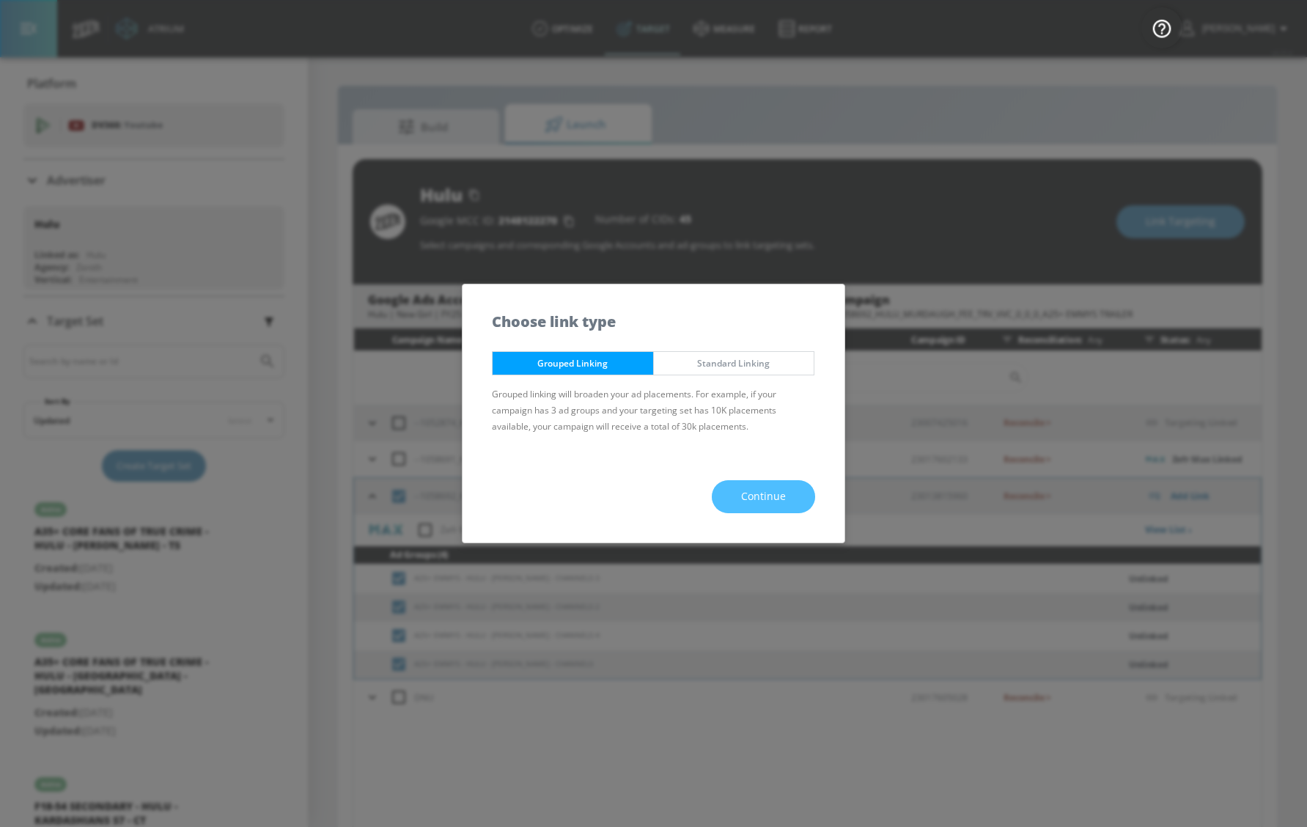
click at [743, 490] on span "Continue" at bounding box center [763, 497] width 45 height 18
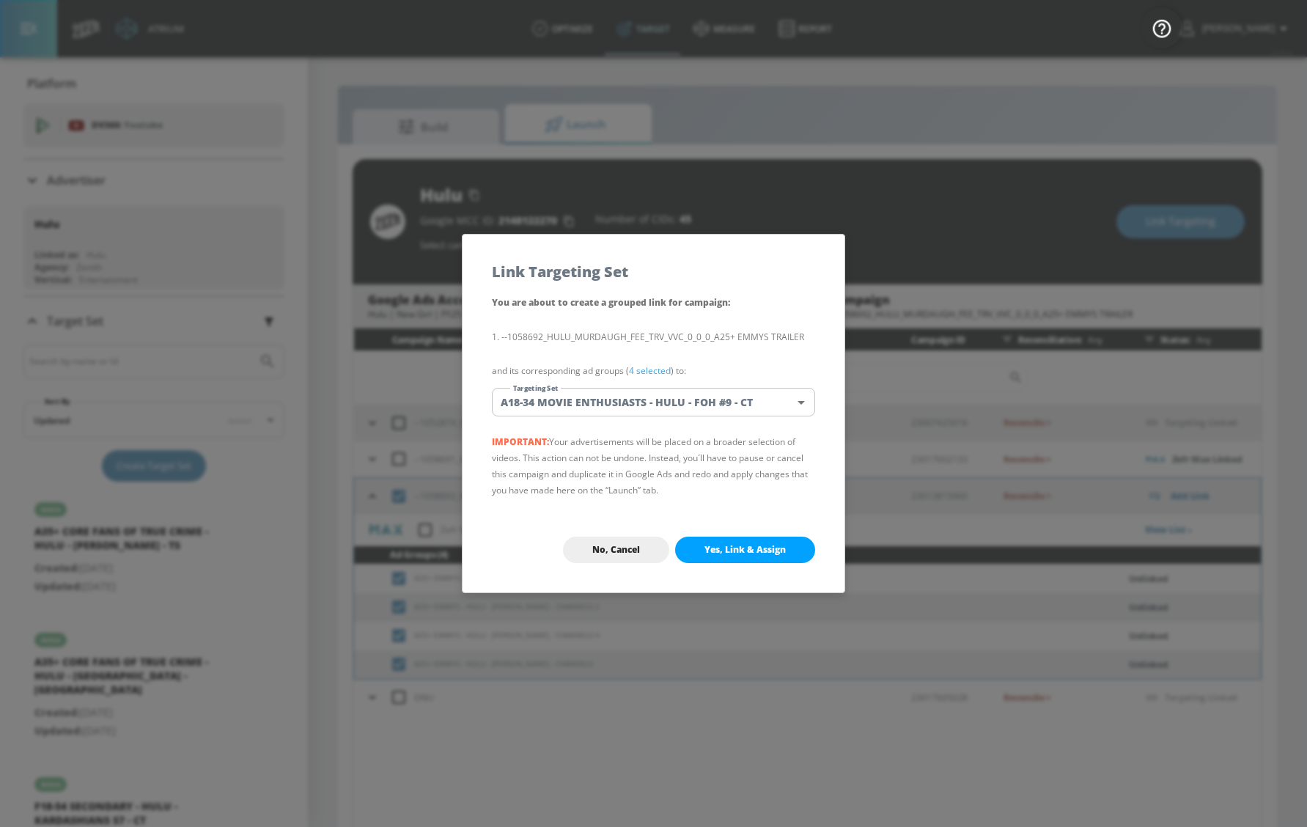
click at [652, 410] on body "Atrium optimize Target measure Report optimize Target measure Report v 4.25.4 […" at bounding box center [653, 424] width 1307 height 848
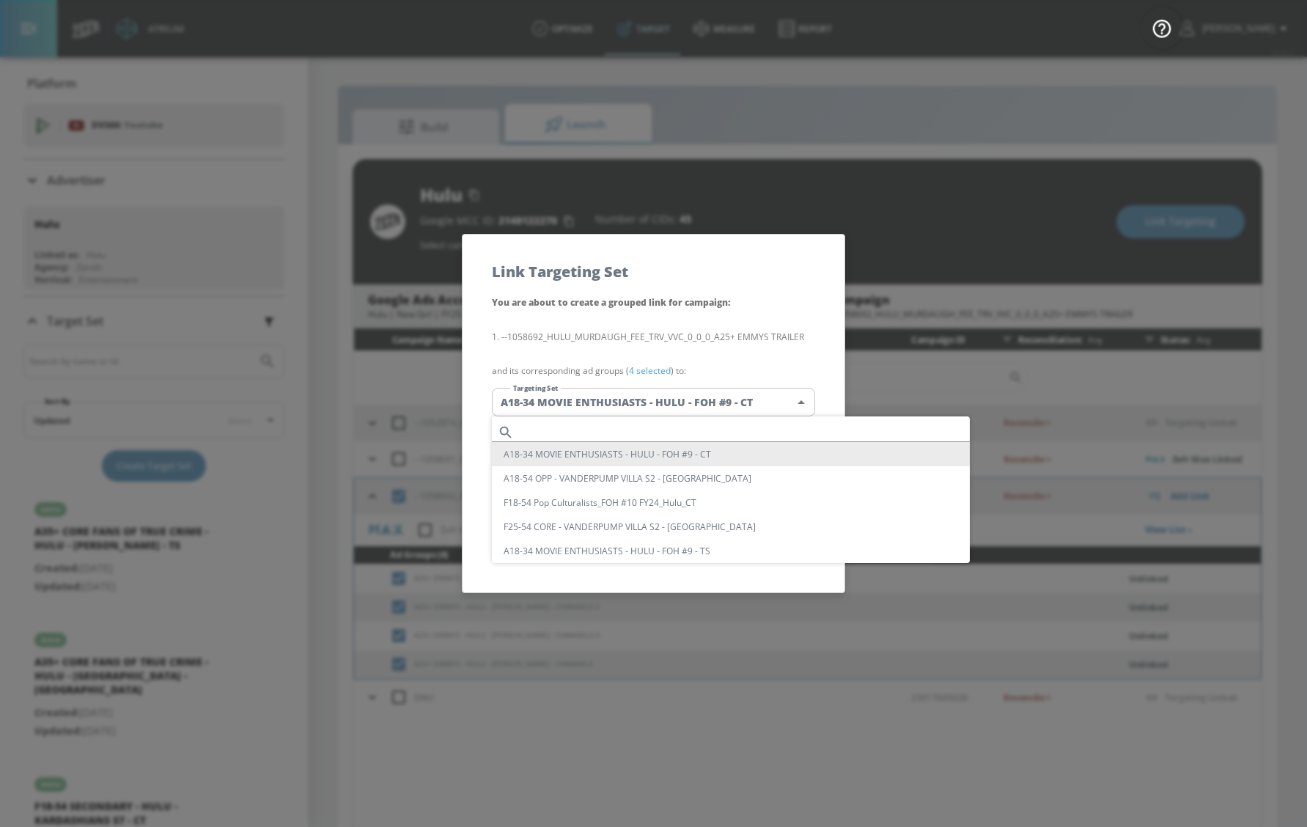
click at [634, 433] on input "text" at bounding box center [745, 432] width 450 height 20
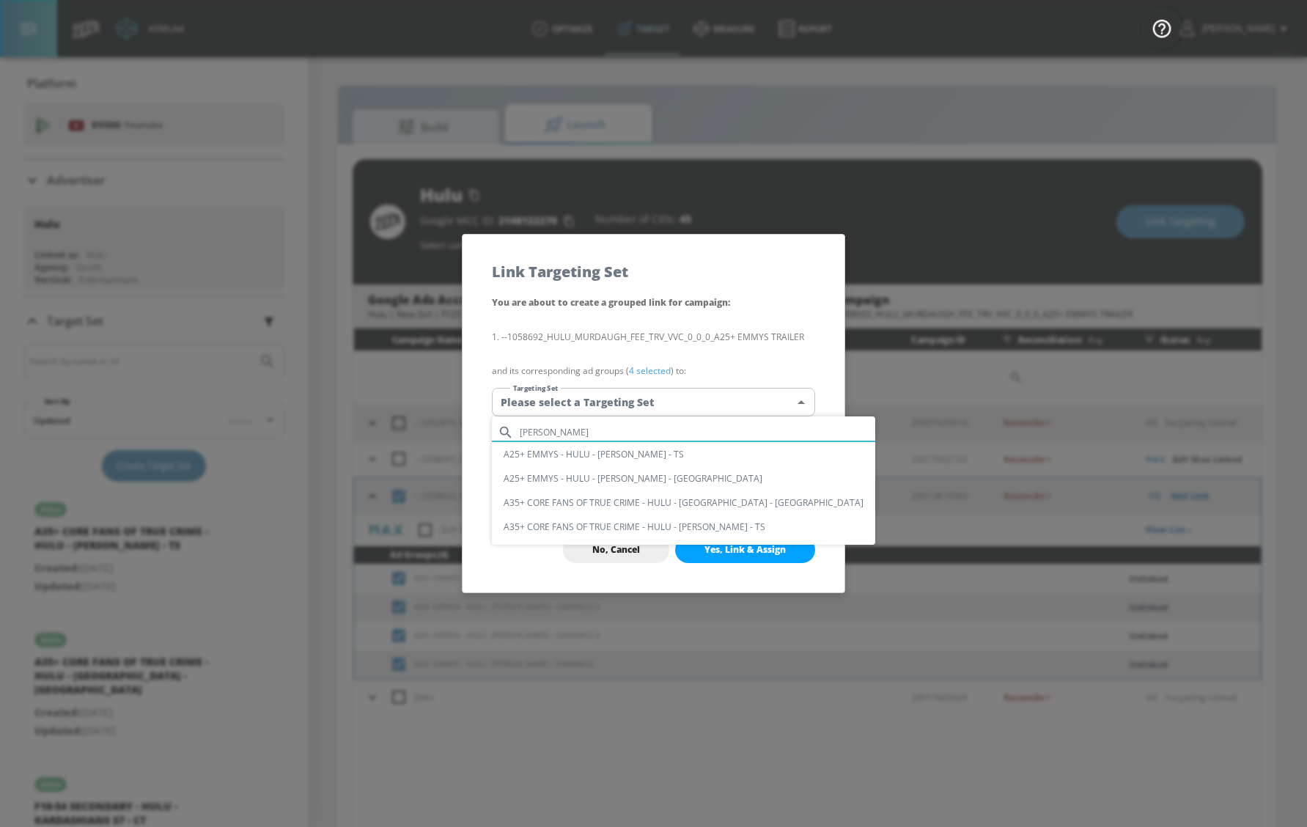
type input "murdaugh"
click at [664, 476] on li "A25+ EMMYS - HULU - [PERSON_NAME] - [GEOGRAPHIC_DATA]" at bounding box center [683, 478] width 383 height 24
type input "a25ed1df-2095-4563-aa09-9c084113797e"
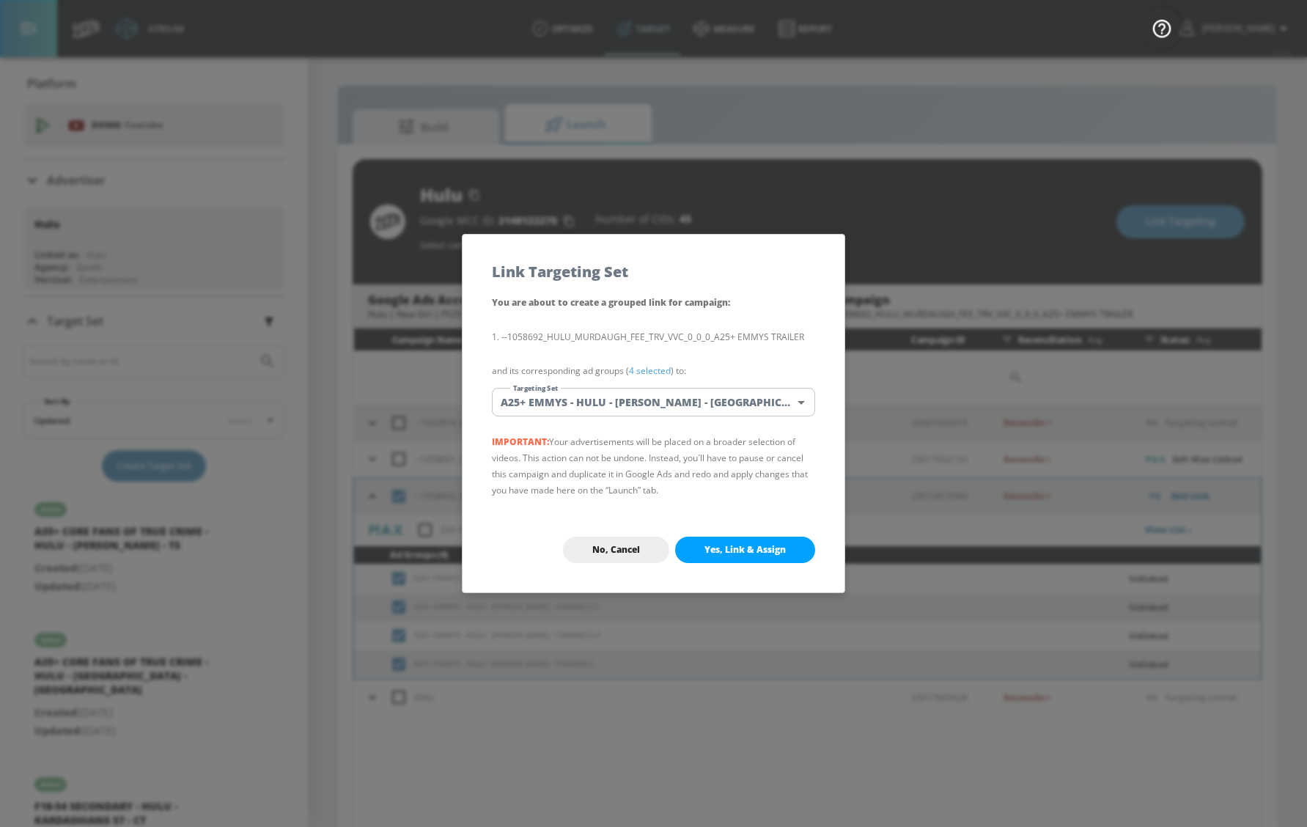
click at [710, 544] on span "Yes, Link & Assign" at bounding box center [745, 550] width 81 height 12
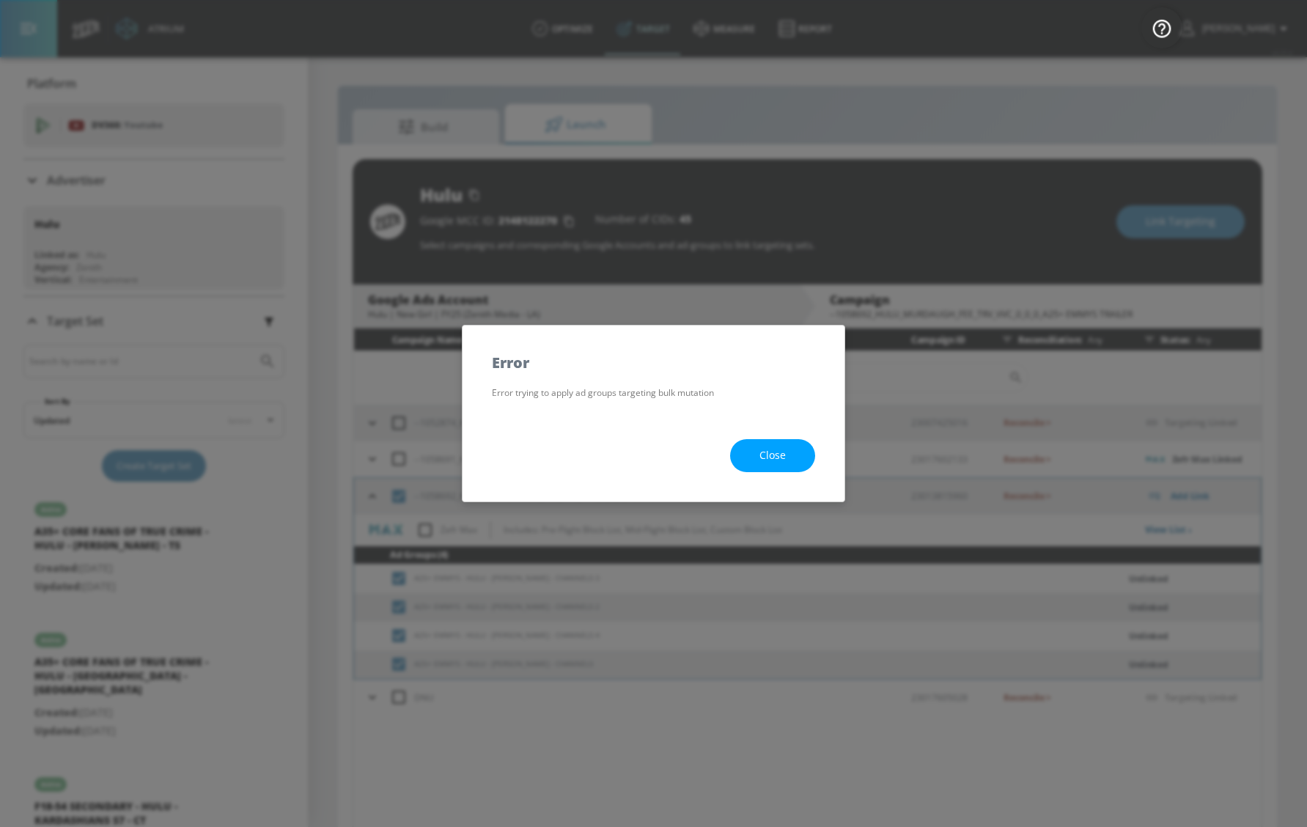
click at [769, 454] on span "Close" at bounding box center [773, 455] width 26 height 18
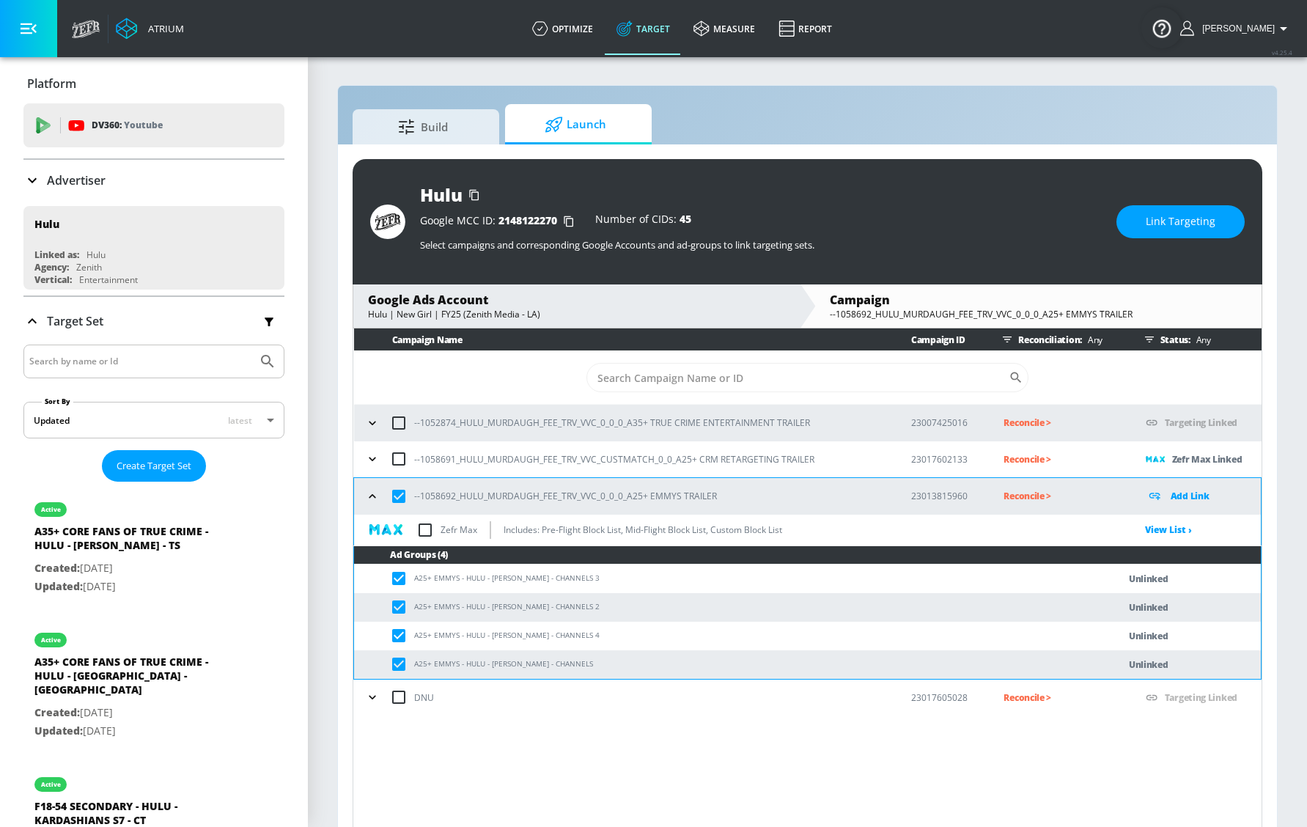
click at [378, 497] on icon "button" at bounding box center [372, 496] width 15 height 15
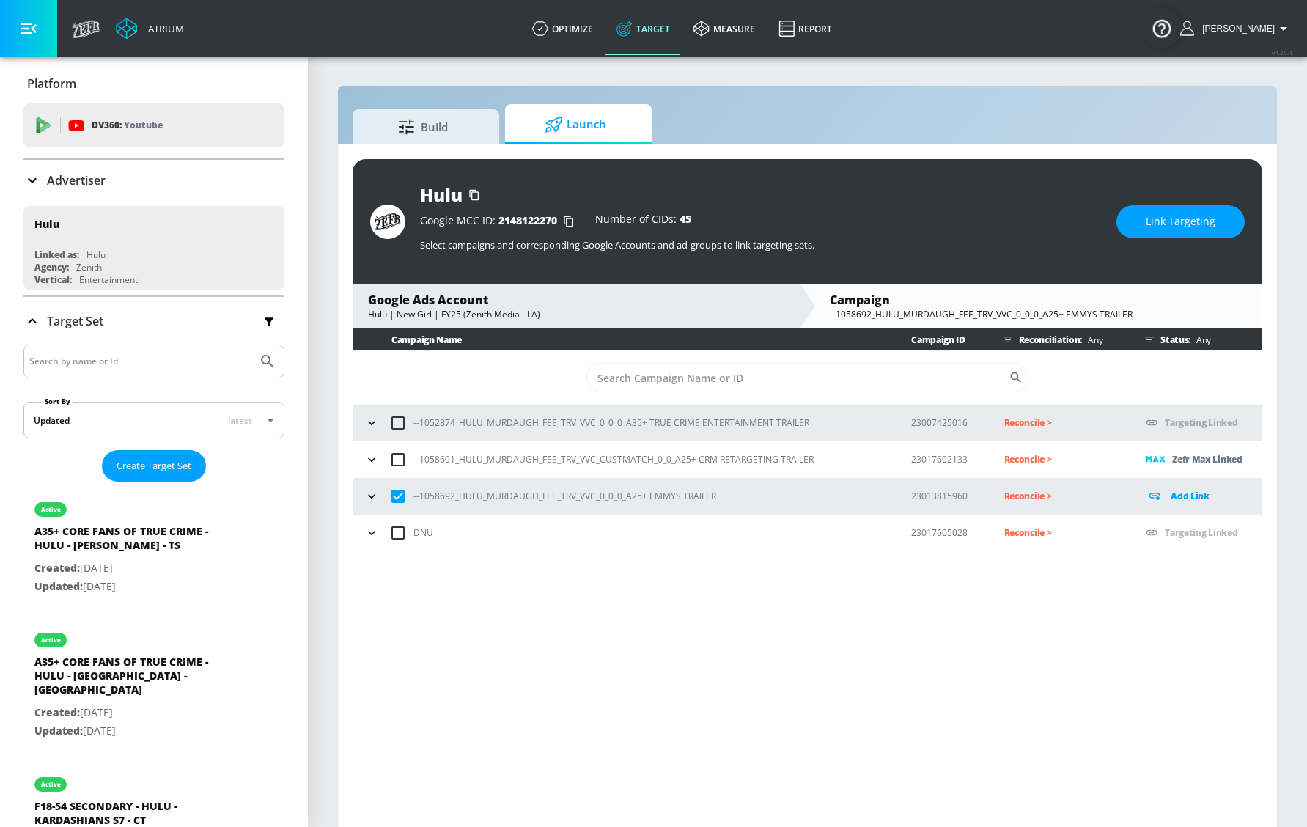
click at [403, 506] on input "checkbox" at bounding box center [398, 496] width 31 height 31
checkbox input "false"
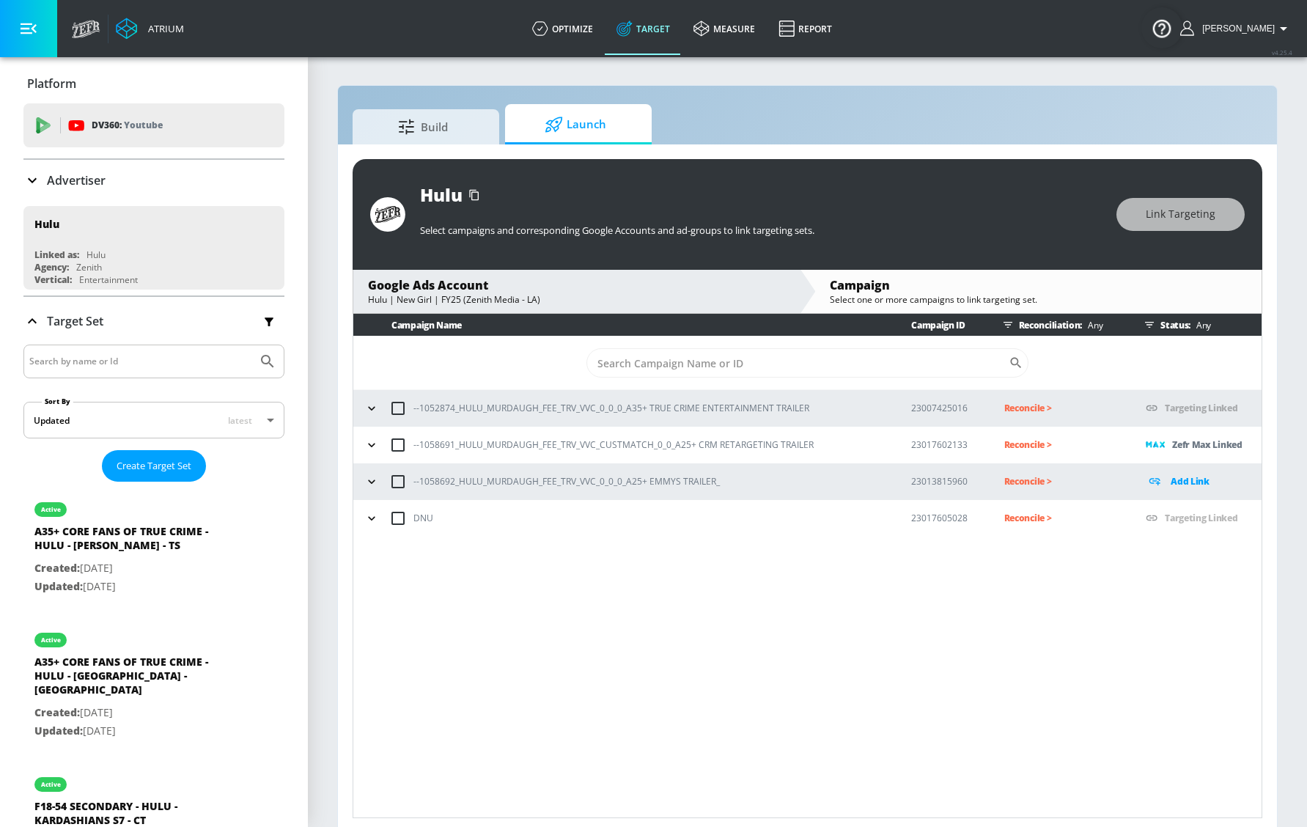
click at [376, 488] on button "button" at bounding box center [372, 482] width 22 height 22
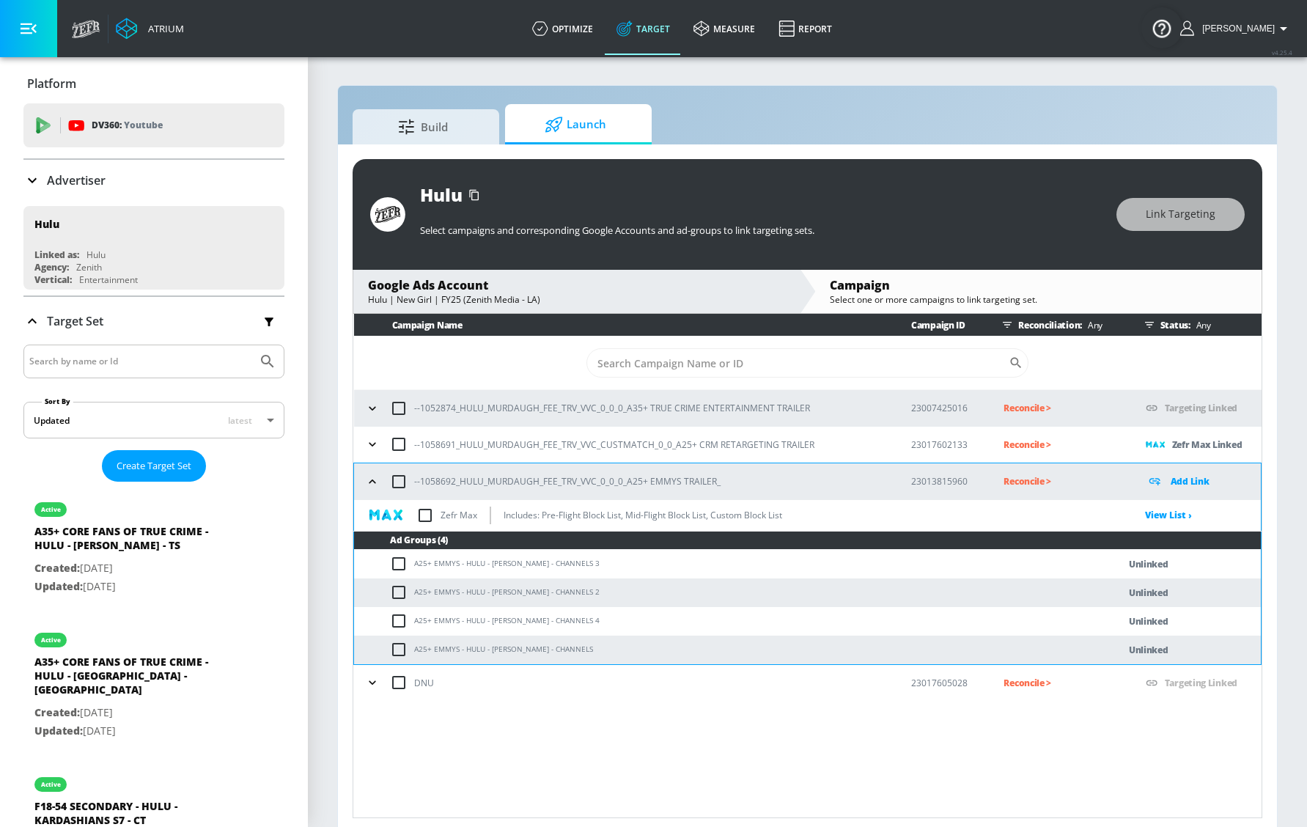
click at [397, 490] on input "checkbox" at bounding box center [398, 481] width 31 height 31
checkbox input "true"
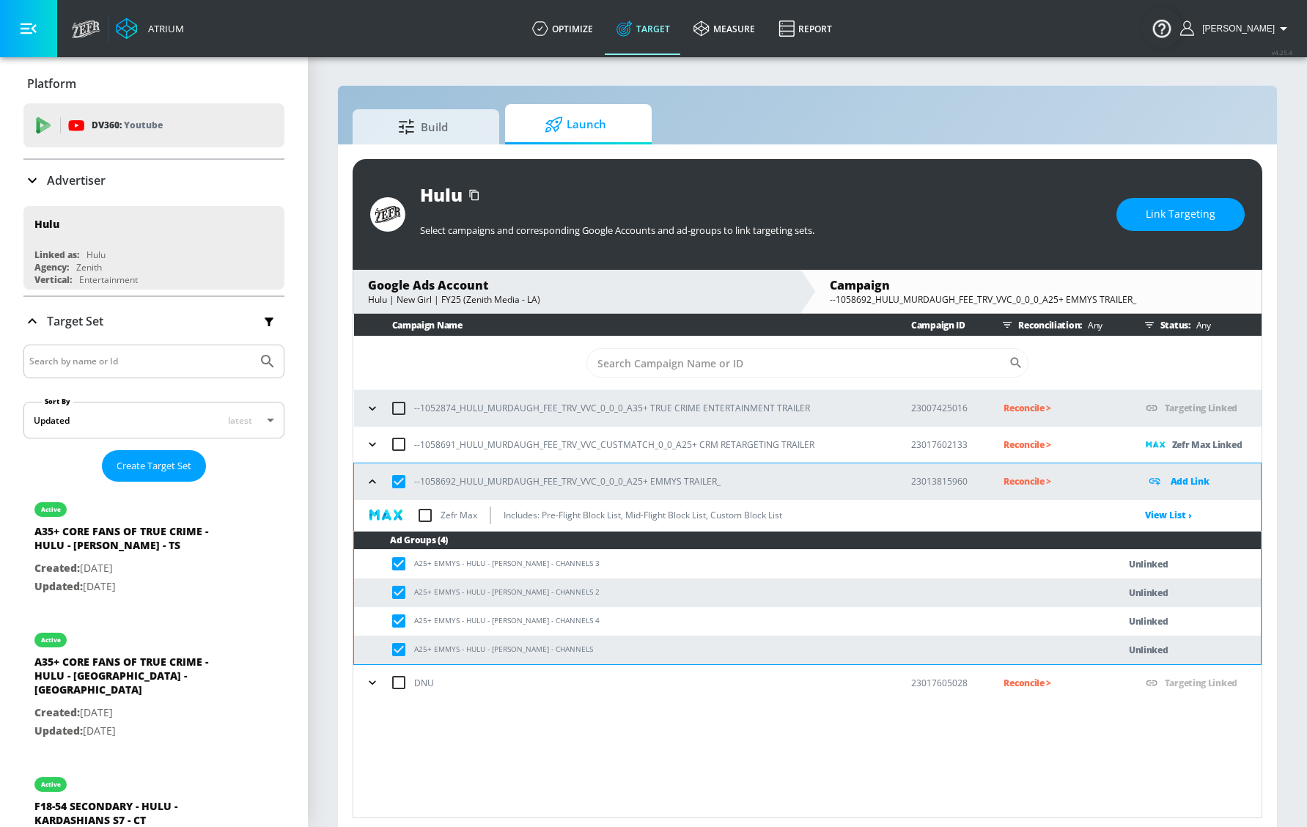
checkbox input "true"
click at [1198, 210] on span "Link Targeting" at bounding box center [1181, 214] width 70 height 18
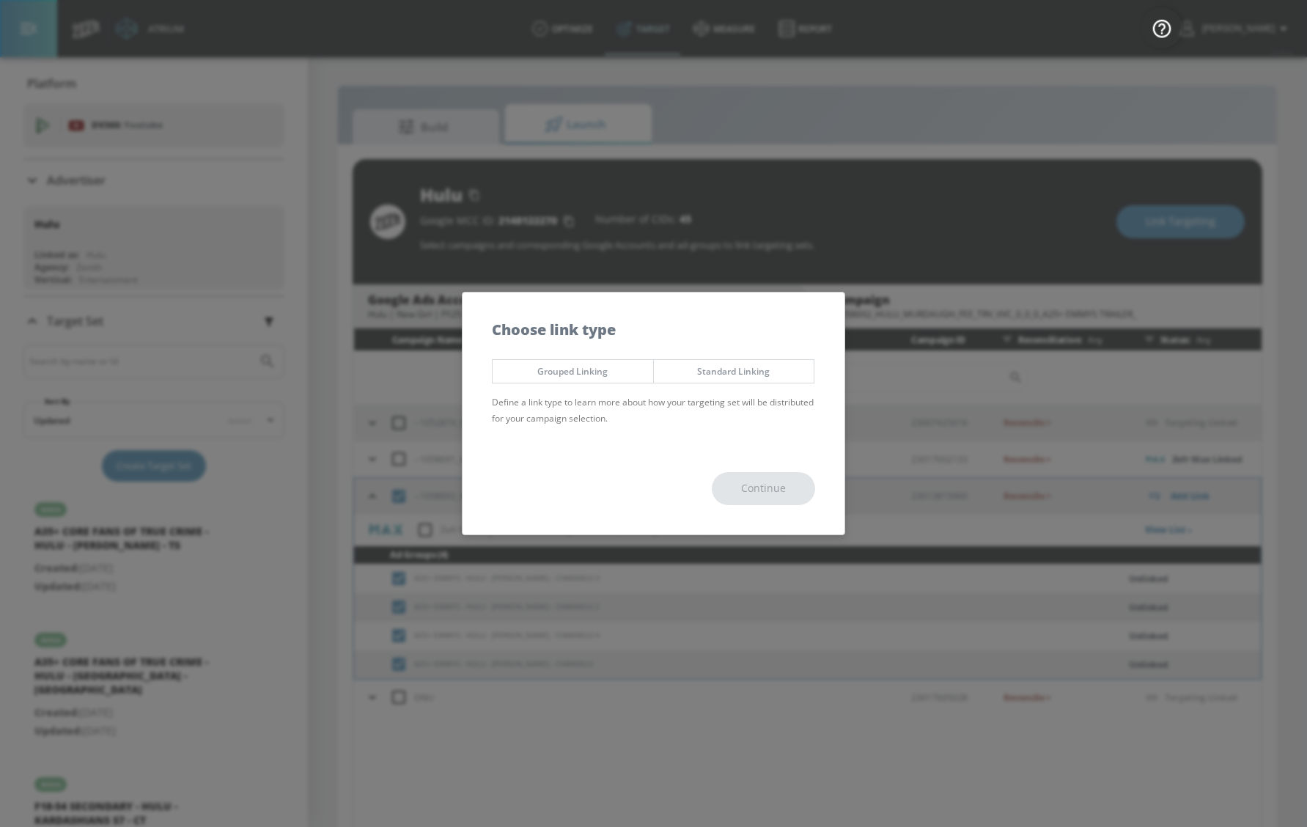
click at [636, 372] on span "Grouped Linking" at bounding box center [573, 371] width 139 height 15
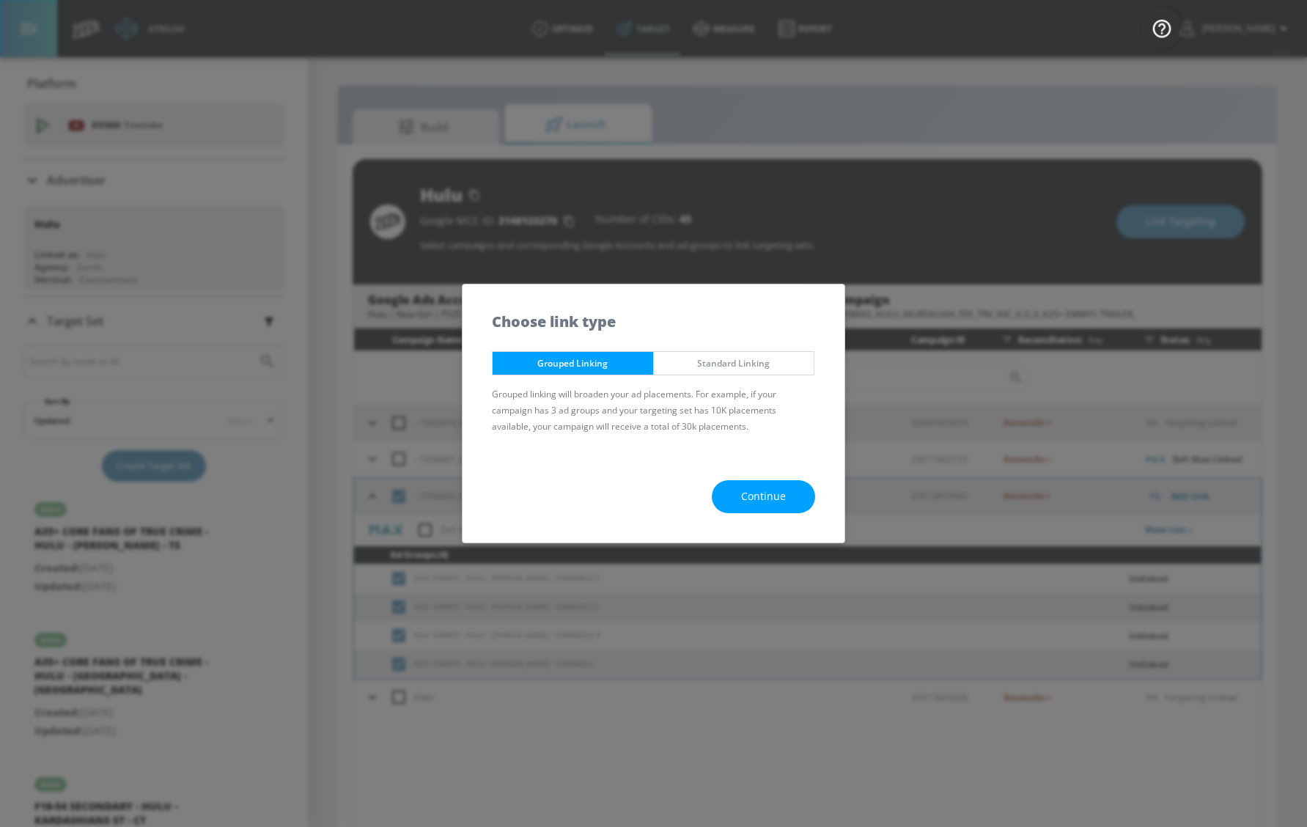
click at [766, 500] on span "Continue" at bounding box center [763, 497] width 45 height 18
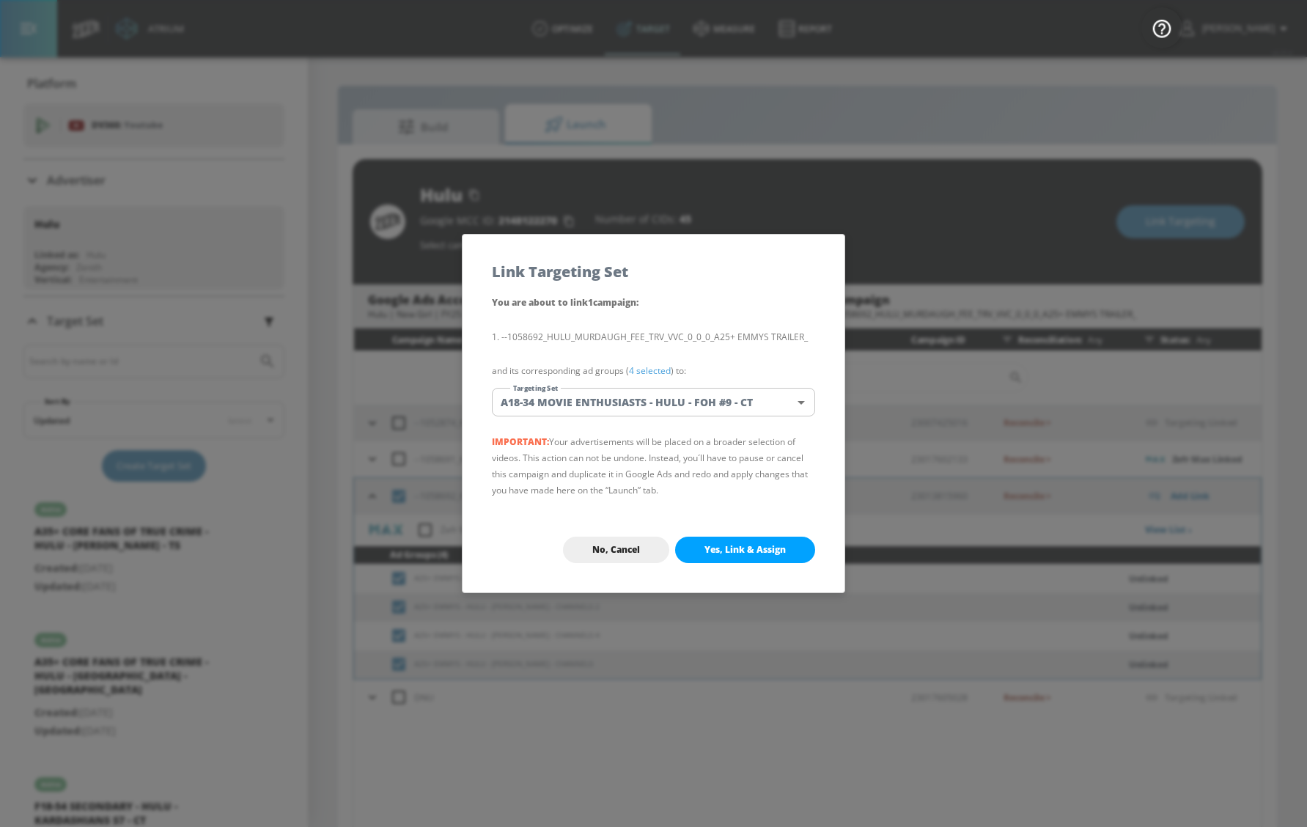
click at [636, 410] on body "Atrium optimize Target measure Report optimize Target measure Report v 4.25.4 […" at bounding box center [653, 424] width 1307 height 848
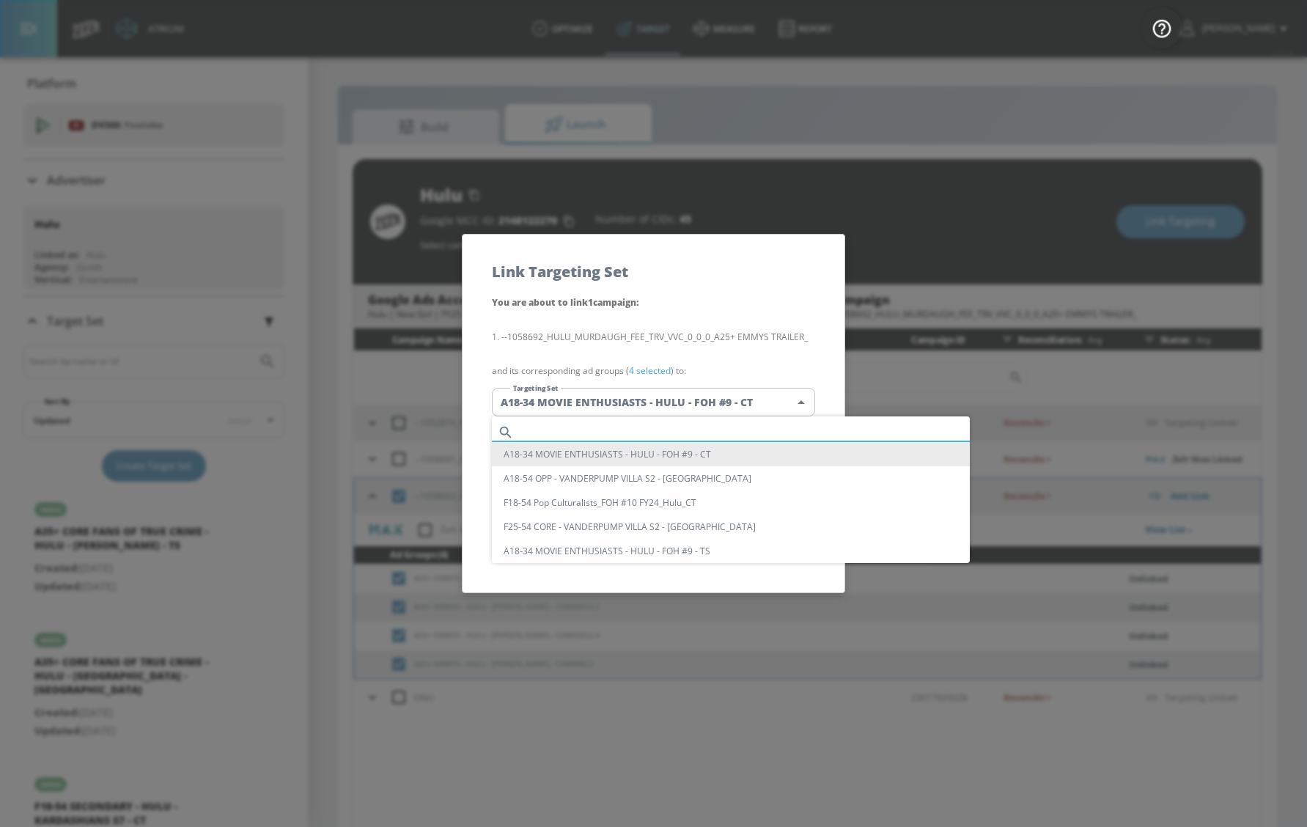
click at [619, 426] on input "text" at bounding box center [745, 432] width 450 height 20
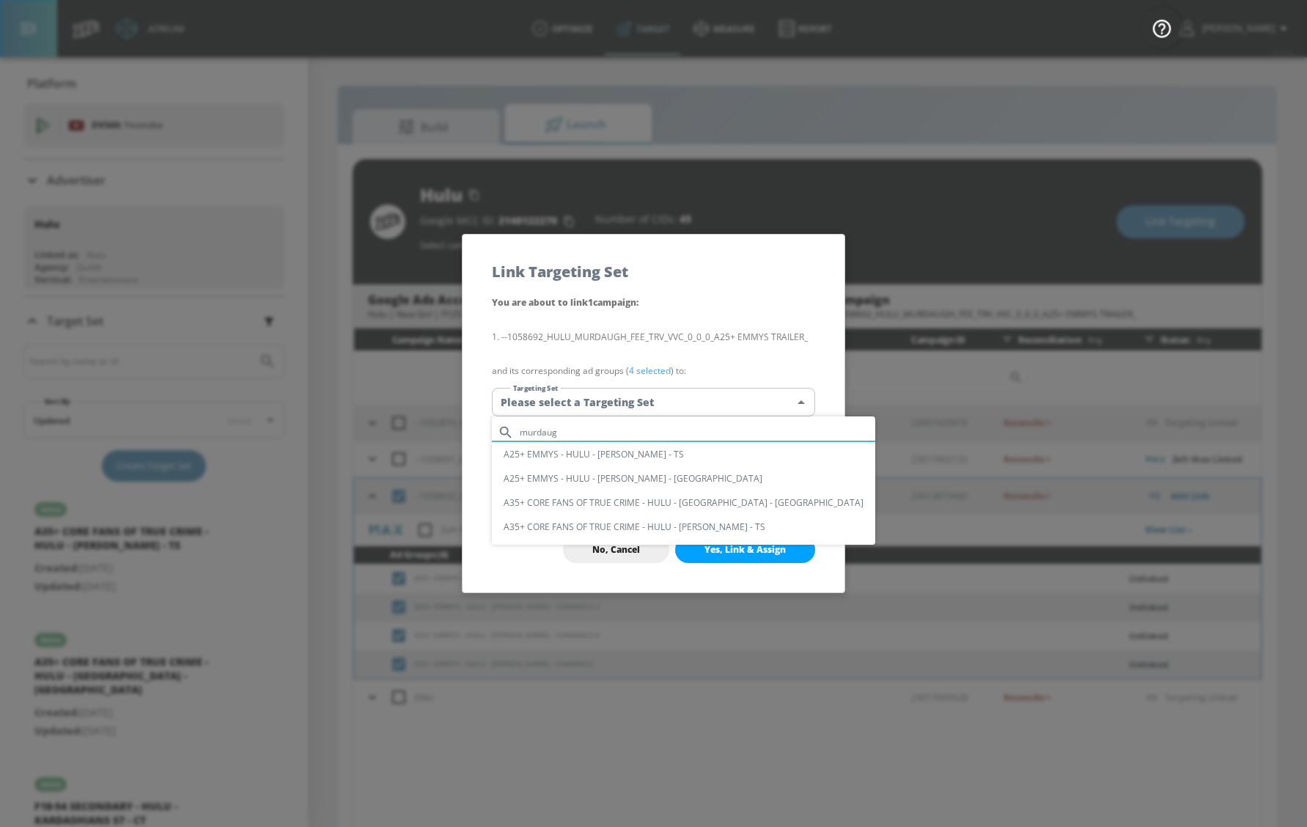
type input "murdaug"
click at [622, 471] on li "A25+ EMMYS - HULU - [PERSON_NAME] - [GEOGRAPHIC_DATA]" at bounding box center [683, 478] width 383 height 24
type input "a25ed1df-2095-4563-aa09-9c084113797e"
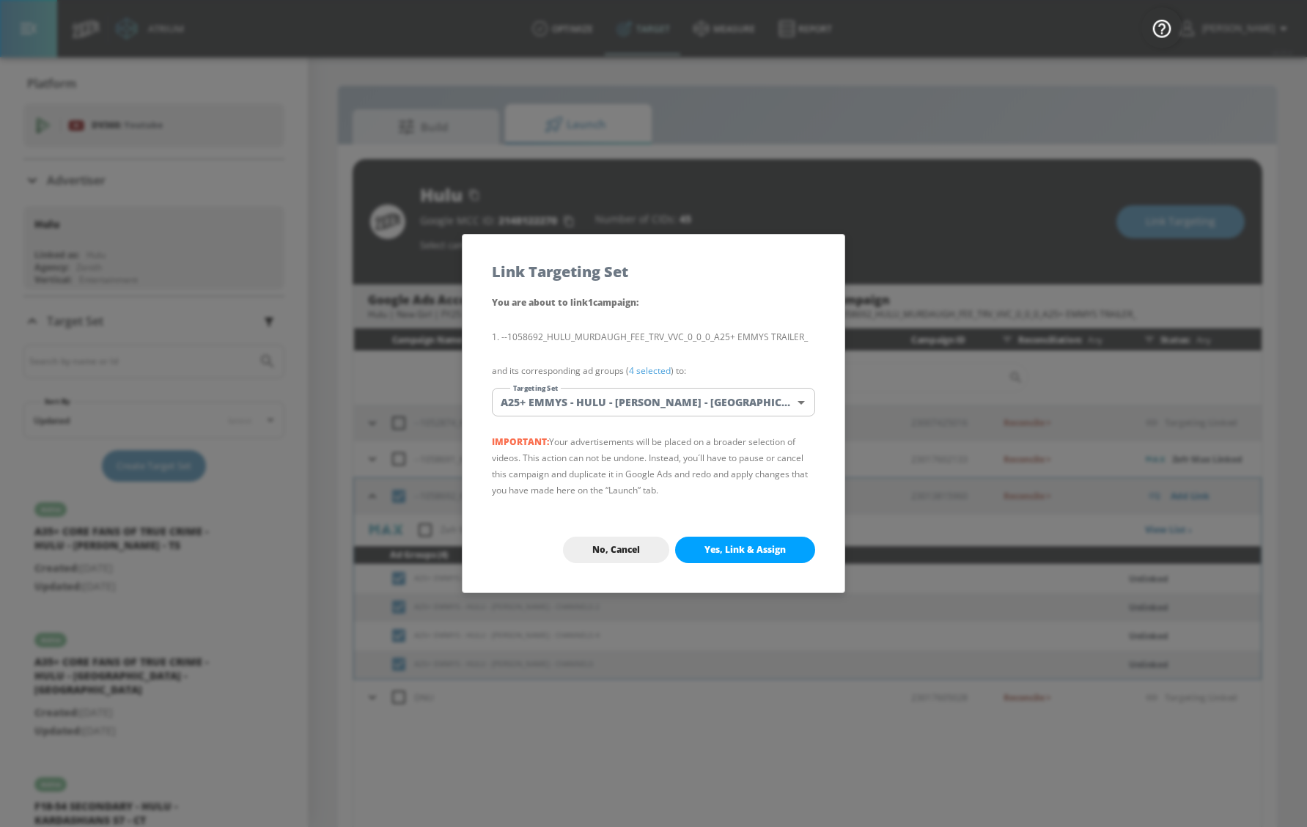
click at [736, 545] on span "Yes, Link & Assign" at bounding box center [745, 550] width 81 height 12
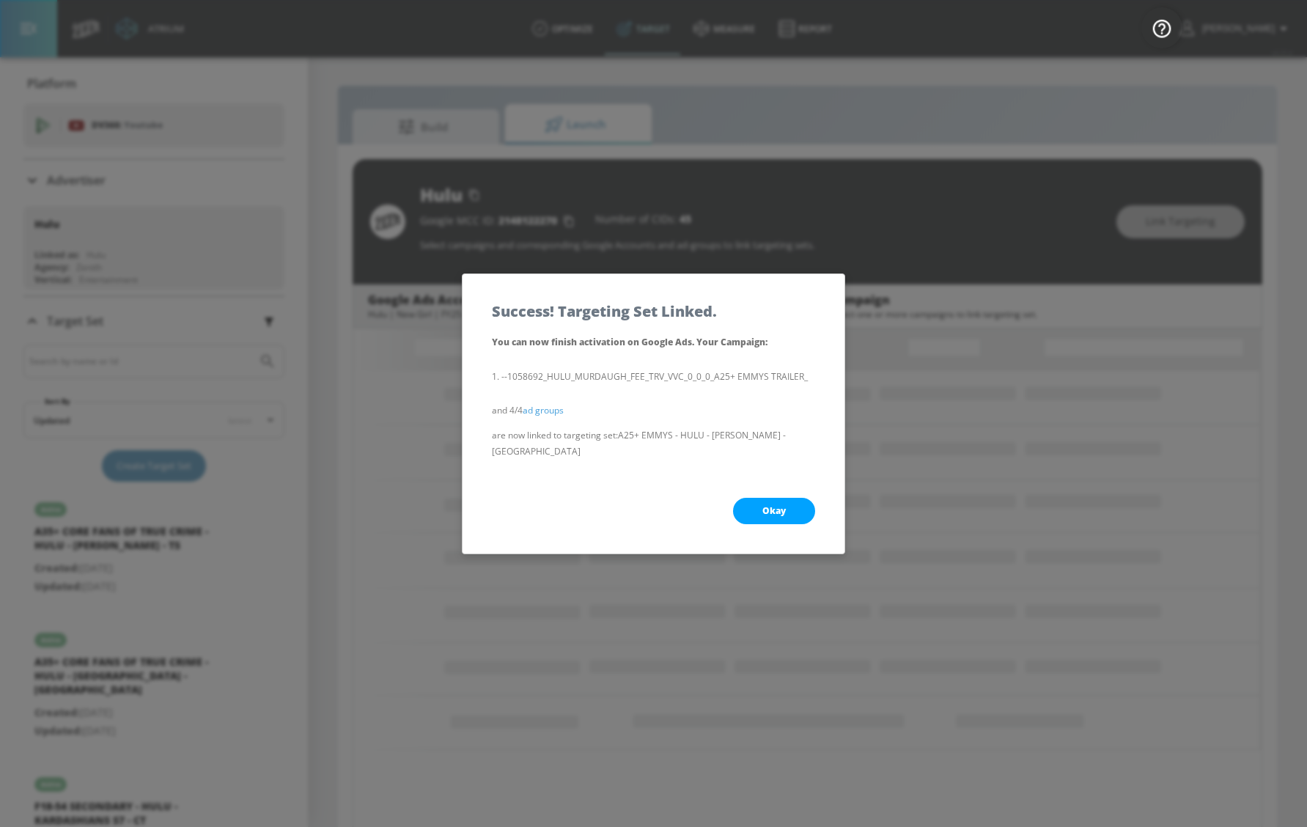
click at [765, 498] on button "Okay" at bounding box center [774, 511] width 82 height 26
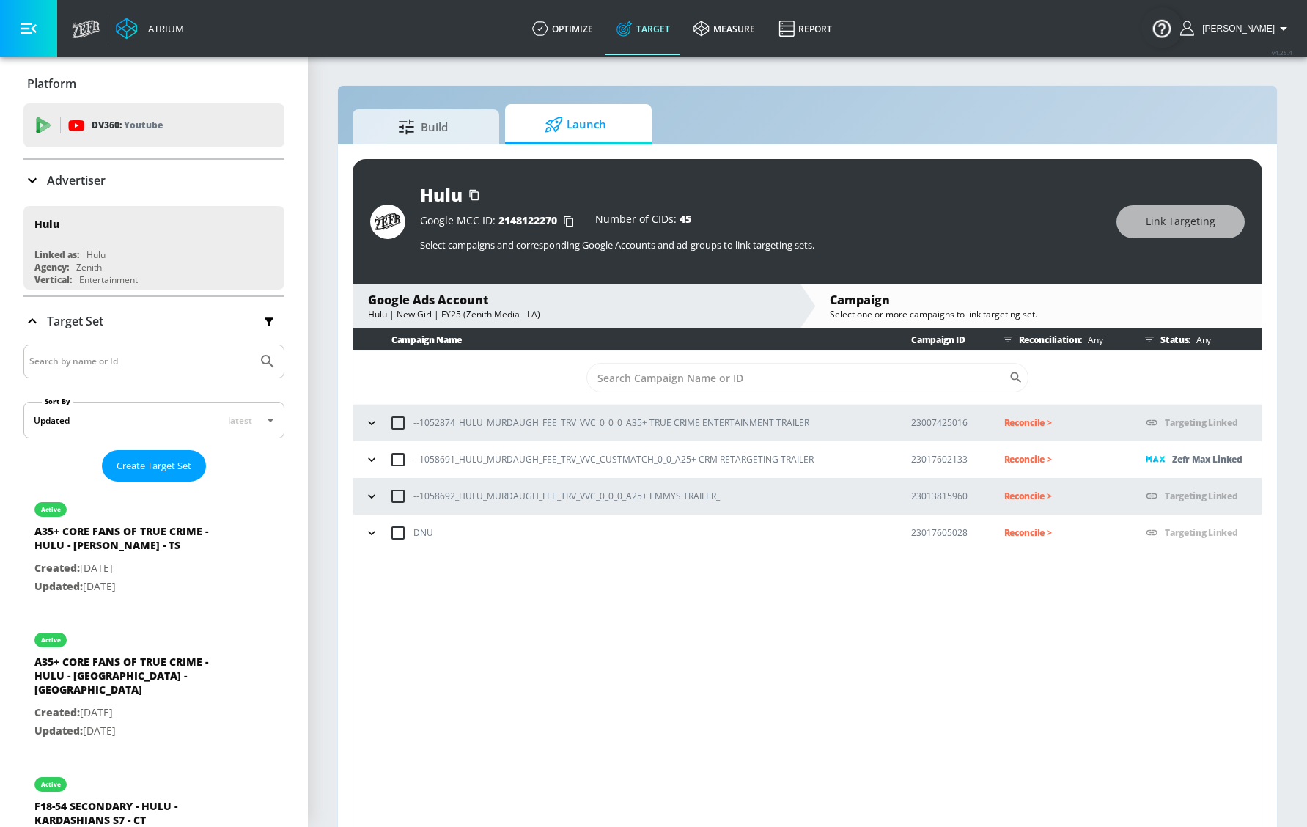
click at [371, 501] on icon "button" at bounding box center [371, 496] width 15 height 15
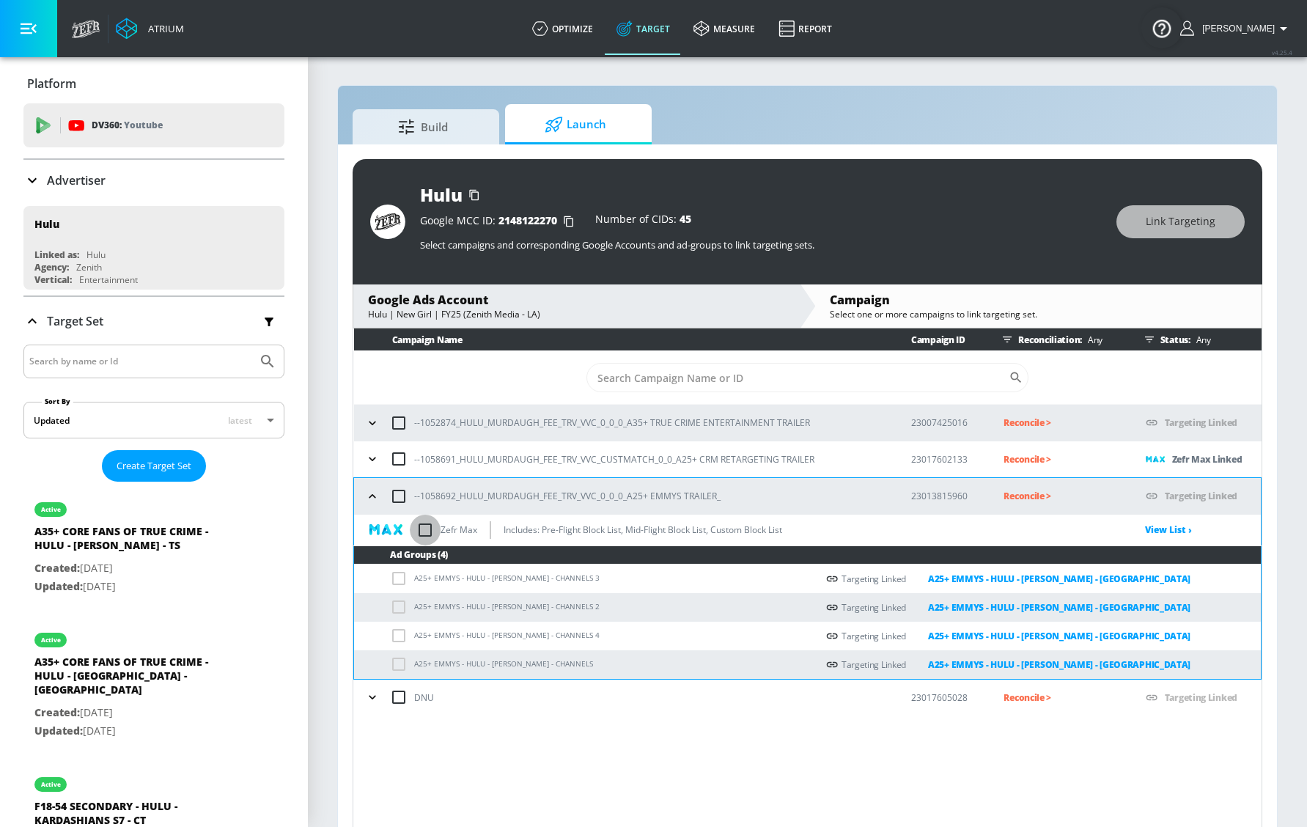
click at [437, 533] on input "checkbox" at bounding box center [425, 530] width 31 height 31
checkbox input "true"
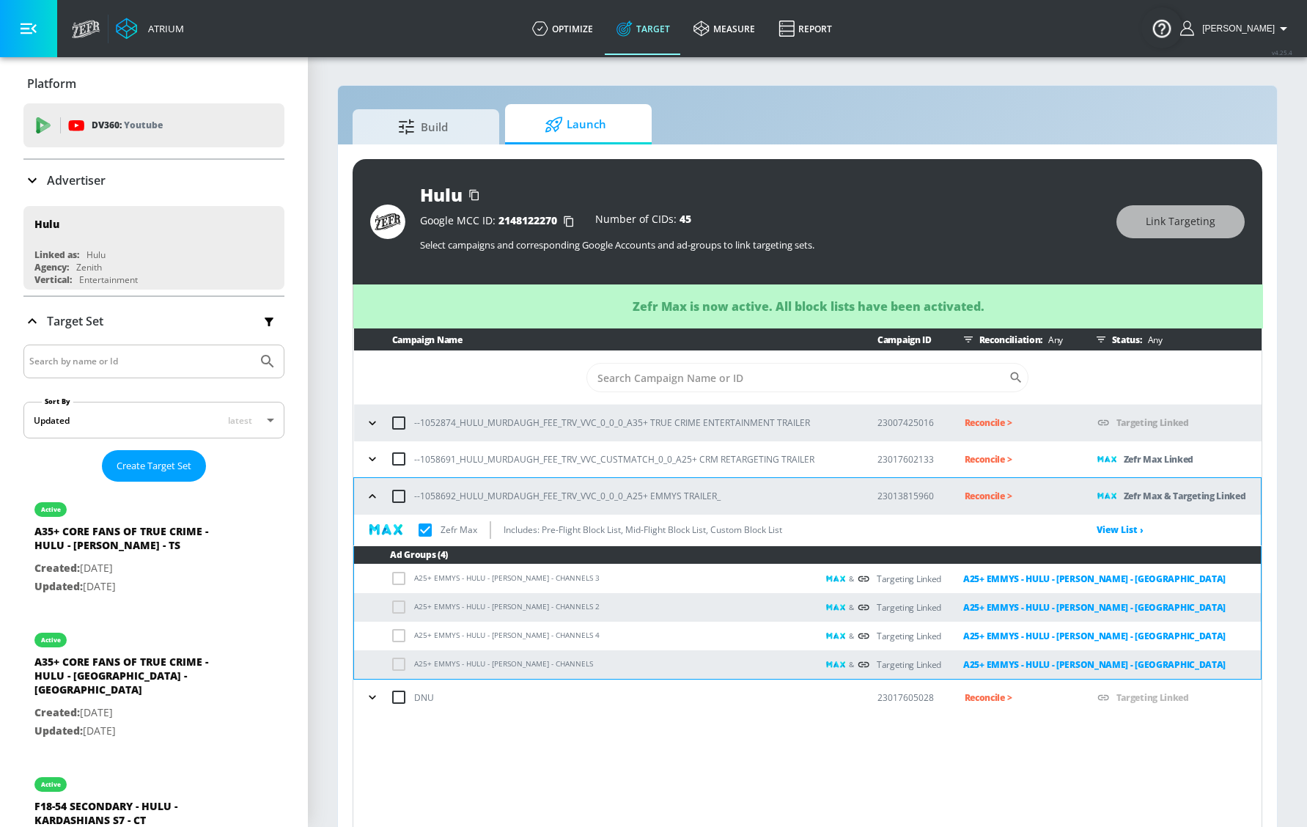
click at [372, 422] on icon "button" at bounding box center [372, 423] width 15 height 15
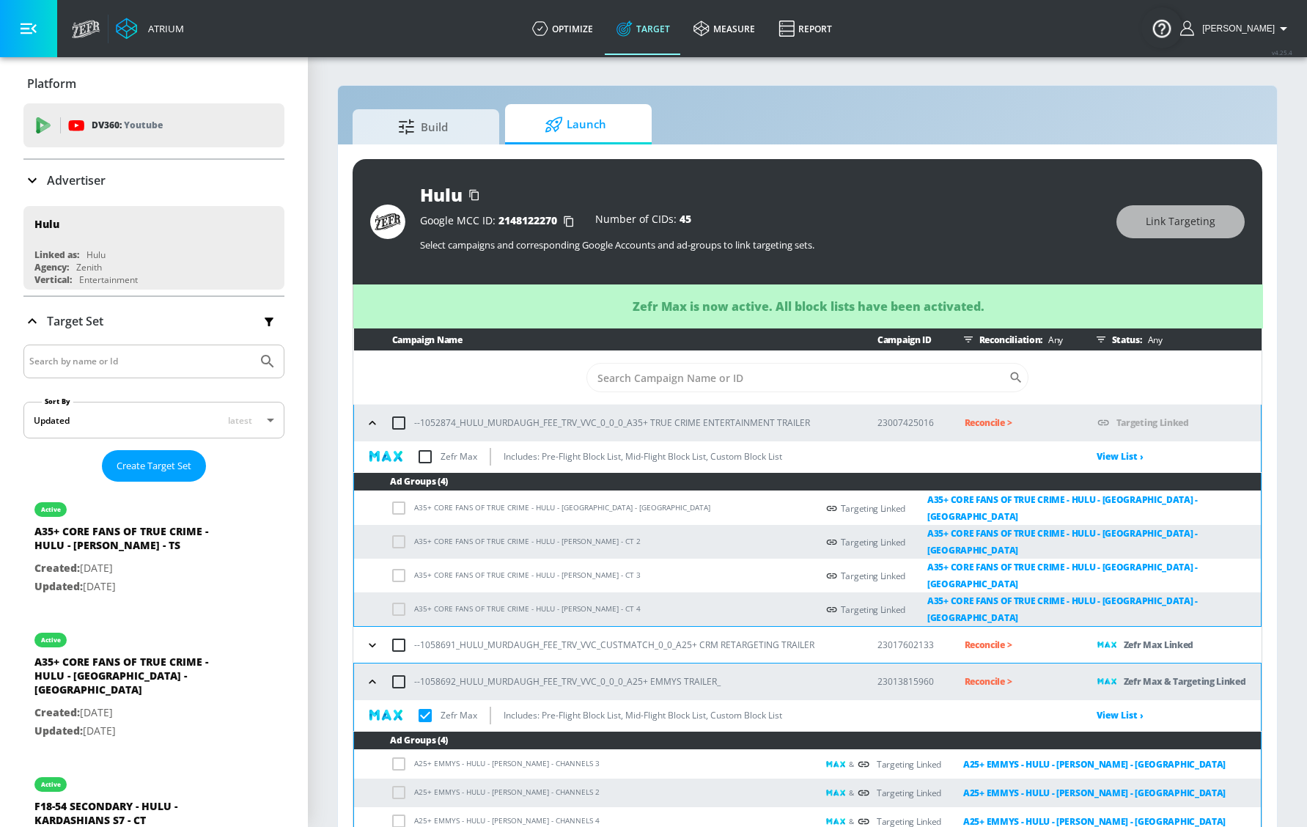
click at [427, 465] on input "checkbox" at bounding box center [425, 456] width 31 height 31
checkbox input "true"
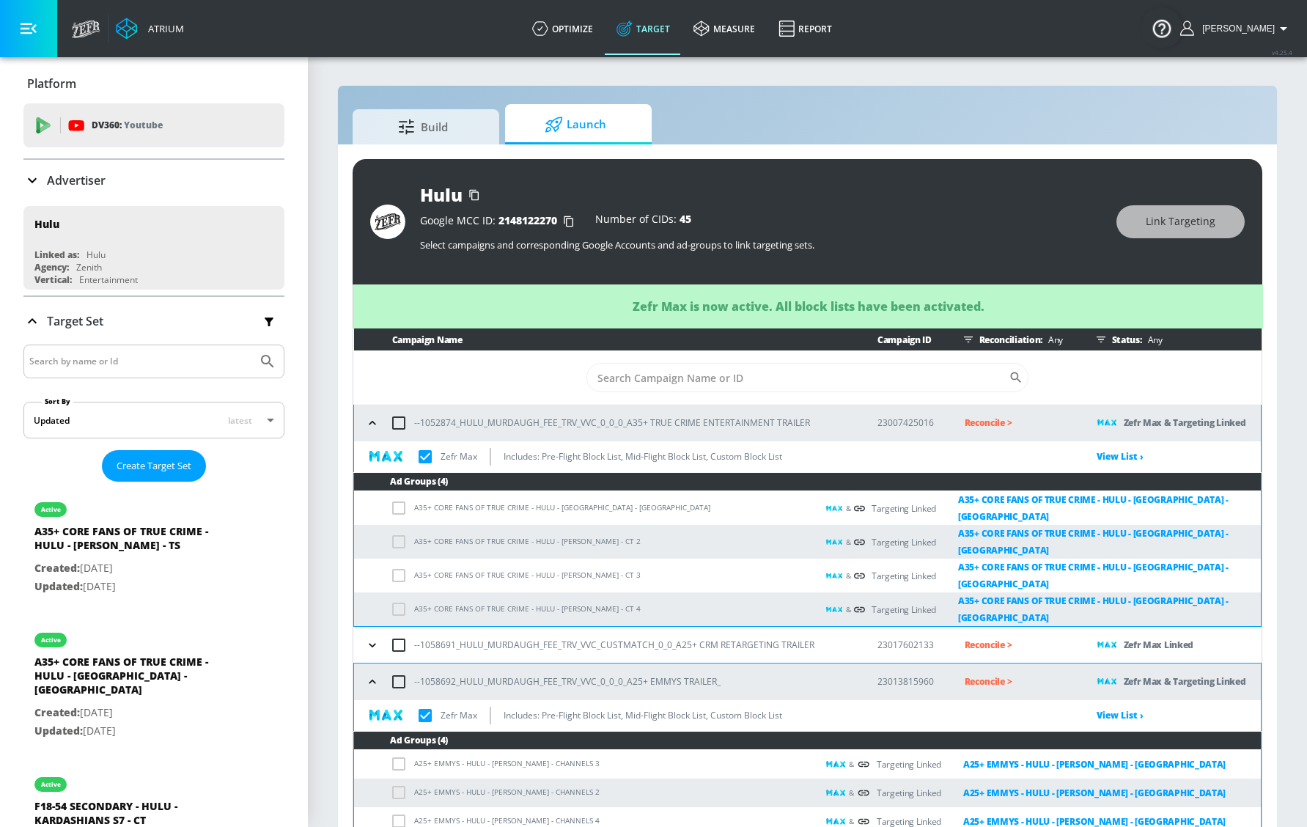
checkbox input "true"
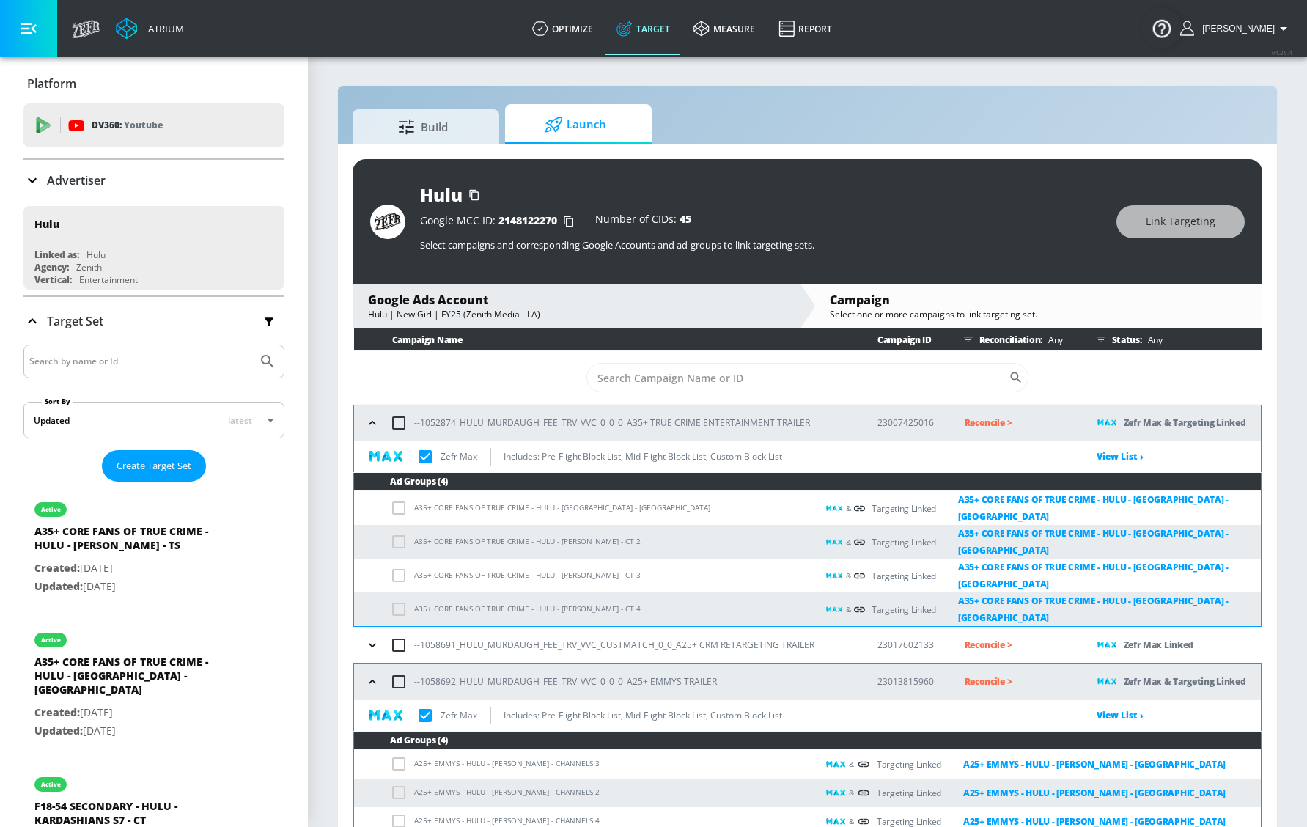
click at [372, 425] on icon "button" at bounding box center [372, 423] width 15 height 15
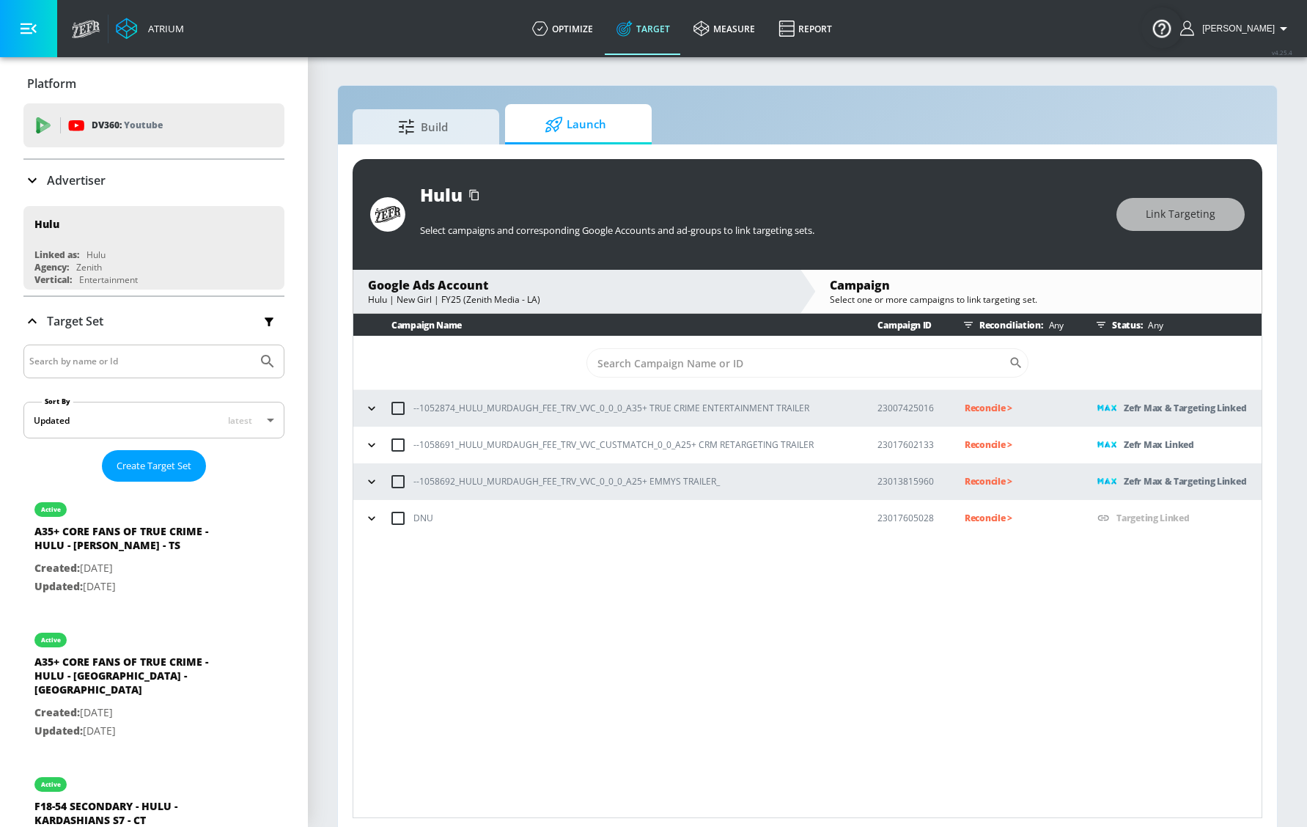
click at [369, 412] on icon "button" at bounding box center [371, 408] width 15 height 15
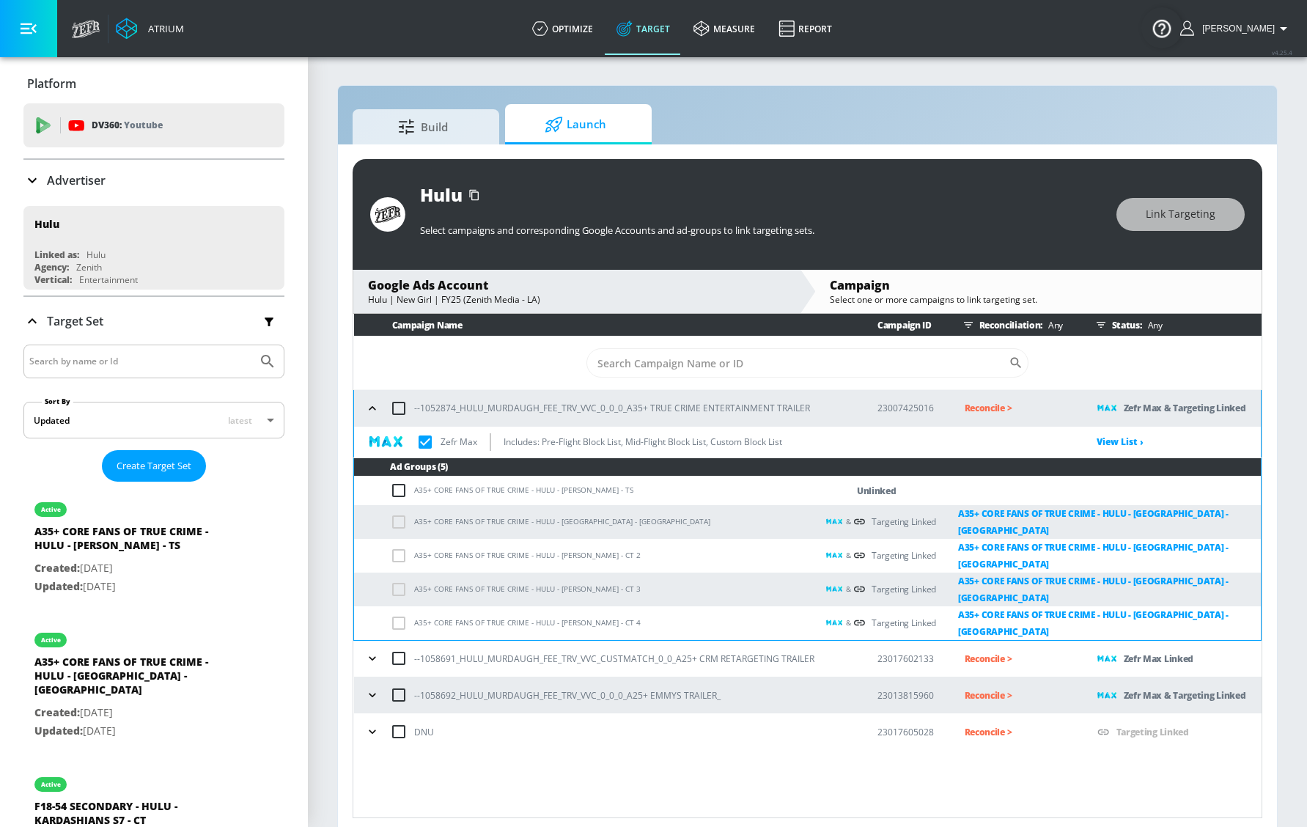
checkbox input "true"
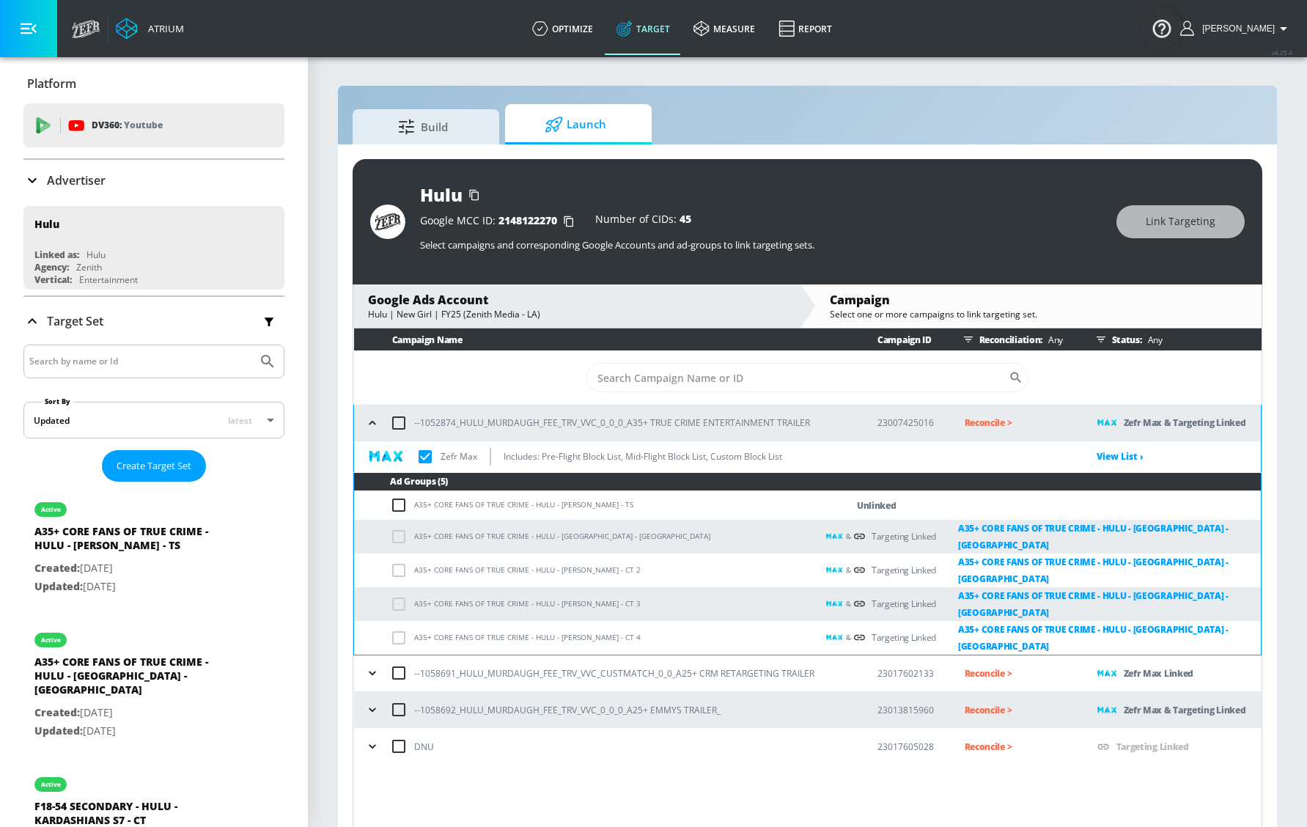
click at [391, 492] on td "A35+ CORE FANS OF TRUE CRIME - HULU - [PERSON_NAME] - TS" at bounding box center [585, 505] width 463 height 29
click at [402, 512] on input "checkbox" at bounding box center [402, 505] width 24 height 18
checkbox input "true"
click at [445, 510] on td "A35+ CORE FANS OF TRUE CRIME - HULU - [PERSON_NAME] - TS" at bounding box center [585, 505] width 463 height 29
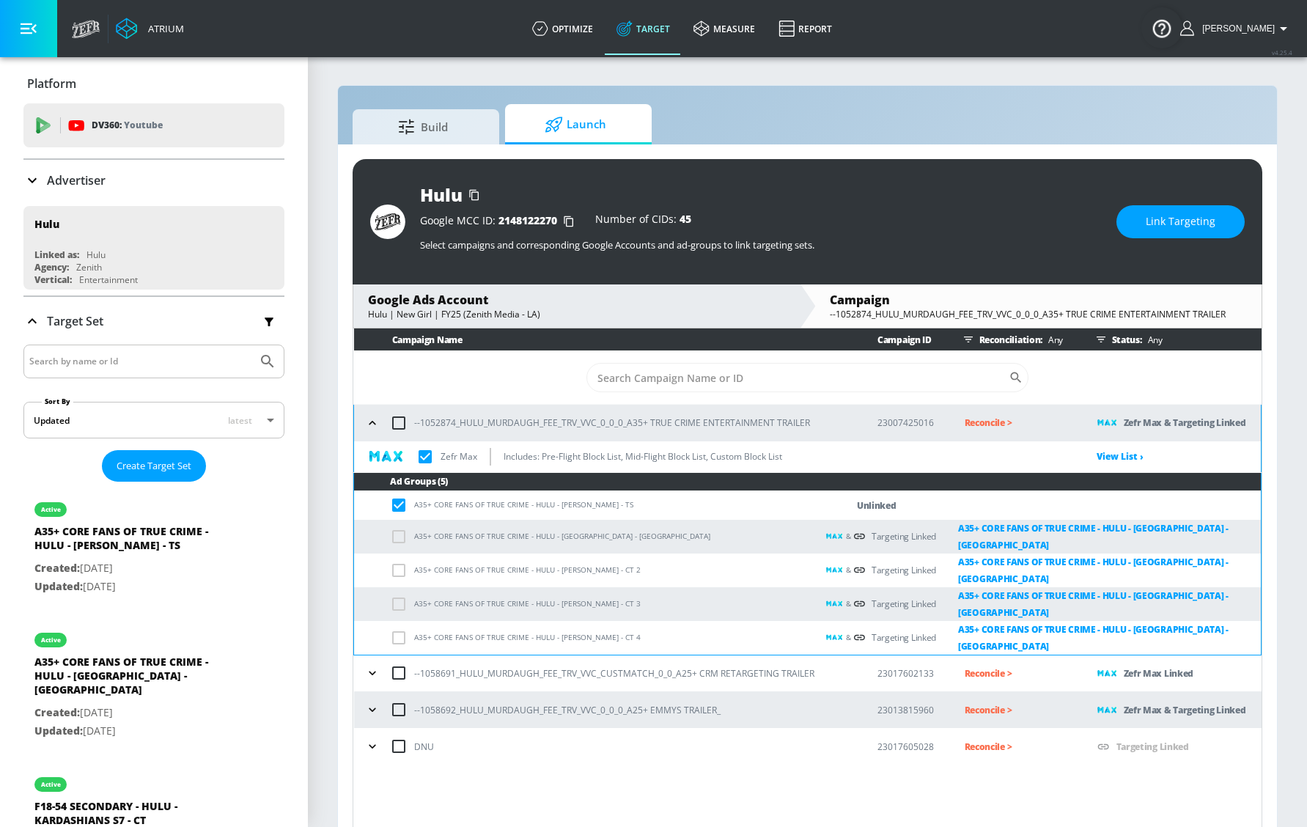
click at [1209, 226] on span "Link Targeting" at bounding box center [1181, 222] width 70 height 18
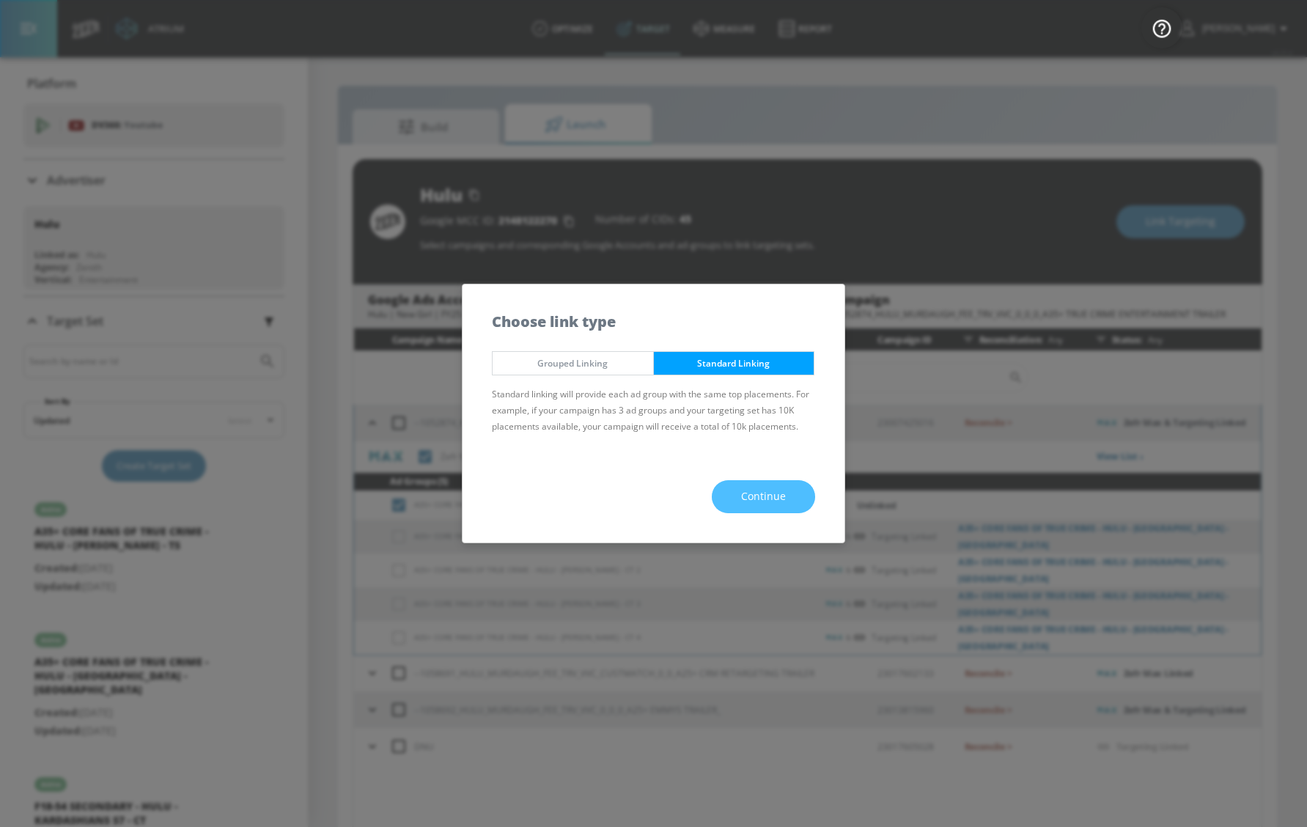
click at [731, 490] on button "Continue" at bounding box center [763, 496] width 103 height 33
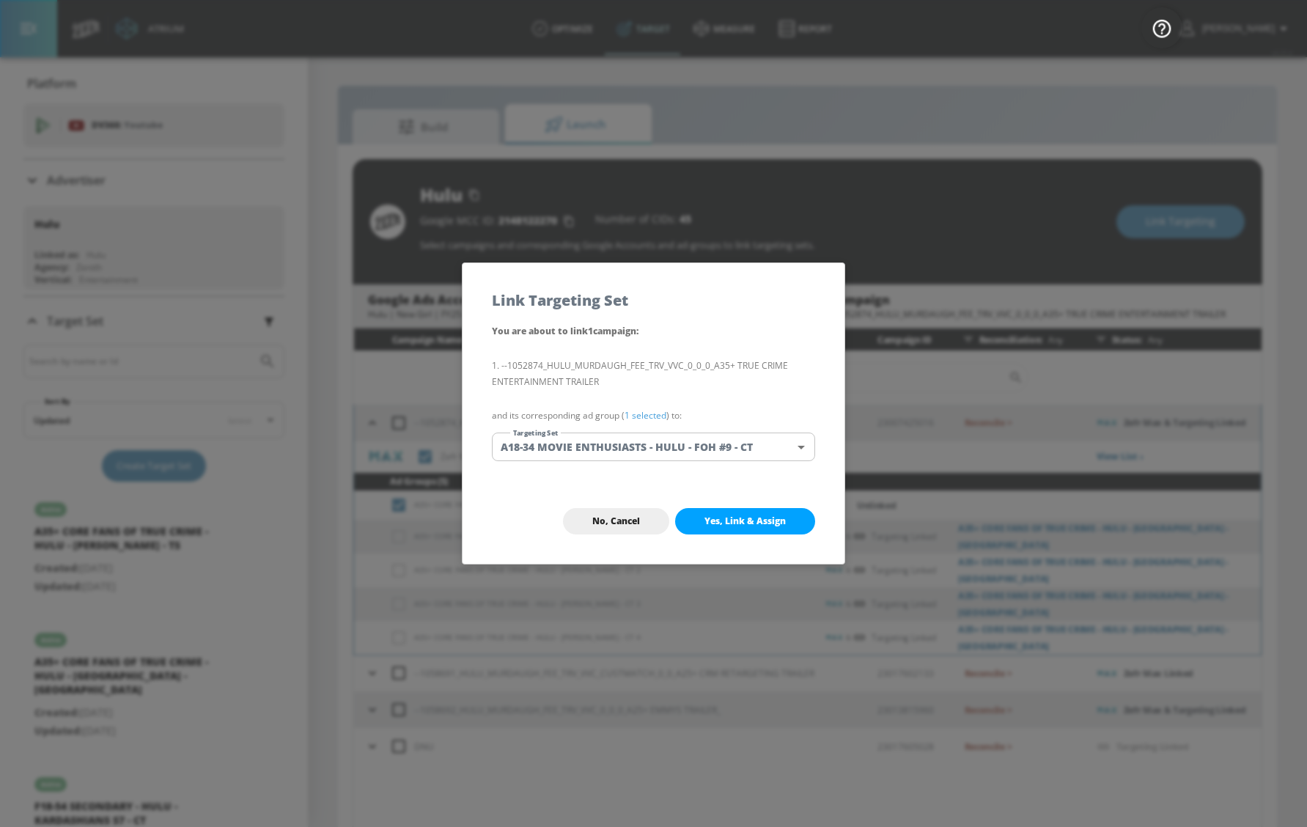
click at [664, 456] on body "Atrium optimize Target measure Report optimize Target measure Report v 4.25.4 […" at bounding box center [653, 424] width 1307 height 848
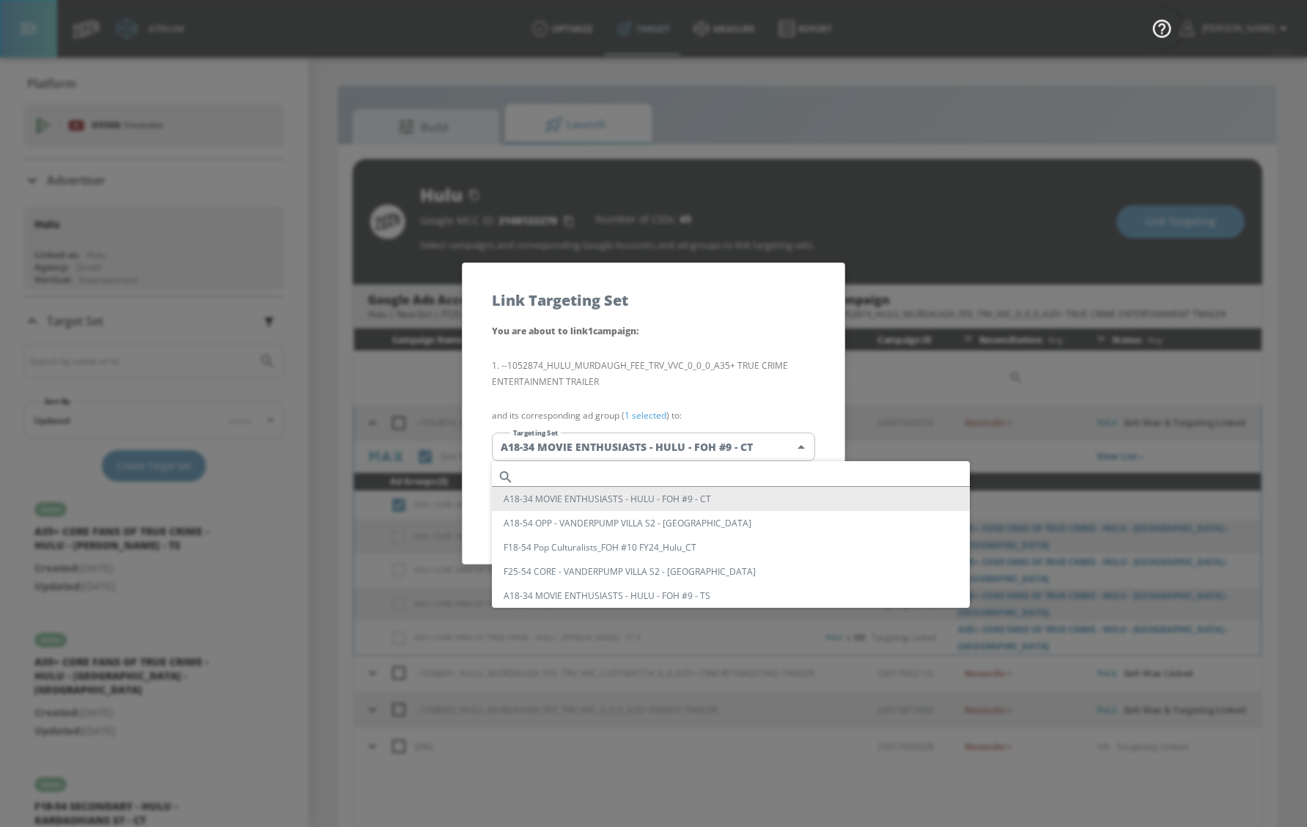
click at [636, 477] on input "text" at bounding box center [745, 477] width 450 height 20
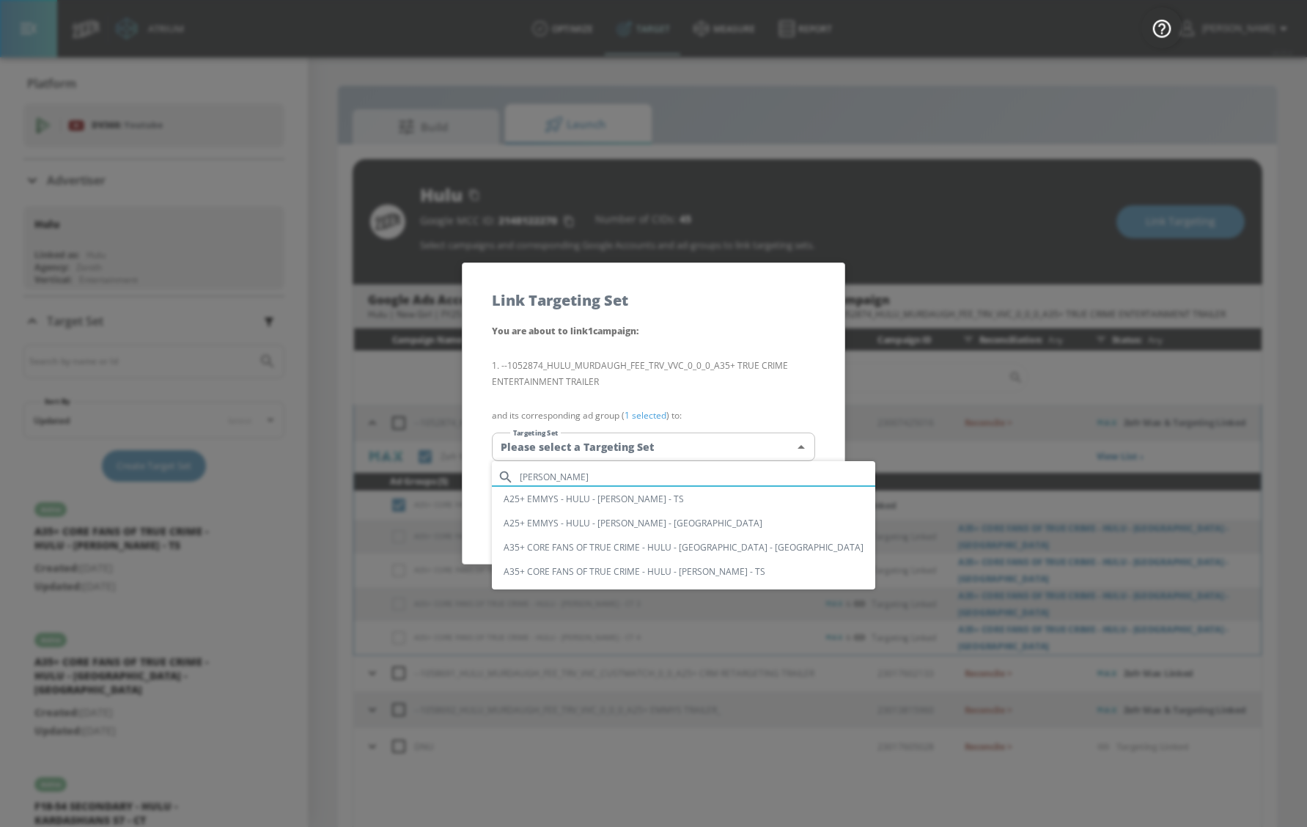
type input "[PERSON_NAME]"
drag, startPoint x: 630, startPoint y: 497, endPoint x: 632, endPoint y: 573, distance: 75.5
click at [632, 573] on ul "[PERSON_NAME] A25+ EMMYS - HULU - [PERSON_NAME] - TS A25+ EMMYS - HULU - [PERSO…" at bounding box center [683, 525] width 383 height 128
click at [632, 573] on li "A35+ CORE FANS OF TRUE CRIME - HULU - [PERSON_NAME] - TS" at bounding box center [683, 571] width 383 height 24
type input "c9b31bc2-38e3-4a7c-82da-383b953626d2"
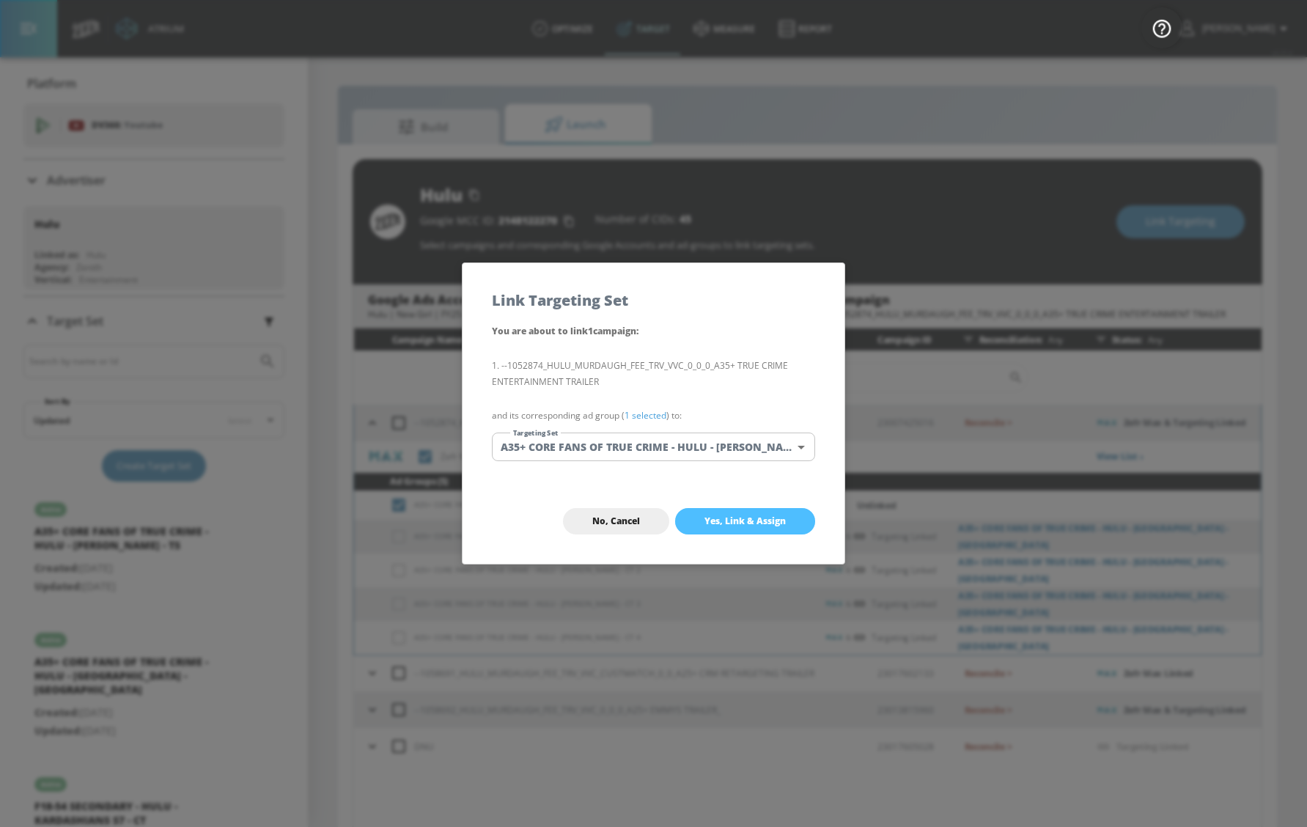
click at [748, 517] on span "Yes, Link & Assign" at bounding box center [745, 521] width 81 height 12
checkbox input "true"
checkbox input "false"
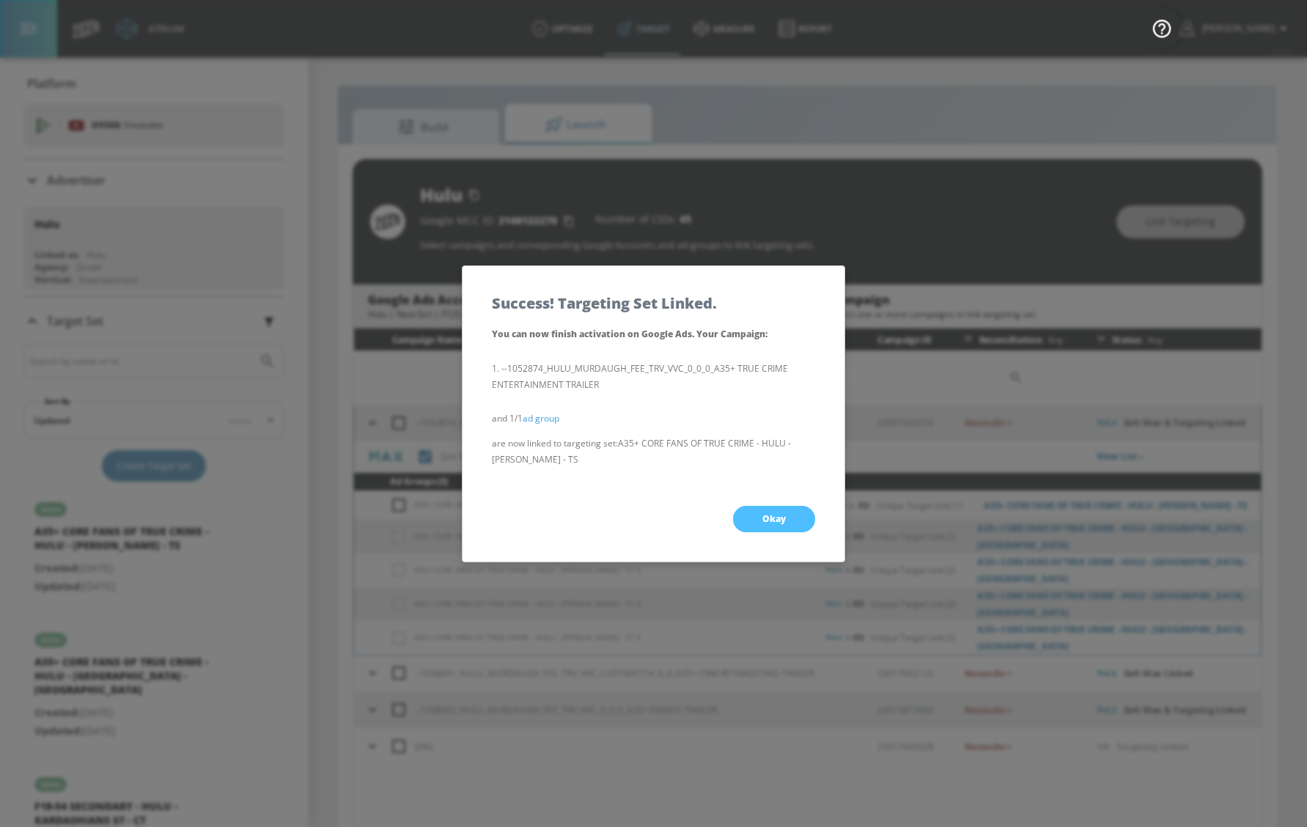
click at [783, 518] on span "Okay" at bounding box center [773, 519] width 23 height 12
checkbox input "true"
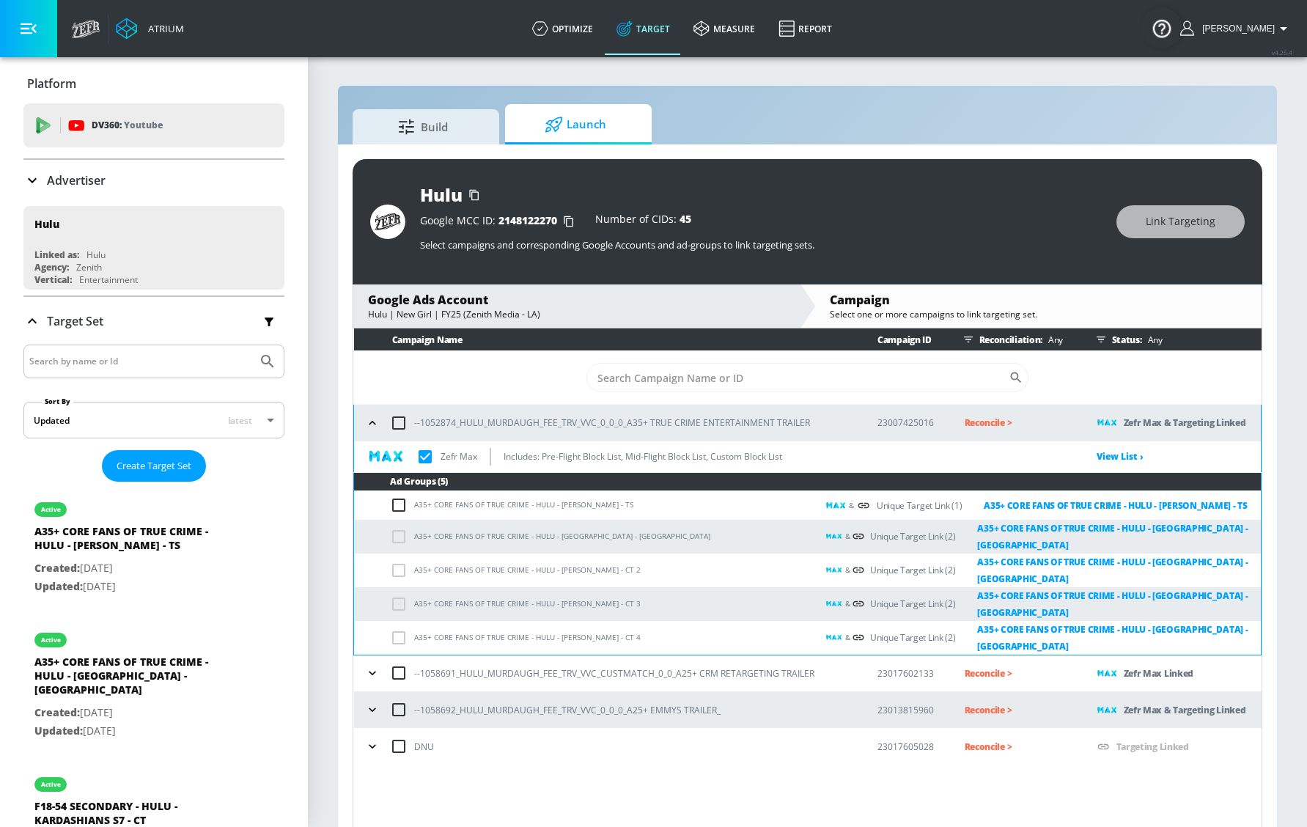
click at [372, 421] on icon "button" at bounding box center [372, 423] width 7 height 4
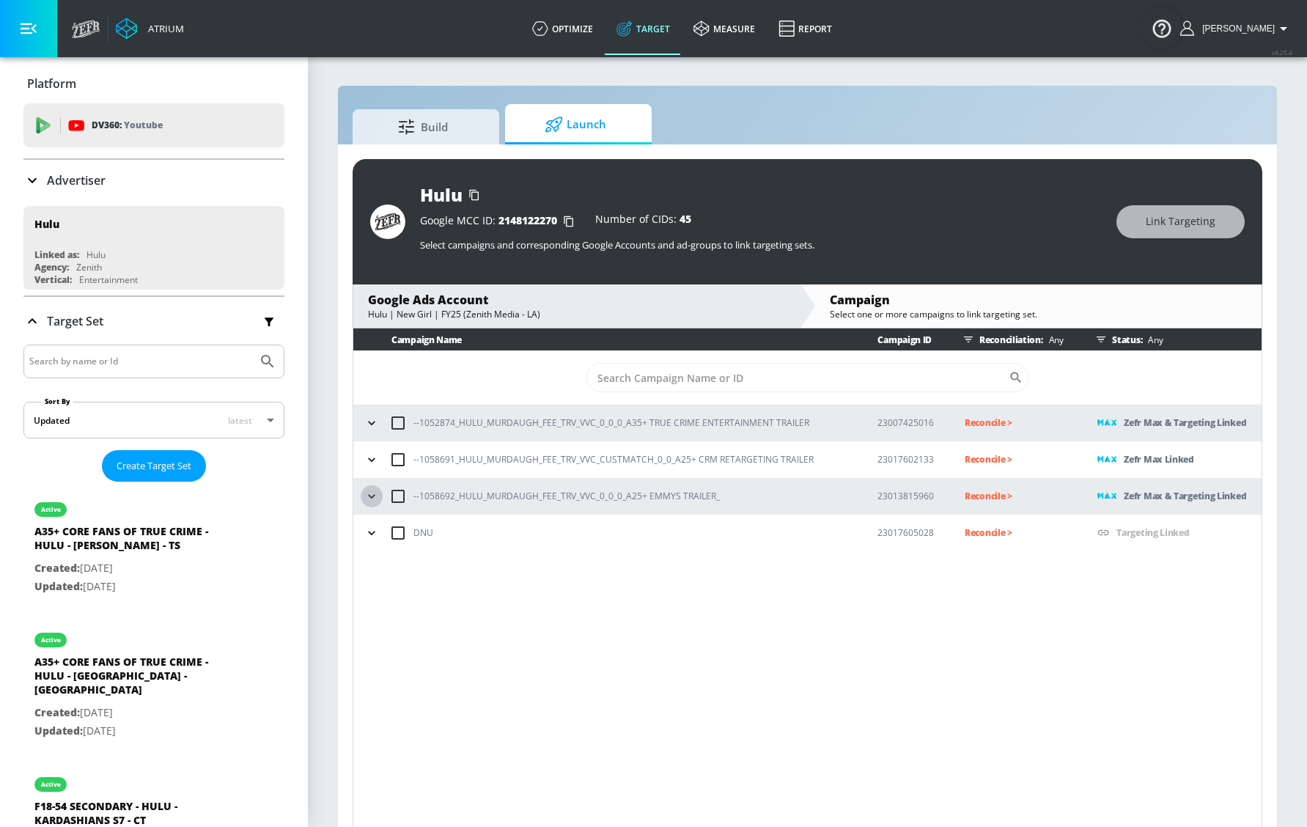
click at [372, 501] on icon "button" at bounding box center [371, 496] width 15 height 15
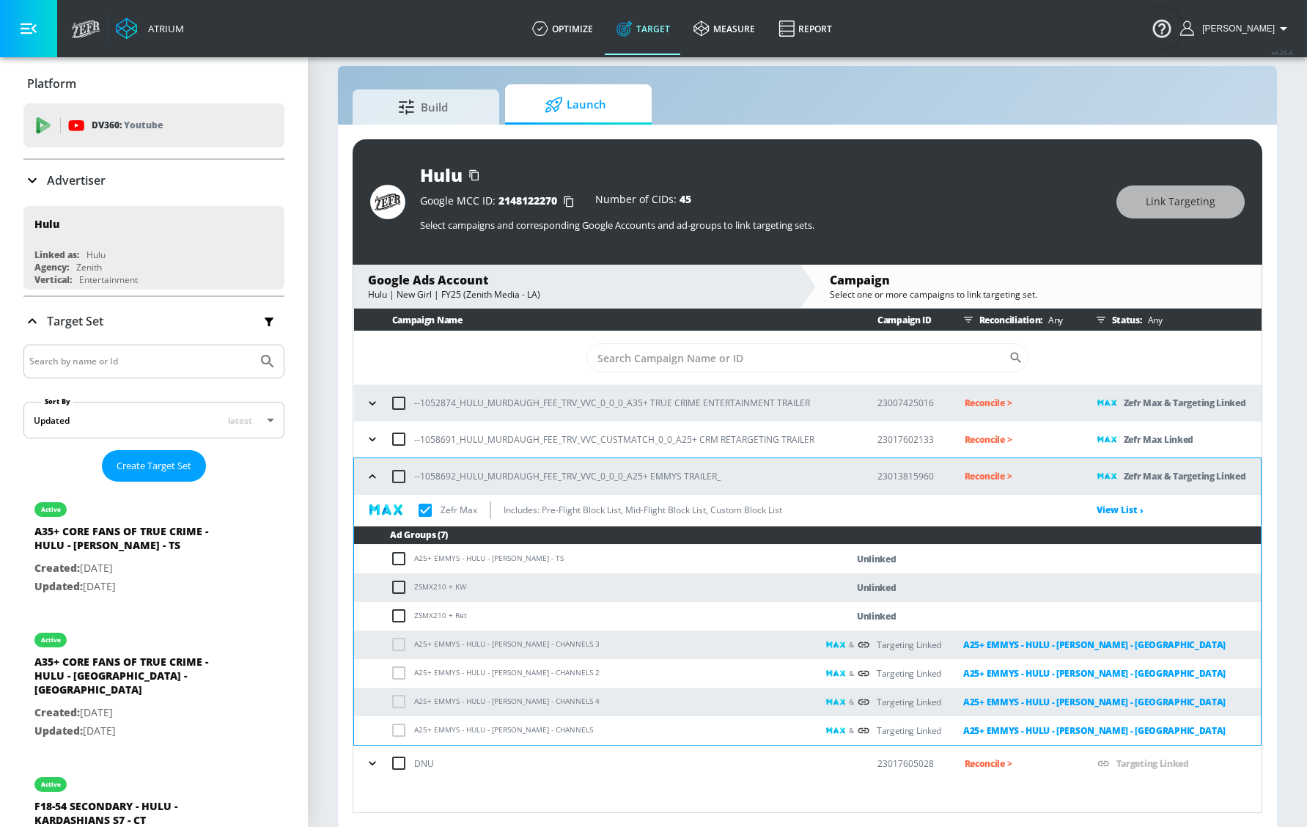
scroll to position [21, 0]
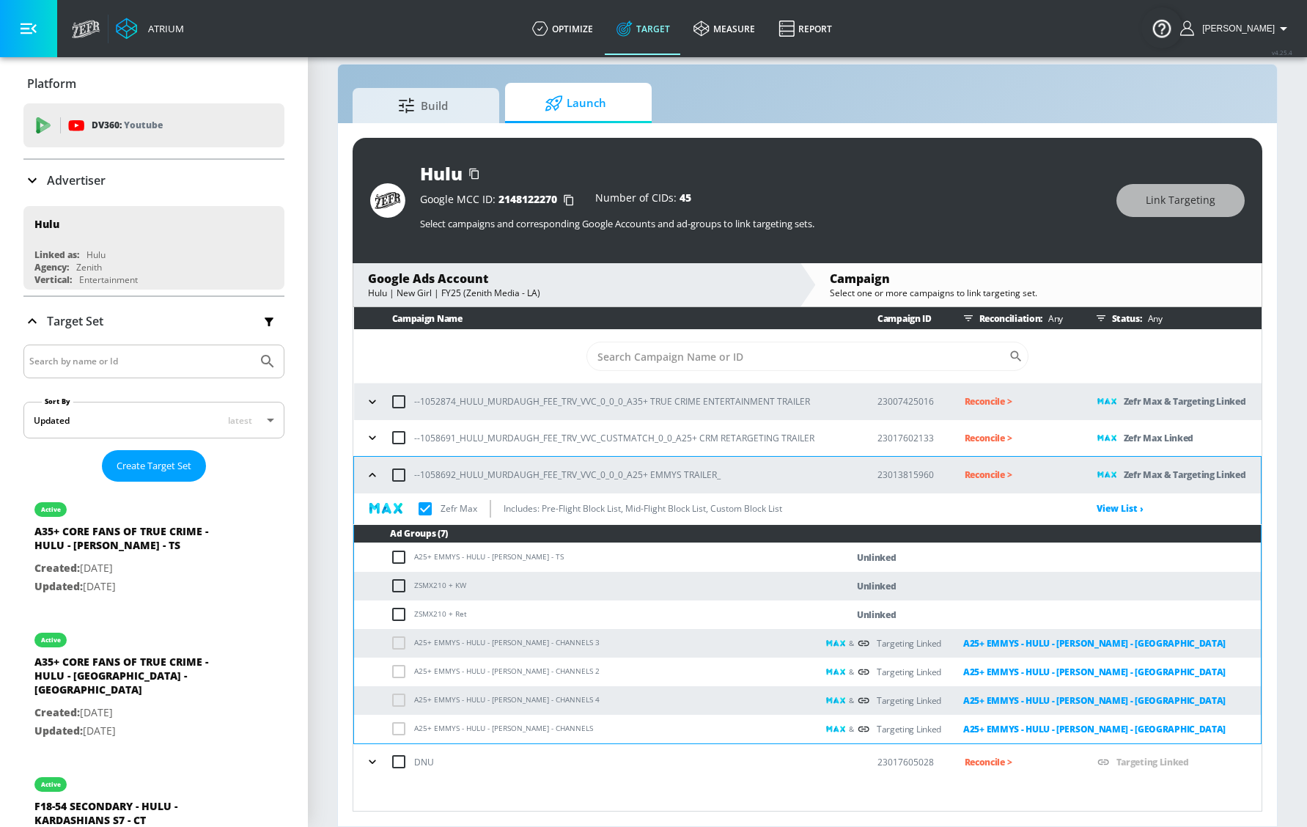
click at [399, 565] on input "checkbox" at bounding box center [402, 557] width 24 height 18
checkbox input "true"
click at [1185, 196] on span "Link Targeting" at bounding box center [1181, 200] width 70 height 18
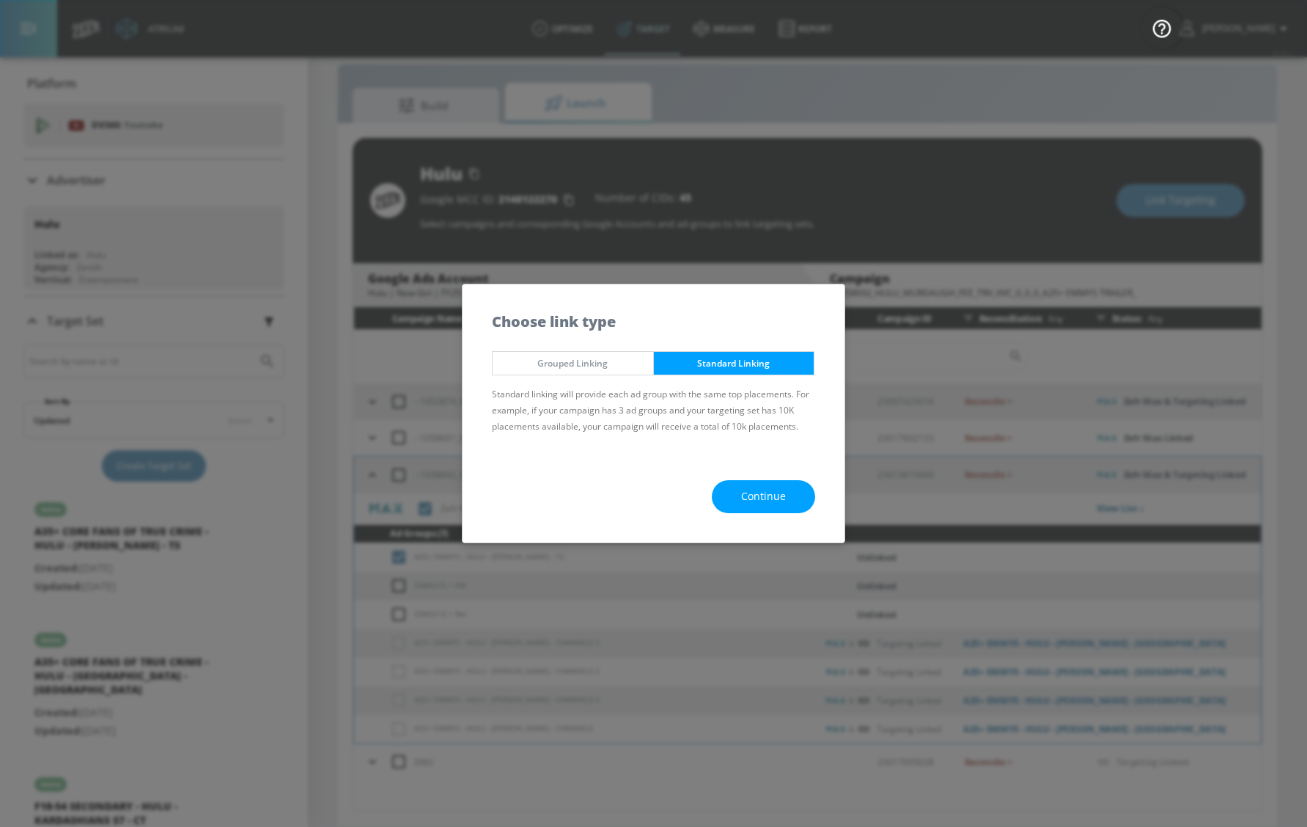
click at [751, 507] on button "Continue" at bounding box center [763, 496] width 103 height 33
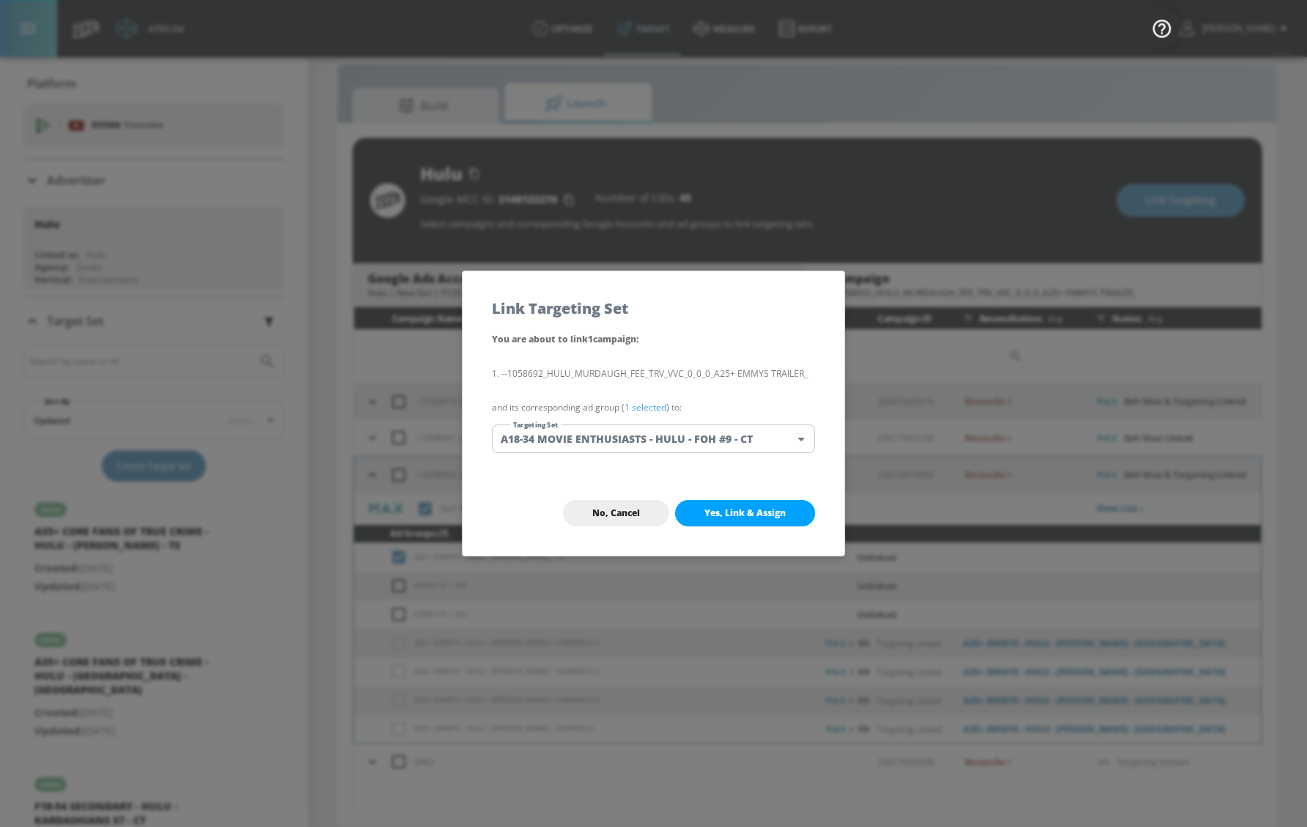
click at [659, 435] on body "Atrium optimize Target measure Report optimize Target measure Report v 4.25.4 […" at bounding box center [653, 403] width 1307 height 848
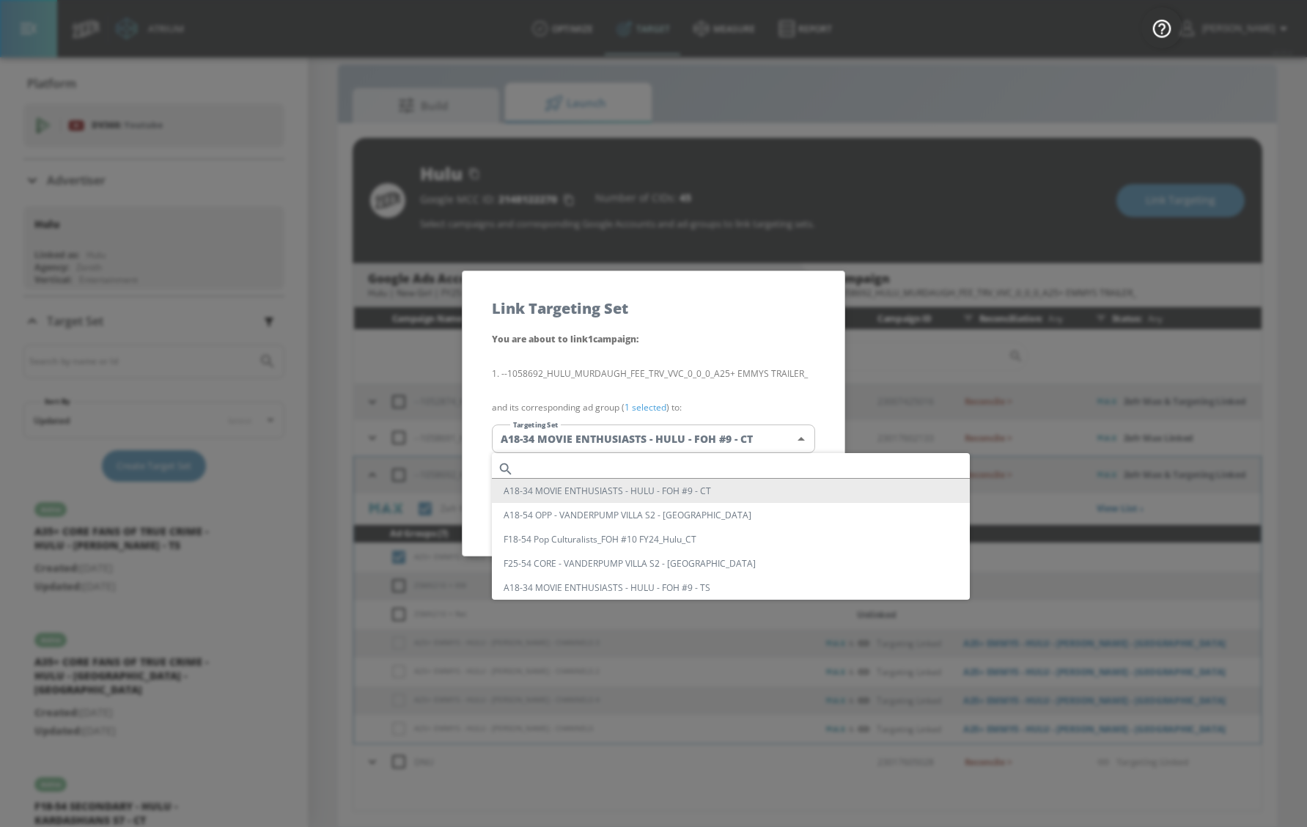
click at [639, 482] on li "A18-34 MOVIE ENTHUSIASTS - HULU - FOH #9 - CT" at bounding box center [731, 491] width 478 height 24
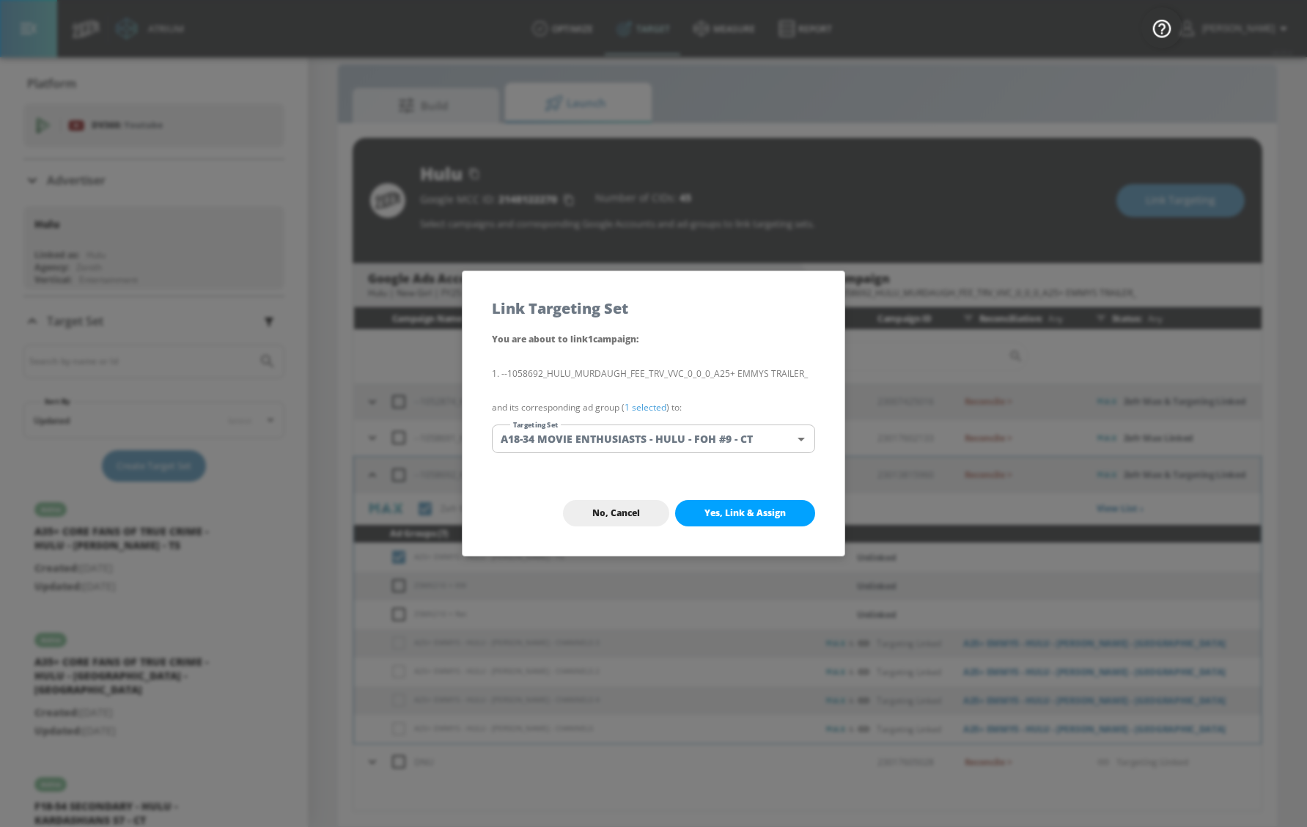
click at [677, 452] on body "Atrium optimize Target measure Report optimize Target measure Report v 4.25.4 […" at bounding box center [653, 403] width 1307 height 848
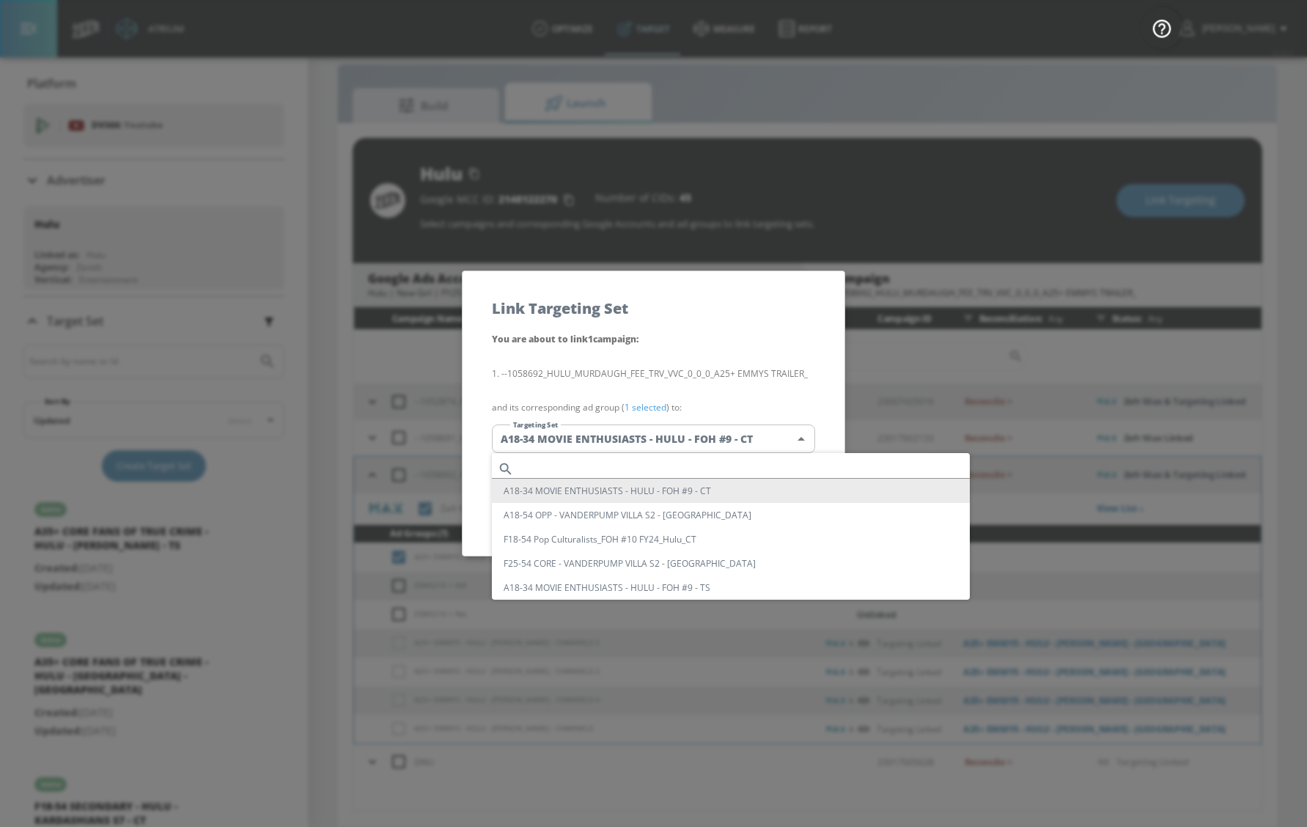
click at [652, 466] on input "text" at bounding box center [745, 469] width 450 height 20
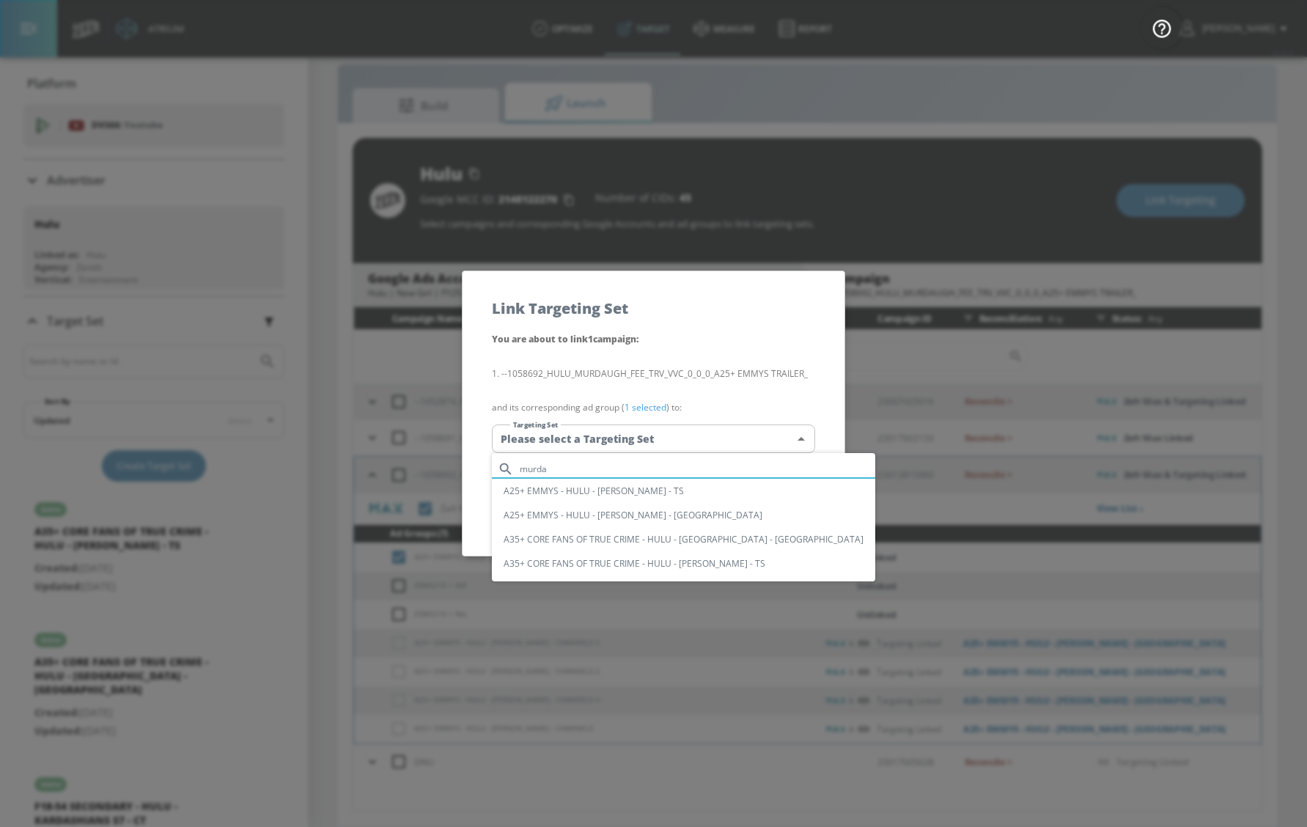
type input "murda"
click at [653, 496] on li "A25+ EMMYS - HULU - [PERSON_NAME] - TS" at bounding box center [683, 491] width 383 height 24
type input "8d5ec6c8-58c0-46b9-abd2-6a243ab7c063"
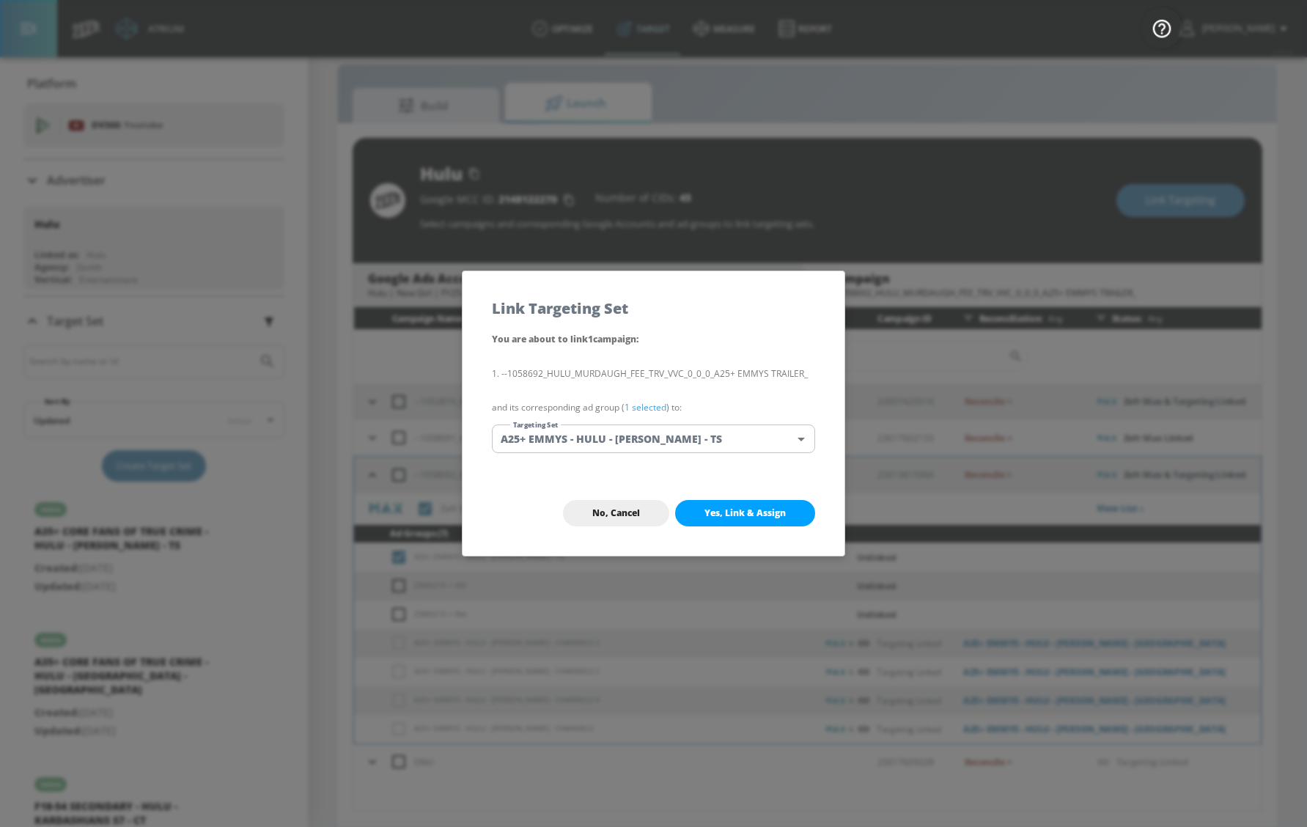
click at [744, 509] on span "Yes, Link & Assign" at bounding box center [745, 513] width 81 height 12
checkbox input "true"
checkbox input "false"
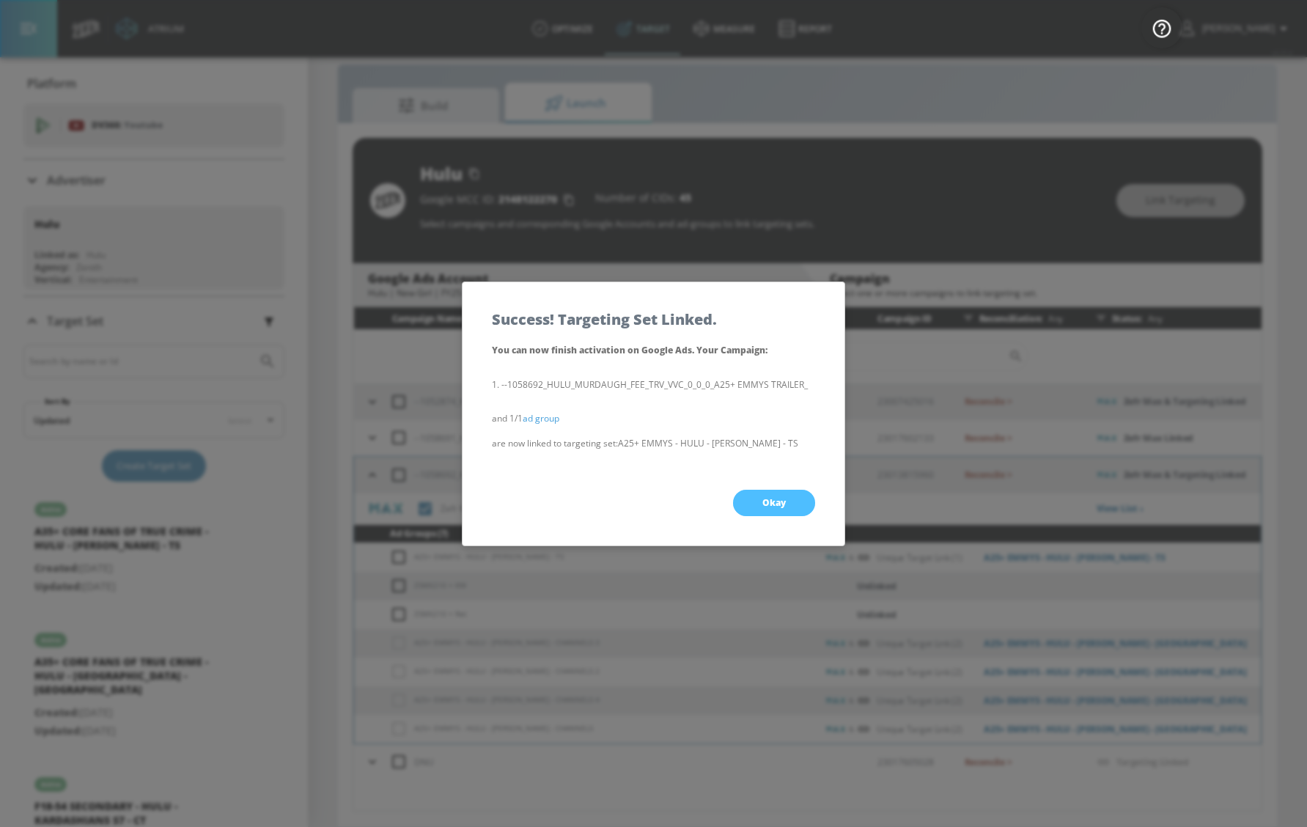
click at [788, 511] on button "Okay" at bounding box center [774, 503] width 82 height 26
checkbox input "true"
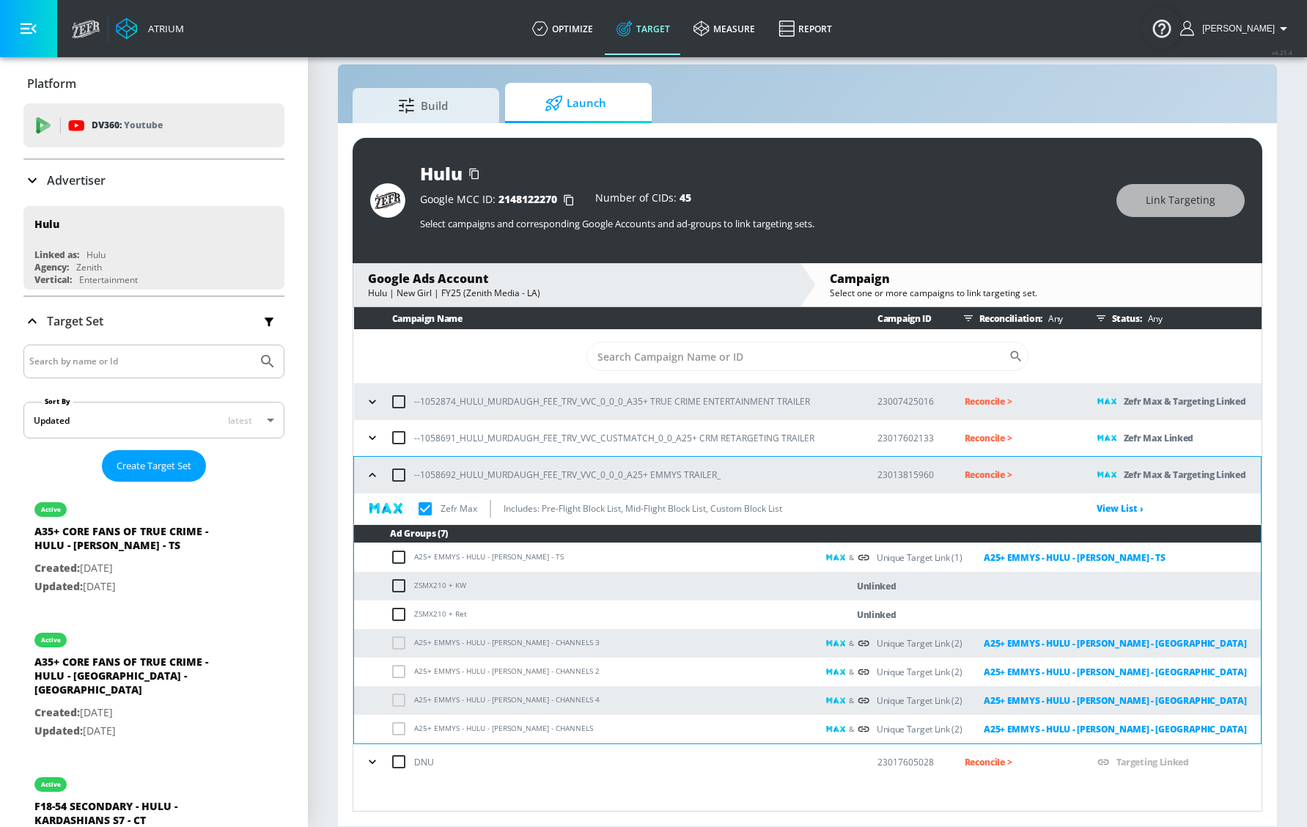
click at [366, 472] on icon "button" at bounding box center [372, 475] width 15 height 15
